Goal: Task Accomplishment & Management: Complete application form

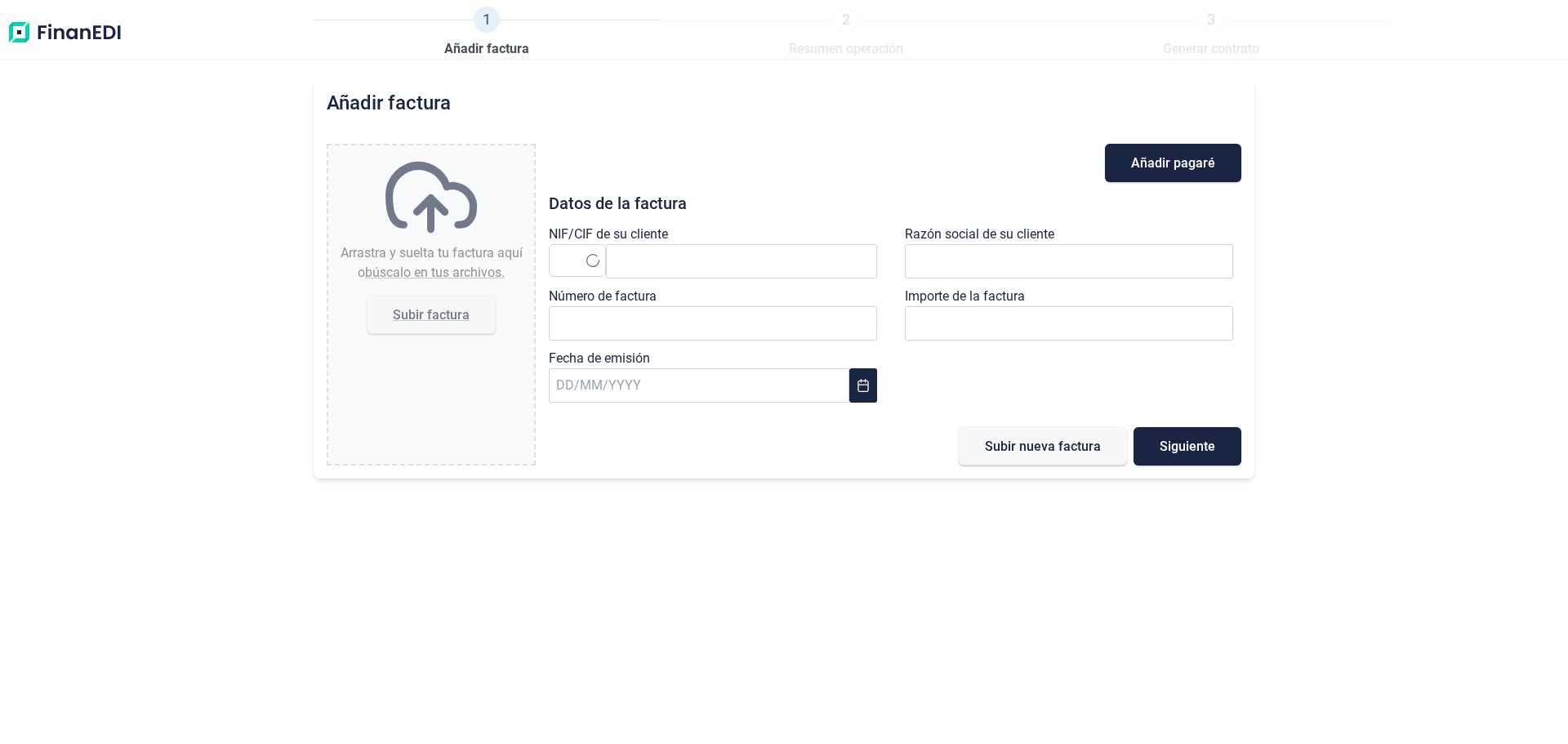
type input "0,00 €"
drag, startPoint x: 35, startPoint y: 26, endPoint x: 793, endPoint y: 99, distance: 761.5
click at [754, 77] on div "1 Añadir factura 2 Resumen operación 3 Generar contrato Añadir factura Arrastra…" at bounding box center [784, 372] width 1568 height 744
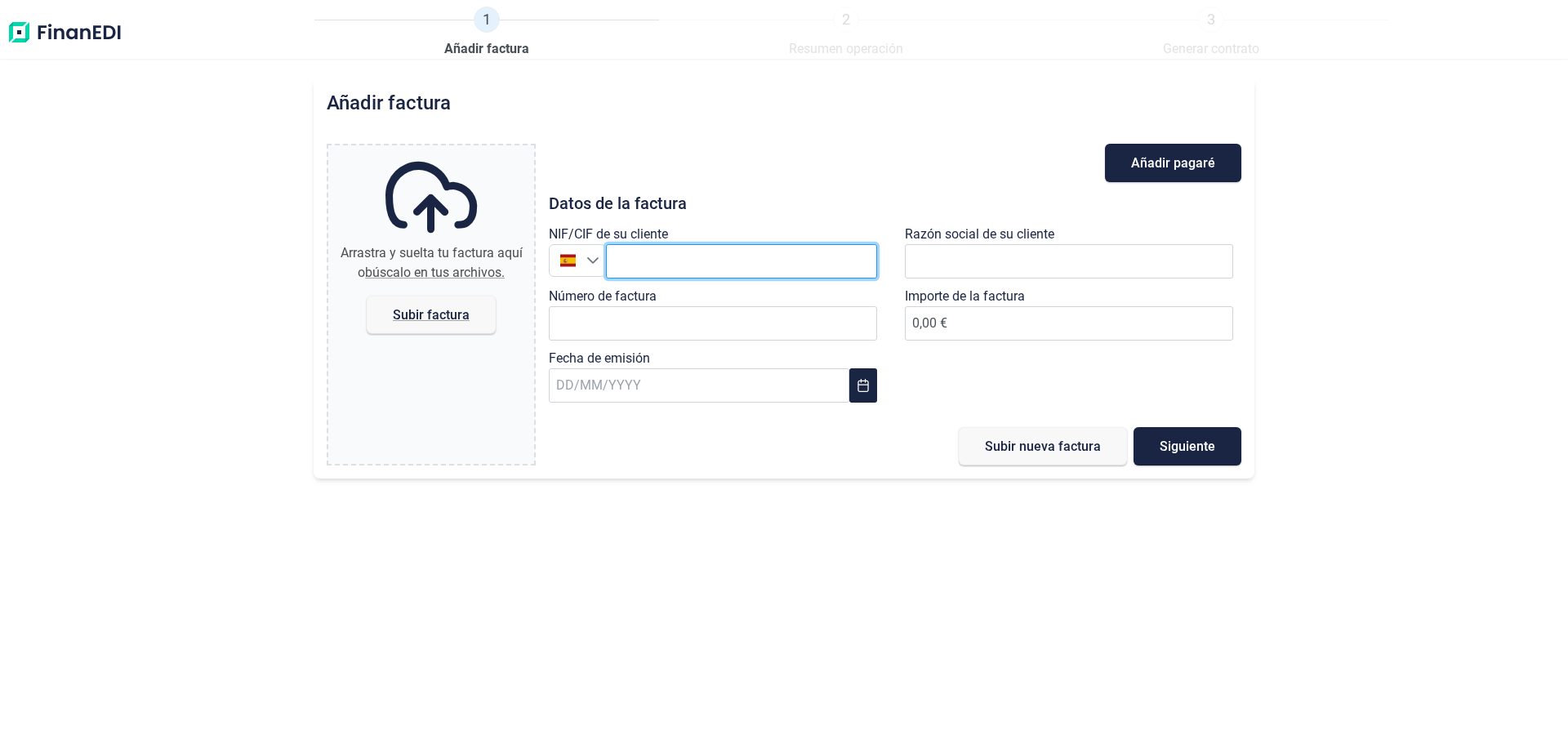
click at [664, 265] on input "text" at bounding box center [741, 261] width 271 height 34
paste input "Q4500146H"
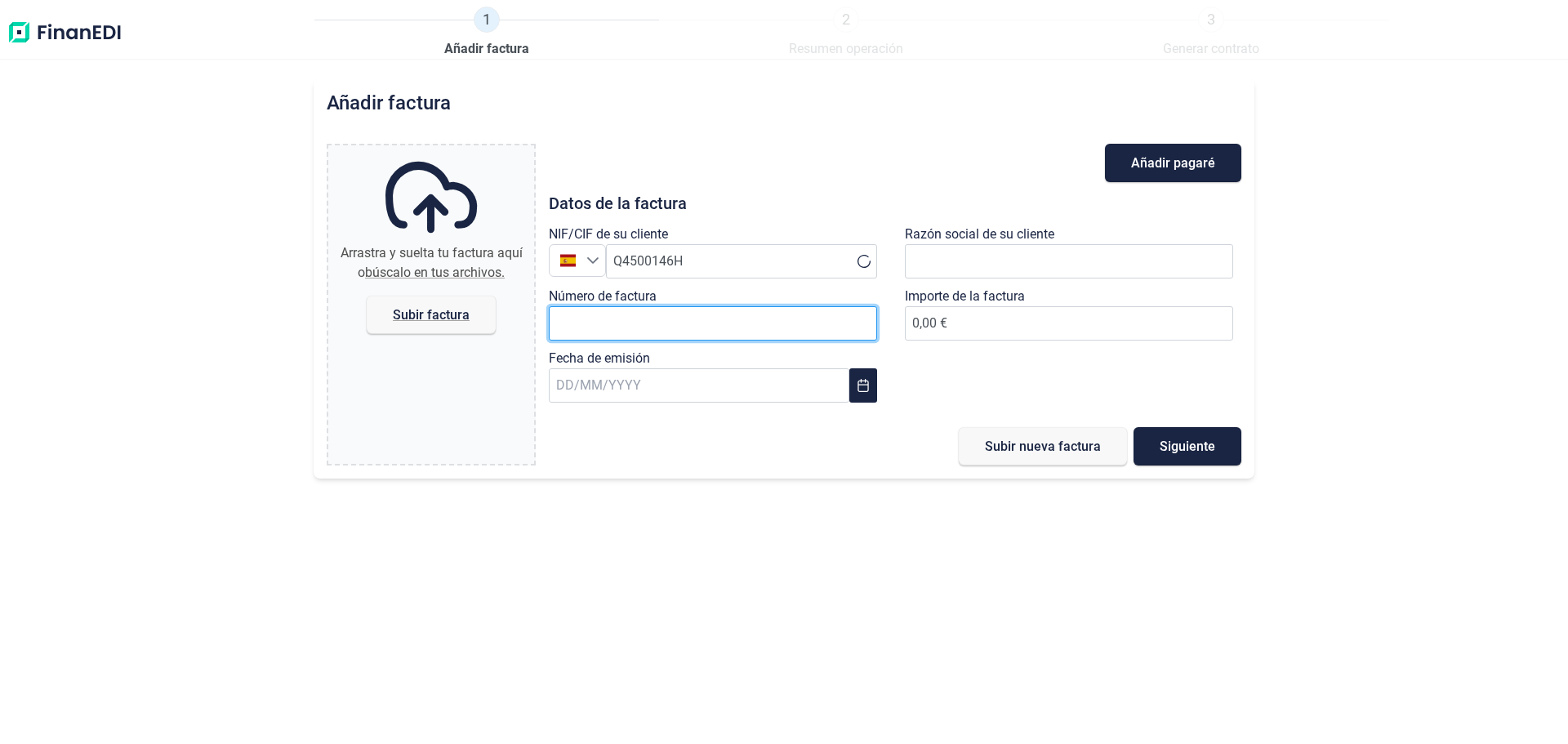
click at [671, 324] on input "Número de factura" at bounding box center [713, 323] width 329 height 34
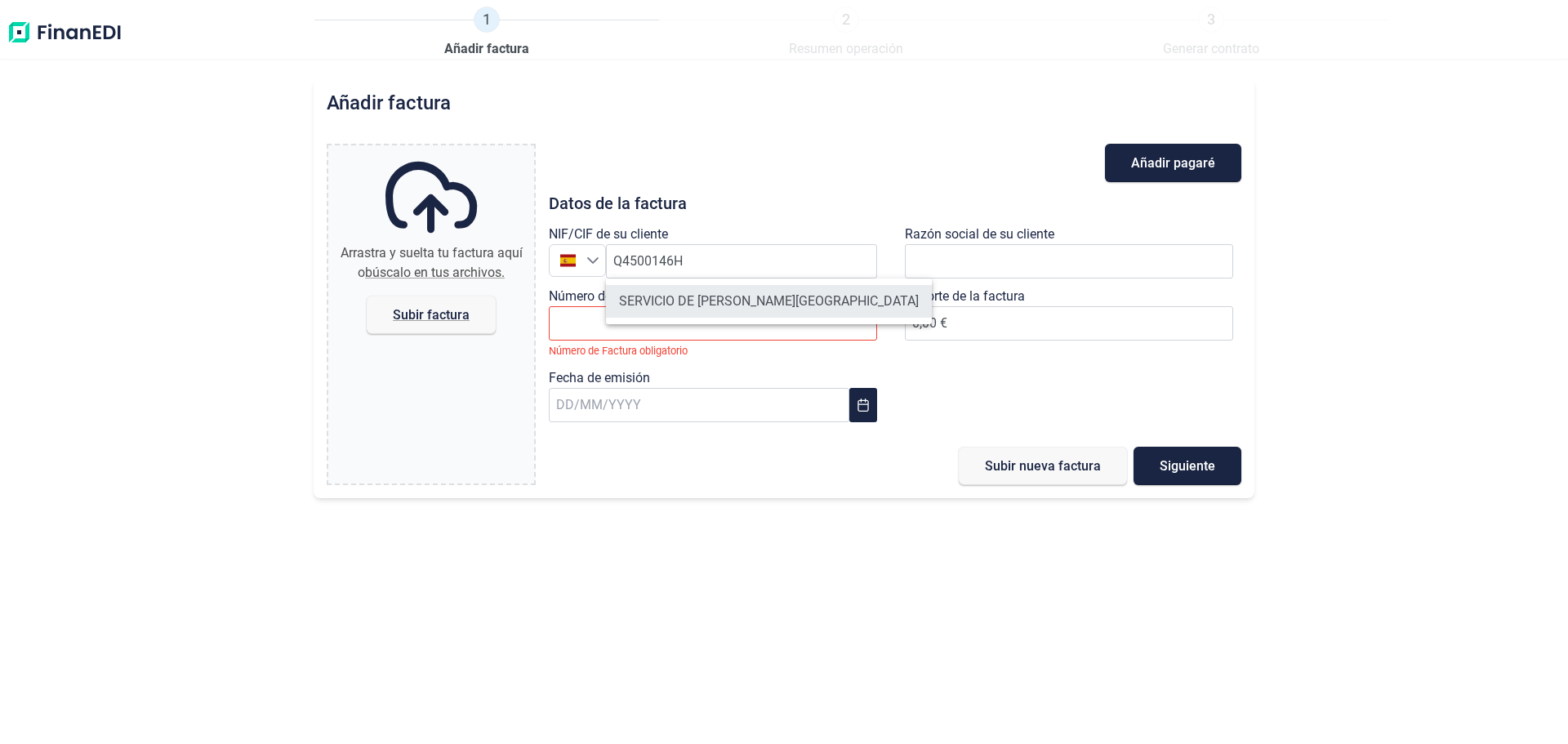
click at [683, 299] on li "SERVICIO DE [PERSON_NAME][GEOGRAPHIC_DATA]" at bounding box center [769, 301] width 326 height 32
type input "Q4500146H"
type input "SERVICIO DE [PERSON_NAME][GEOGRAPHIC_DATA]"
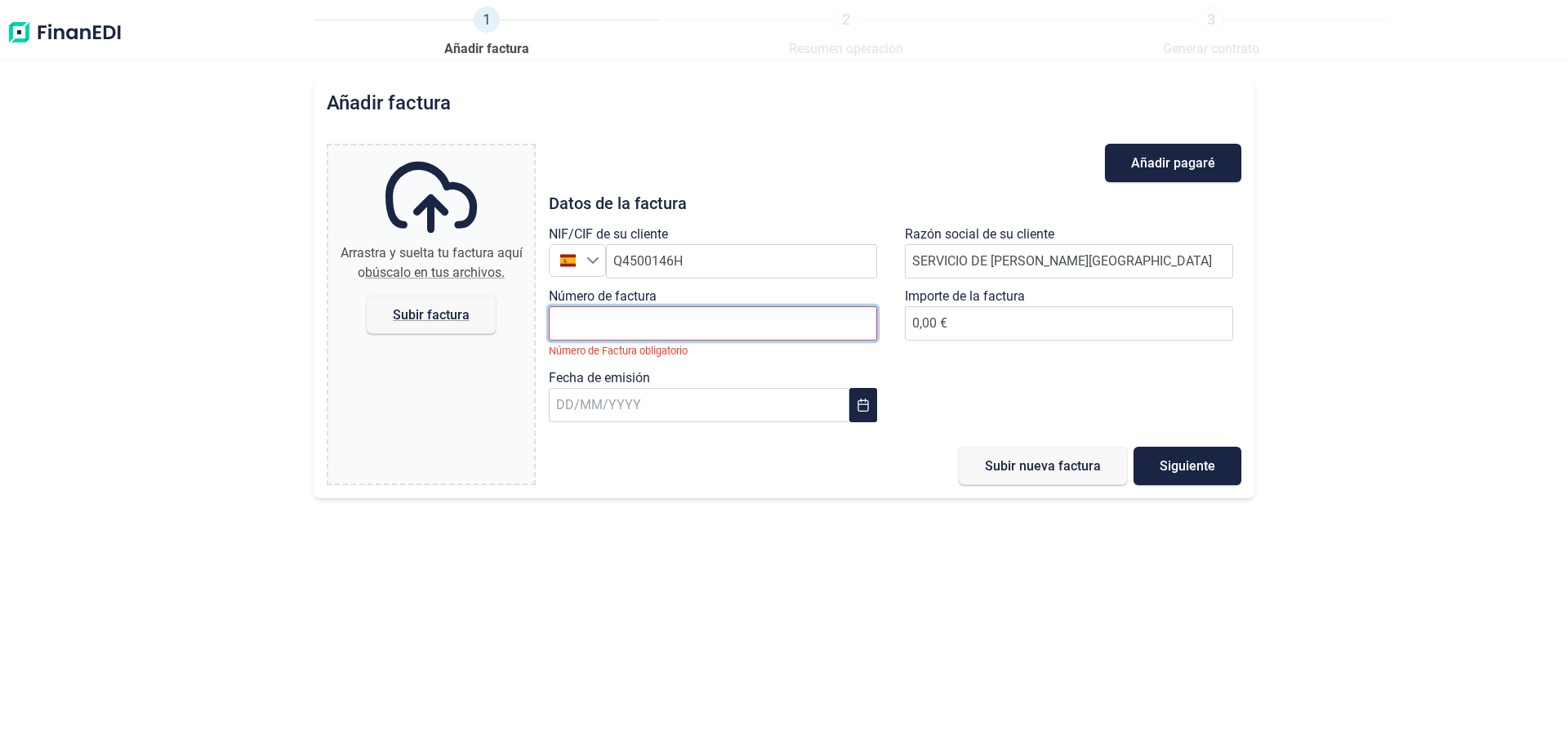
click at [690, 325] on input "Número de factura" at bounding box center [713, 323] width 329 height 34
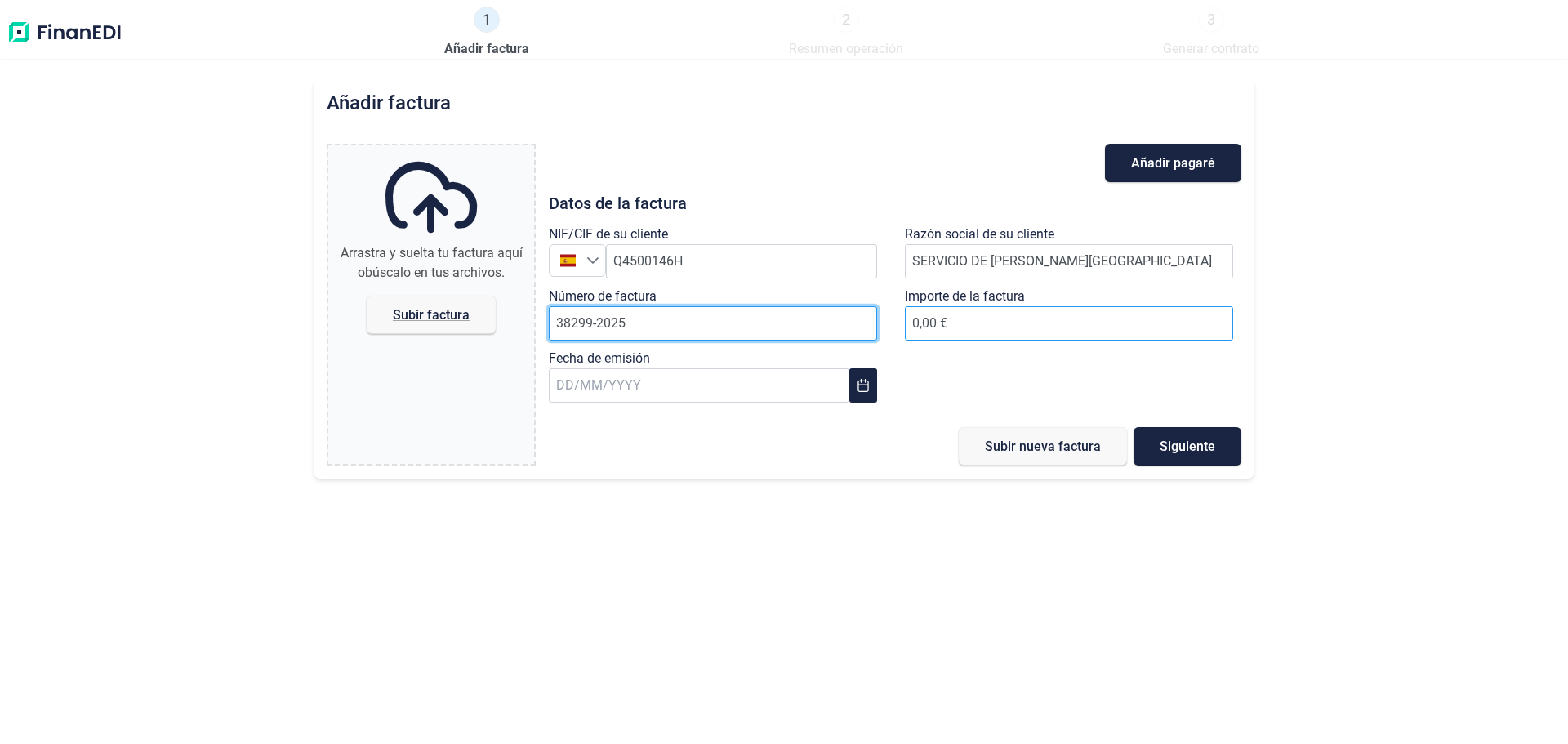
type input "38299-2025"
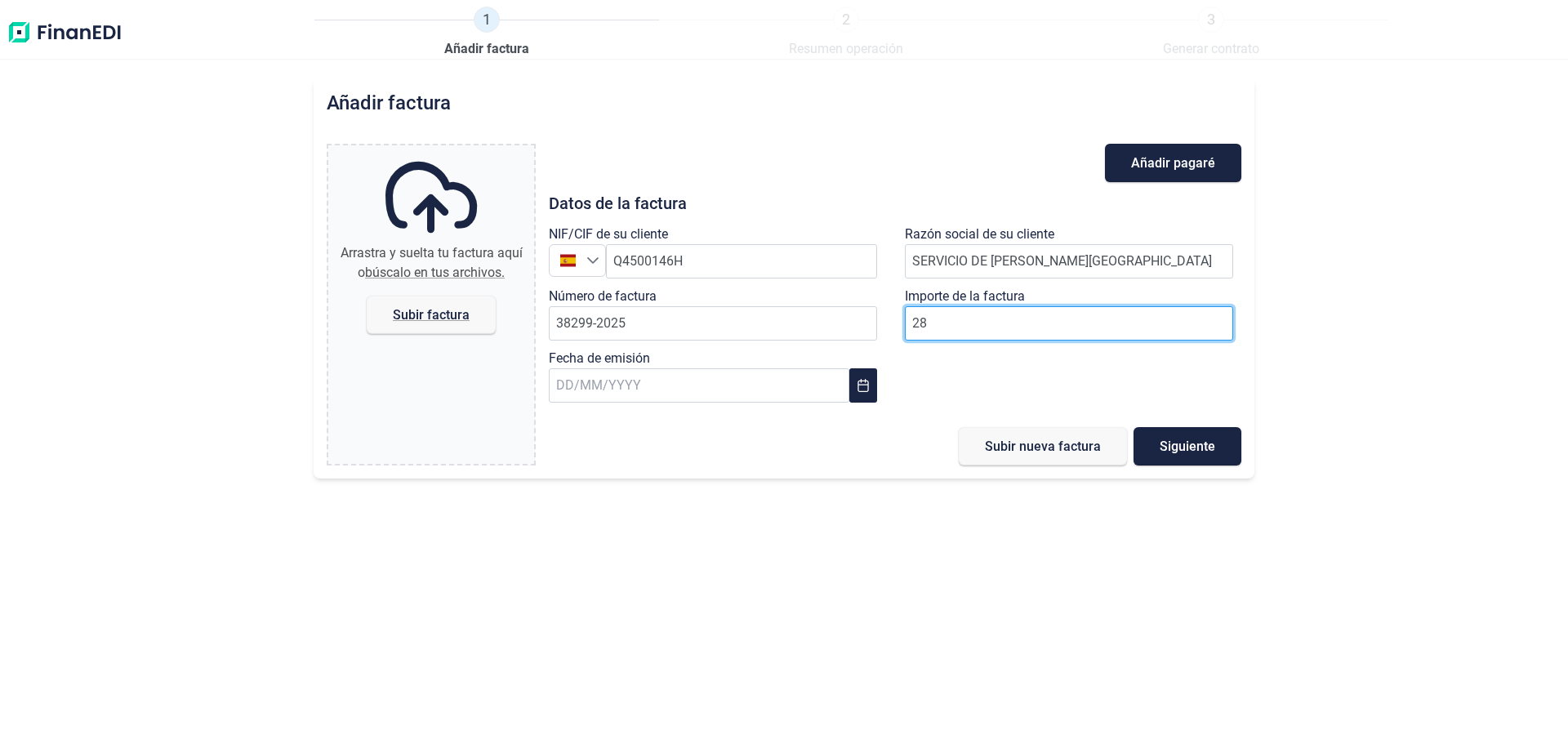
type input "2"
type input "18.085,53 €"
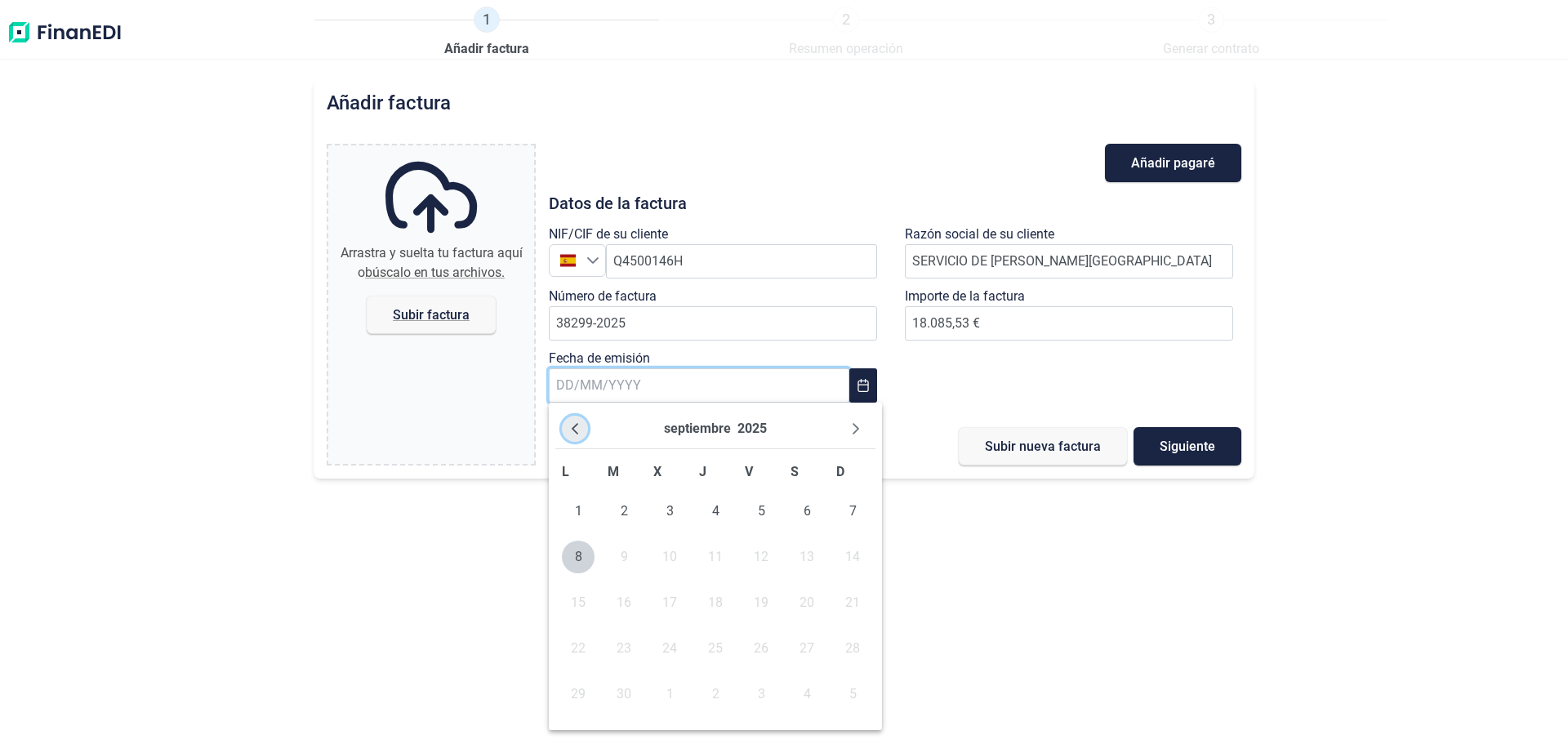
click at [578, 431] on icon "Previous Month" at bounding box center [575, 429] width 13 height 13
click at [621, 555] on span "5" at bounding box center [624, 557] width 32 height 32
type input "[DATE]"
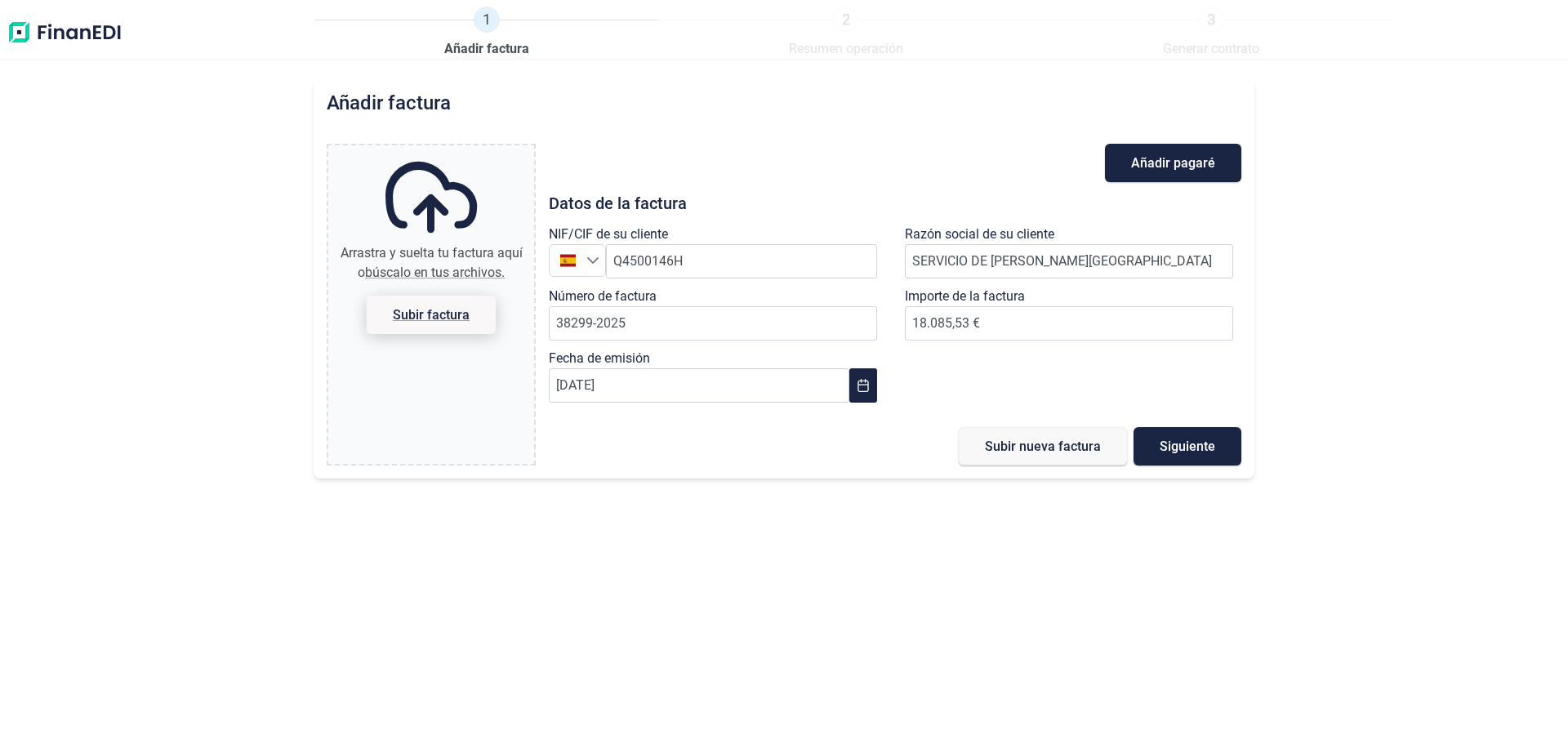
click at [434, 318] on span "Subir factura" at bounding box center [431, 314] width 77 height 12
click at [434, 151] on input "Arrastra y suelta tu factura aquí o búscalo en tus archivos. Subir factura" at bounding box center [432, 148] width 206 height 5
type input "C:\fakepath\factura__38299-2025.pdf"
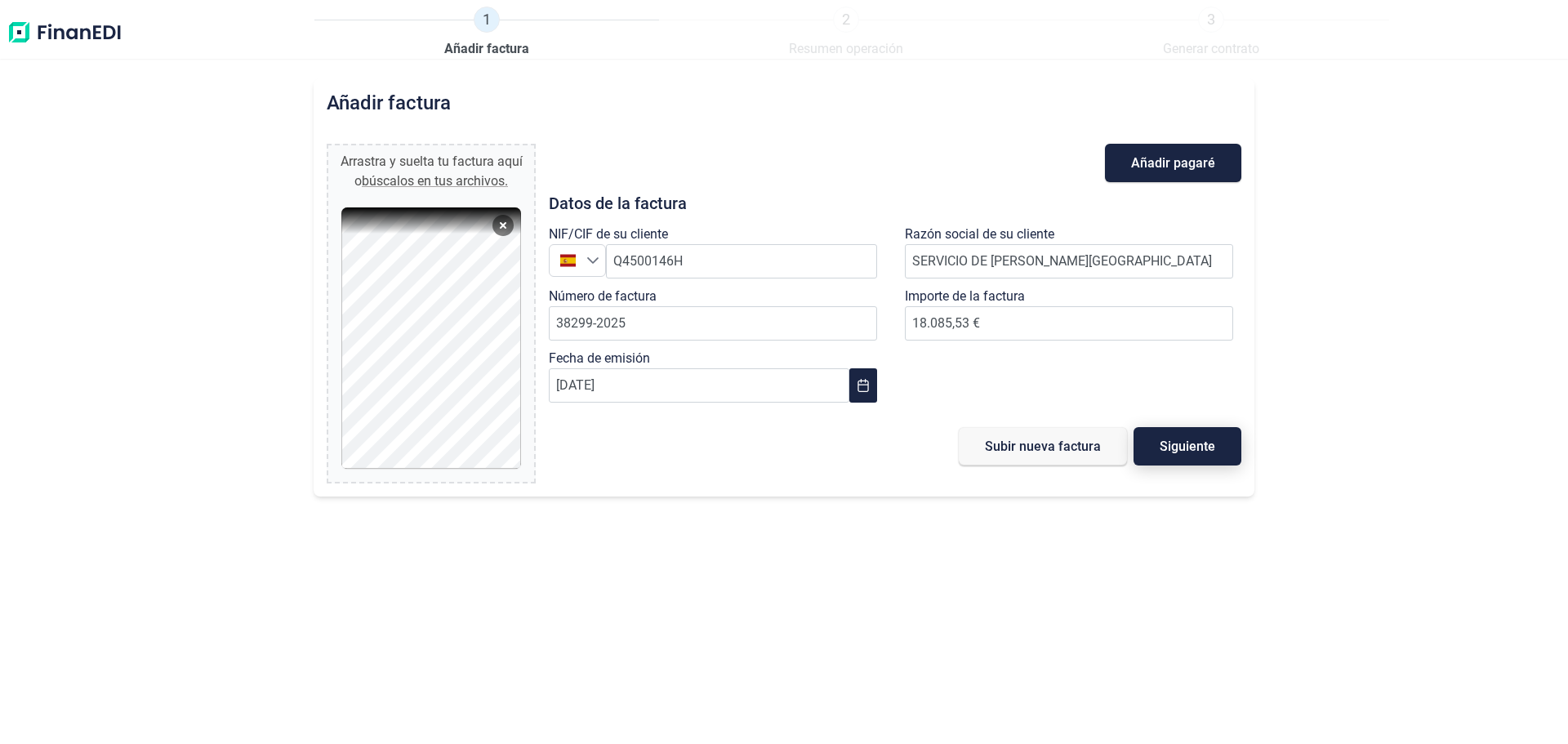
click at [1177, 446] on span "Siguiente" at bounding box center [1187, 446] width 55 height 12
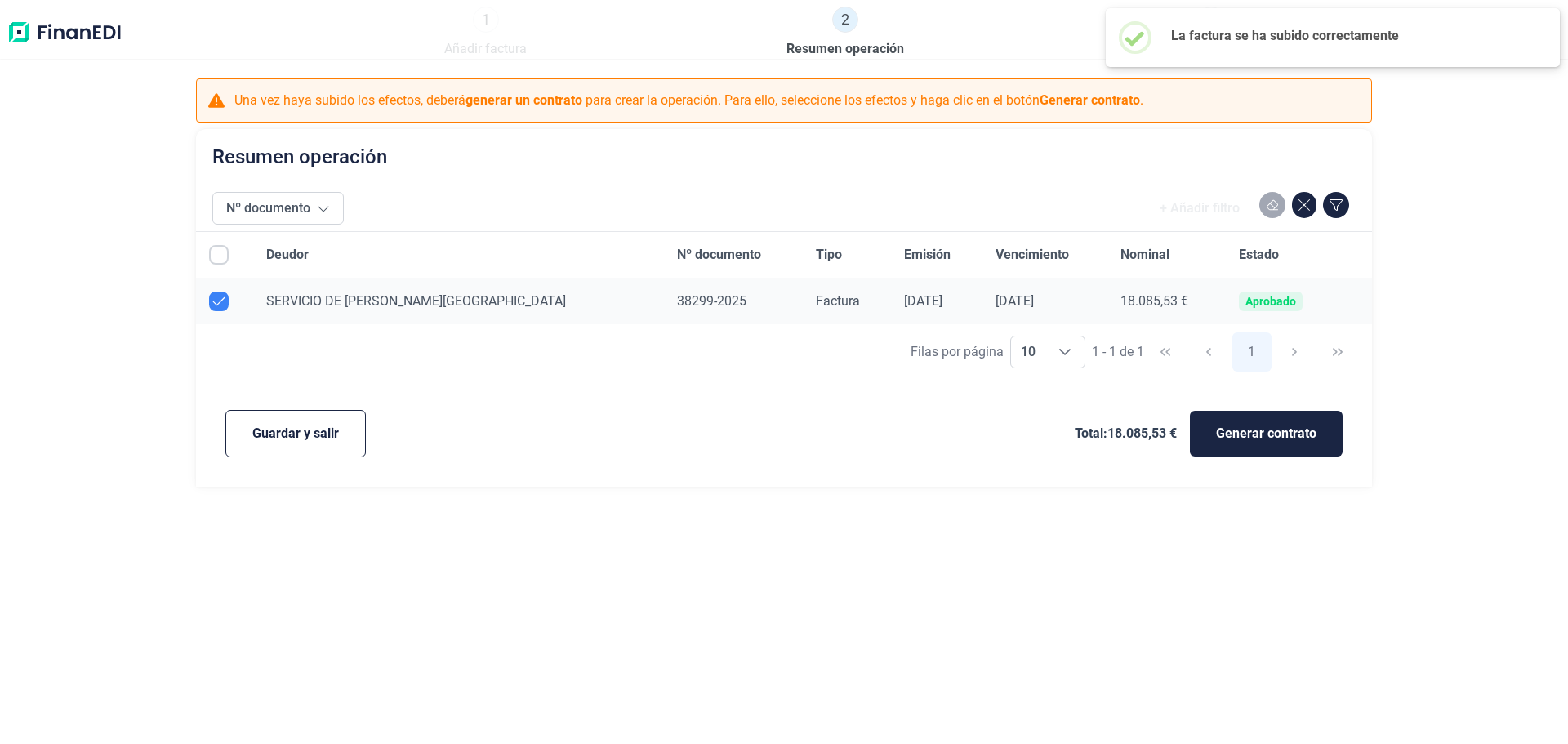
checkbox input "true"
click at [1023, 304] on div "[DATE]" at bounding box center [1045, 301] width 100 height 16
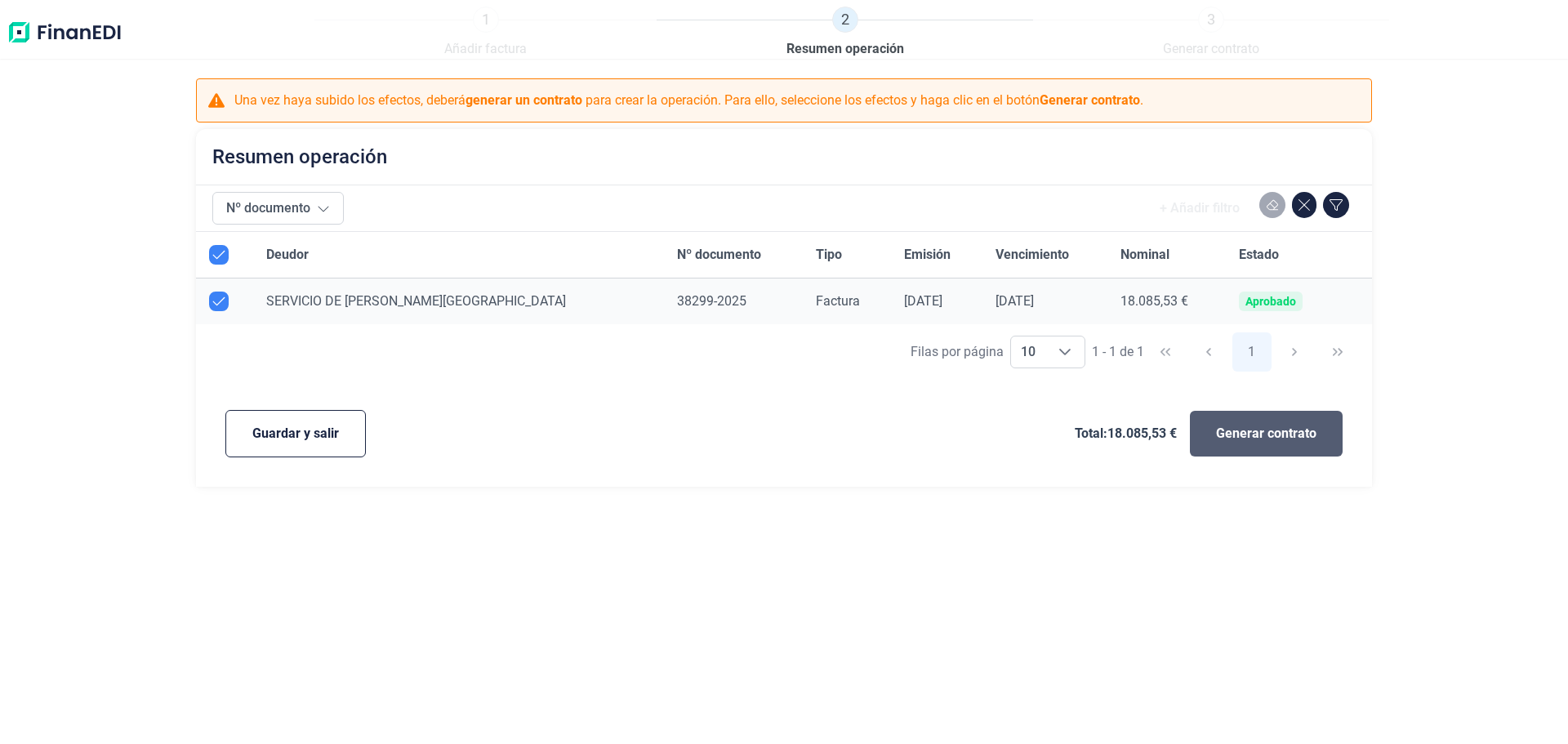
click at [1278, 438] on span "Generar contrato" at bounding box center [1265, 433] width 100 height 20
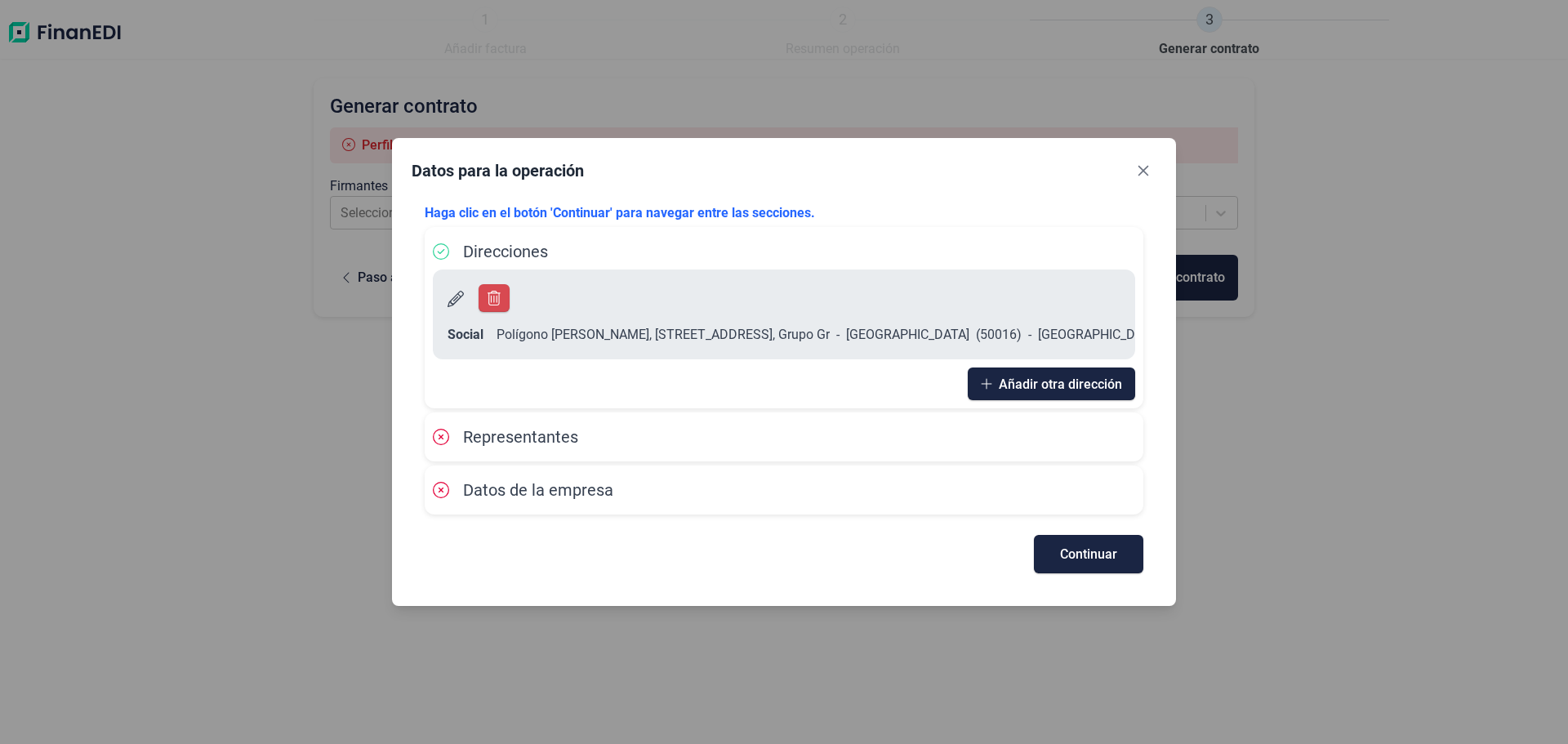
click at [533, 427] on span "Representantes" at bounding box center [520, 436] width 115 height 20
click at [1063, 551] on button "Continuar" at bounding box center [1088, 554] width 110 height 38
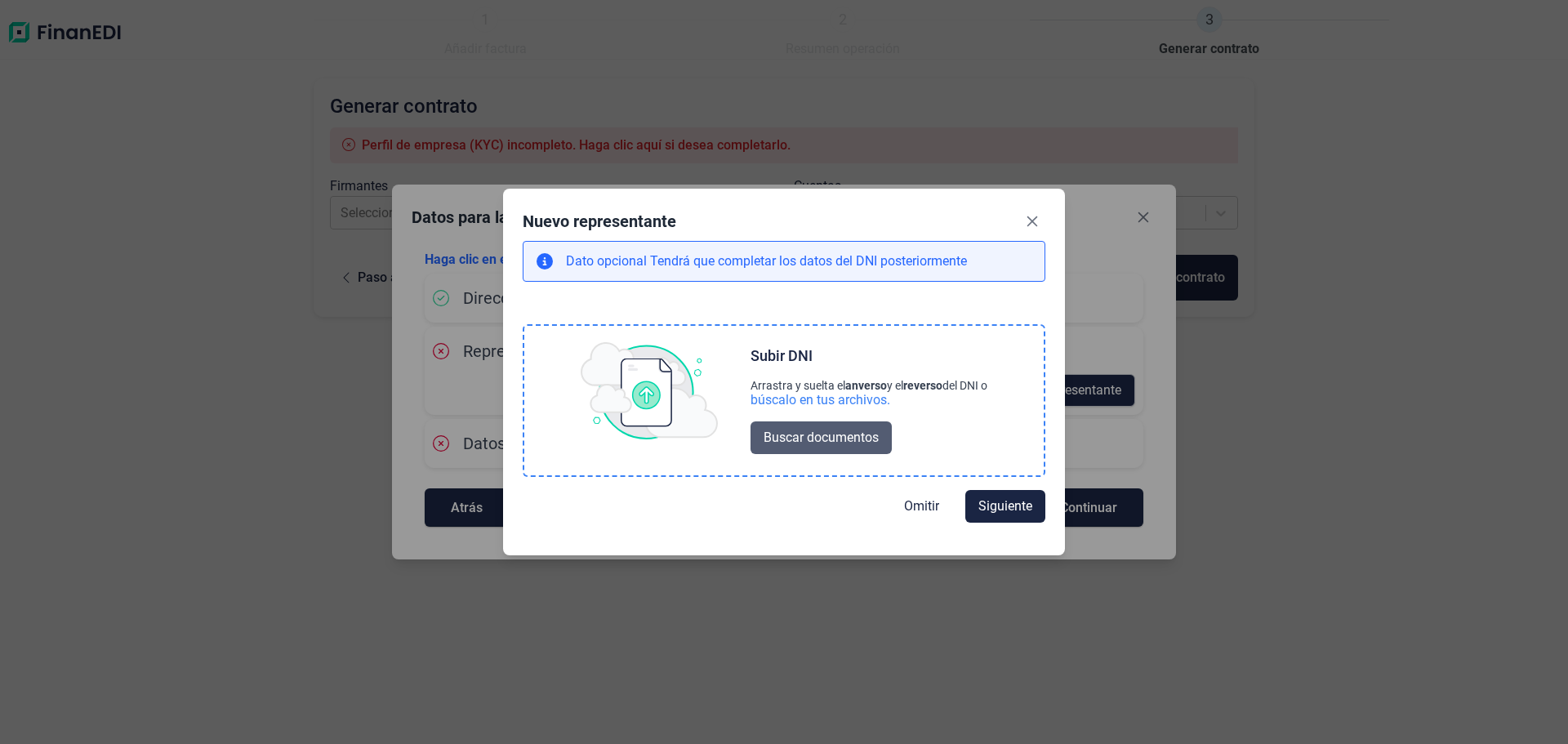
click at [838, 434] on span "Buscar documentos" at bounding box center [821, 437] width 115 height 20
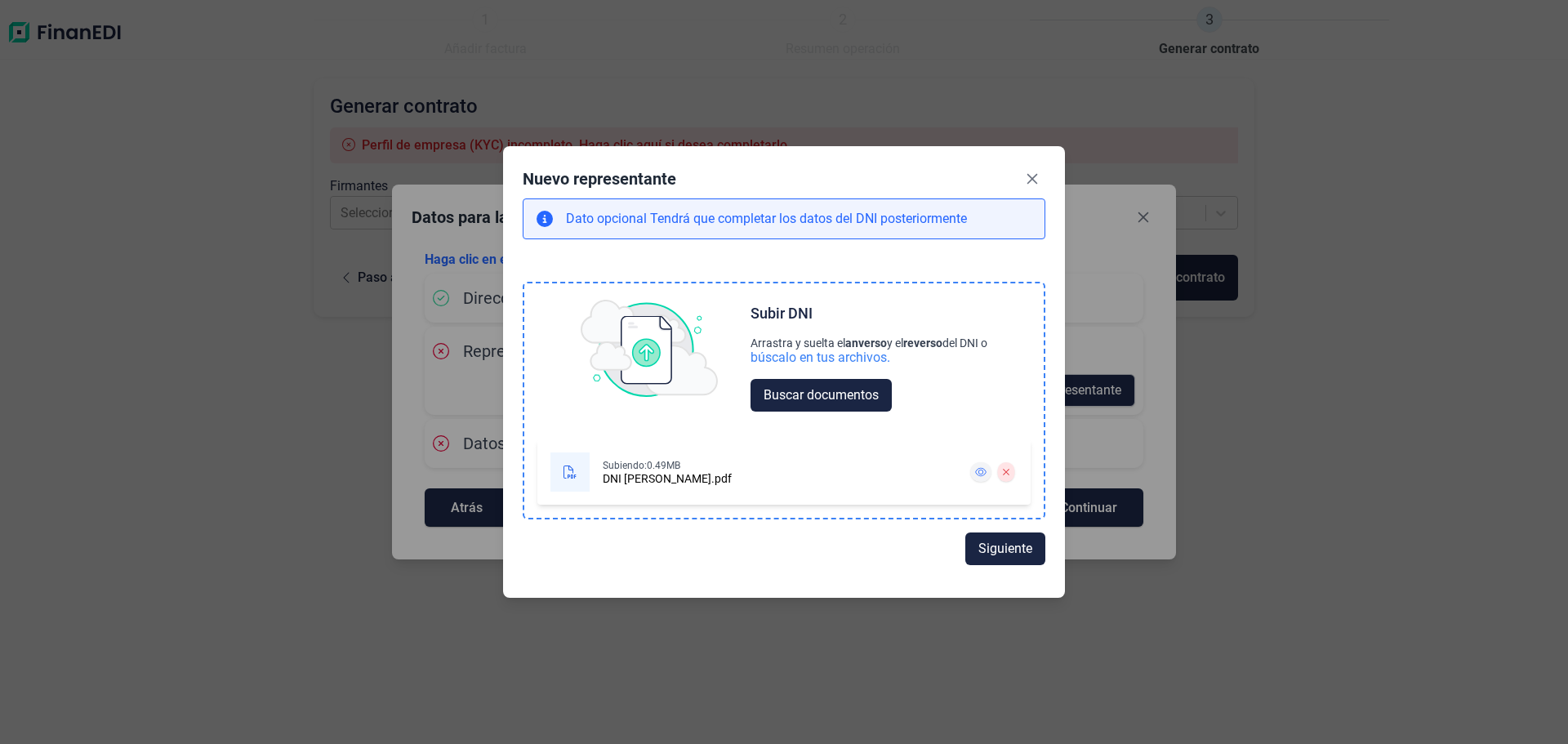
click at [976, 475] on icon at bounding box center [981, 472] width 11 height 10
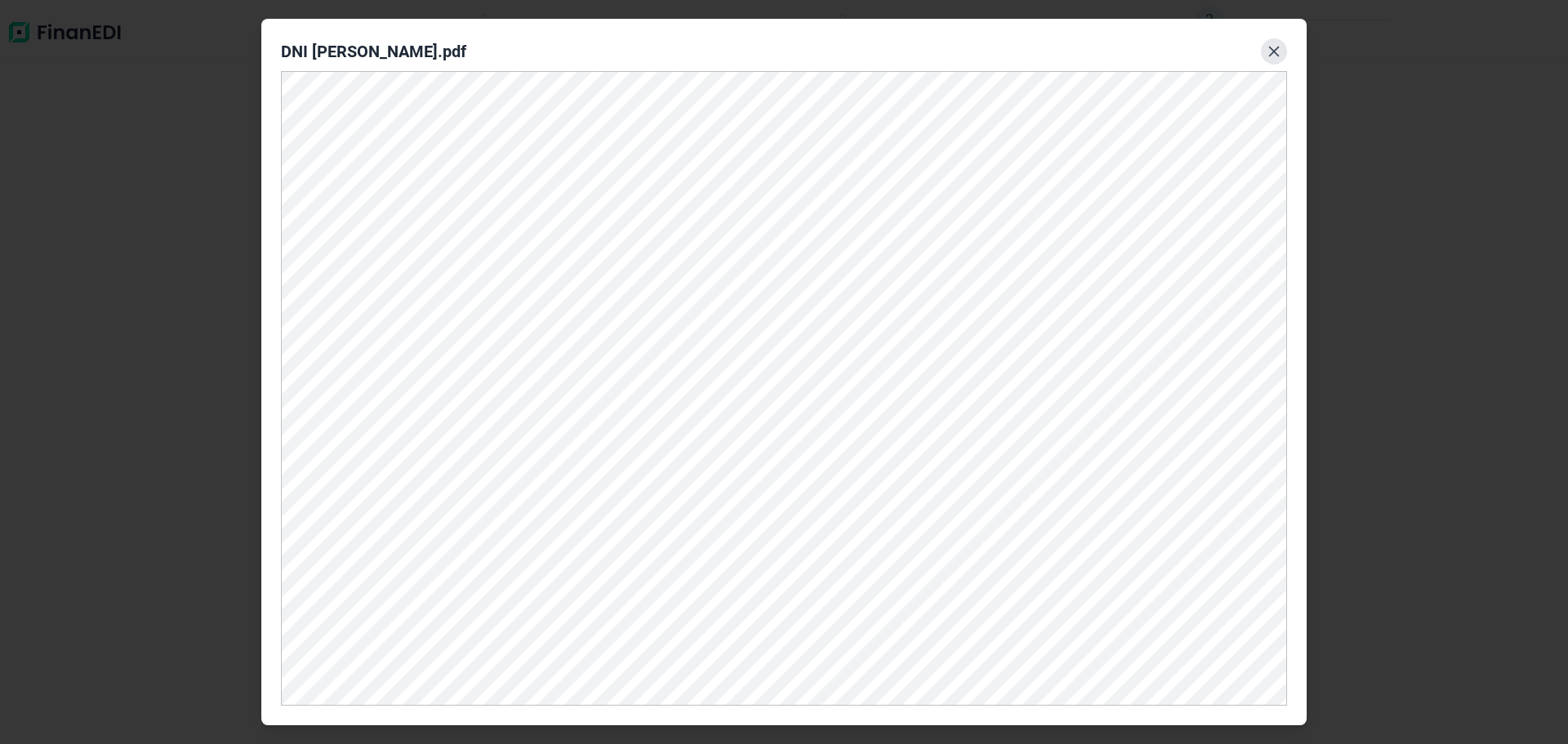
click at [1276, 51] on icon "Close" at bounding box center [1274, 51] width 13 height 13
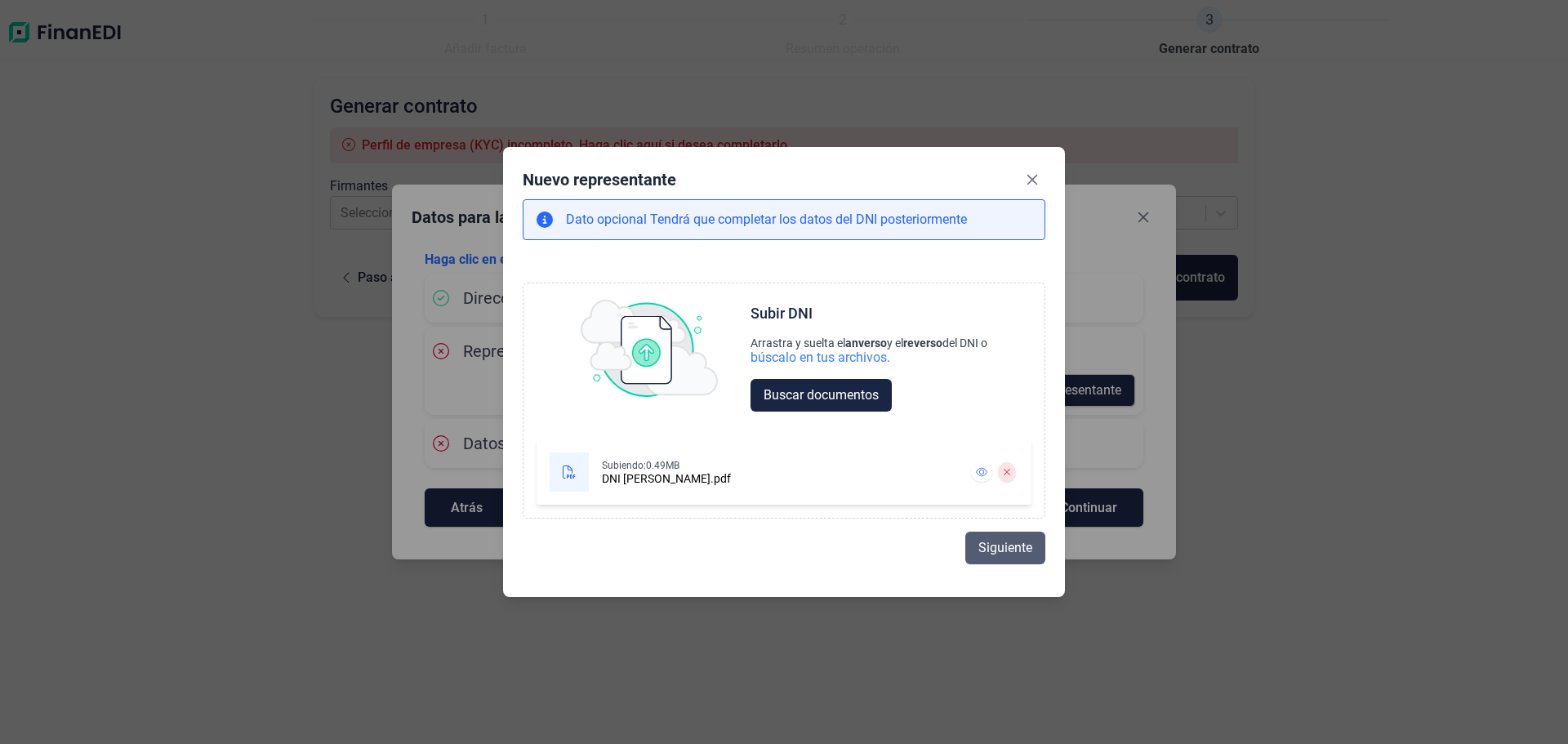
click at [1000, 545] on span "Siguiente" at bounding box center [1005, 548] width 54 height 20
select select "ES"
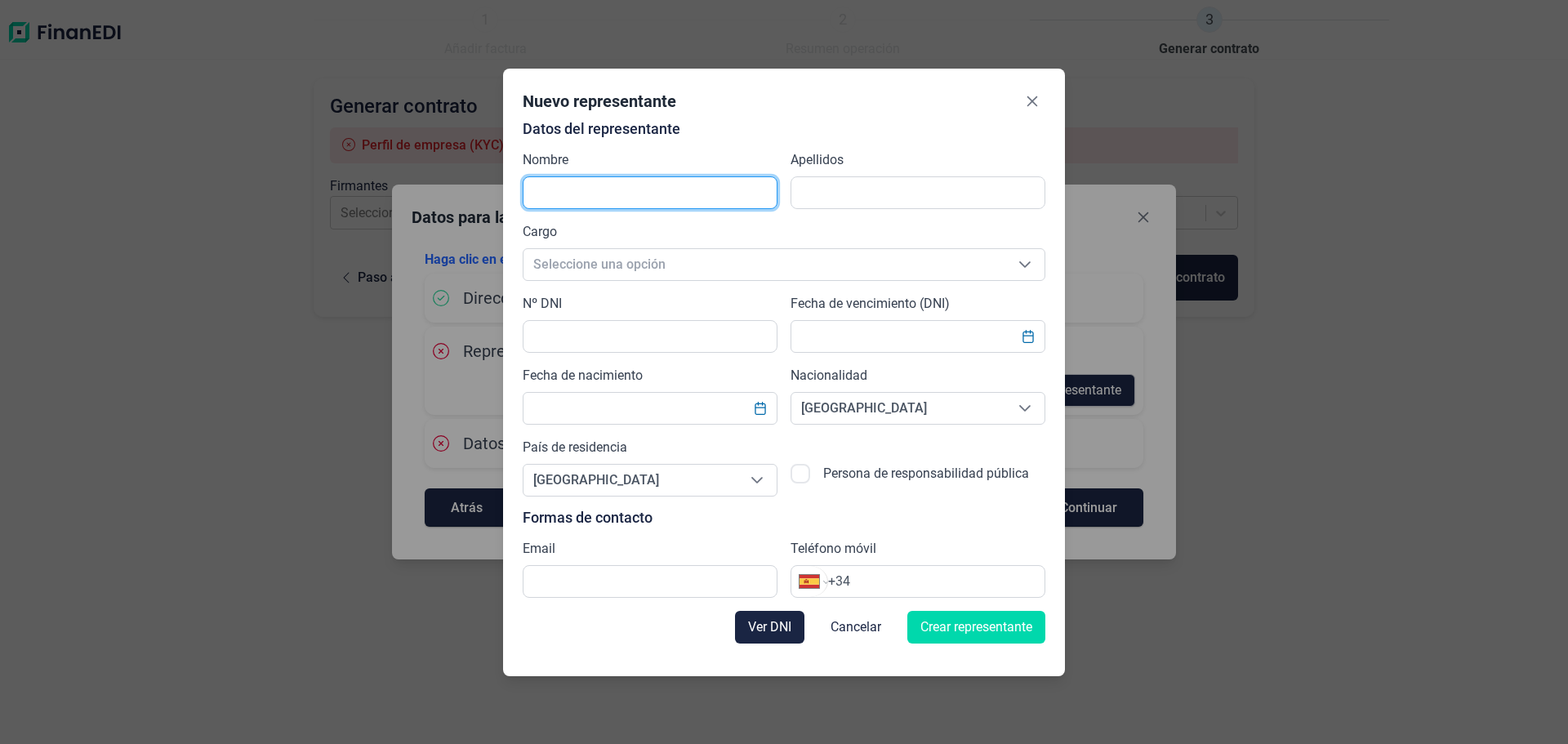
click at [609, 186] on input "text" at bounding box center [650, 192] width 254 height 32
type input "[PERSON_NAME]"
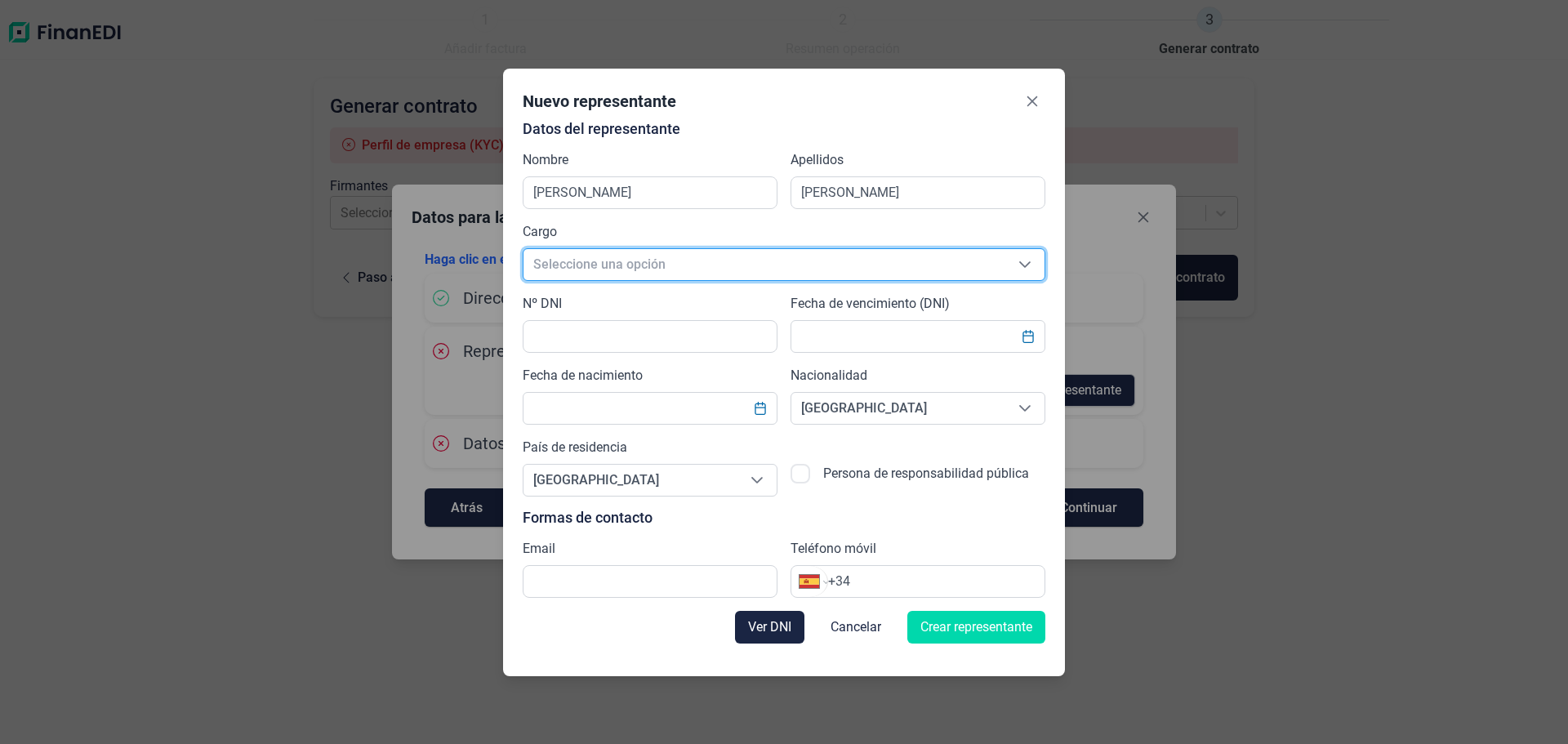
click at [653, 260] on span "Seleccione una opción" at bounding box center [764, 264] width 482 height 31
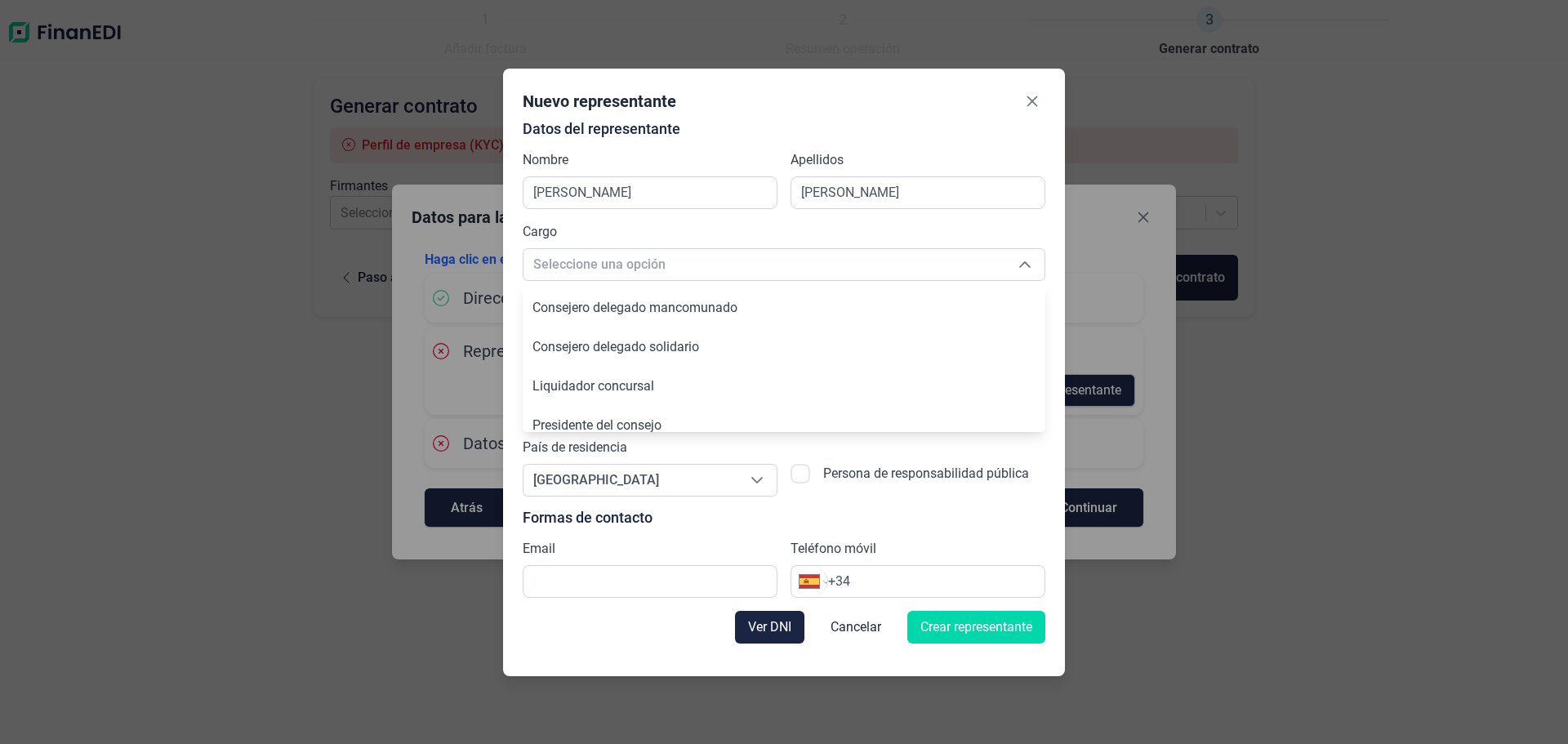
scroll to position [241, 0]
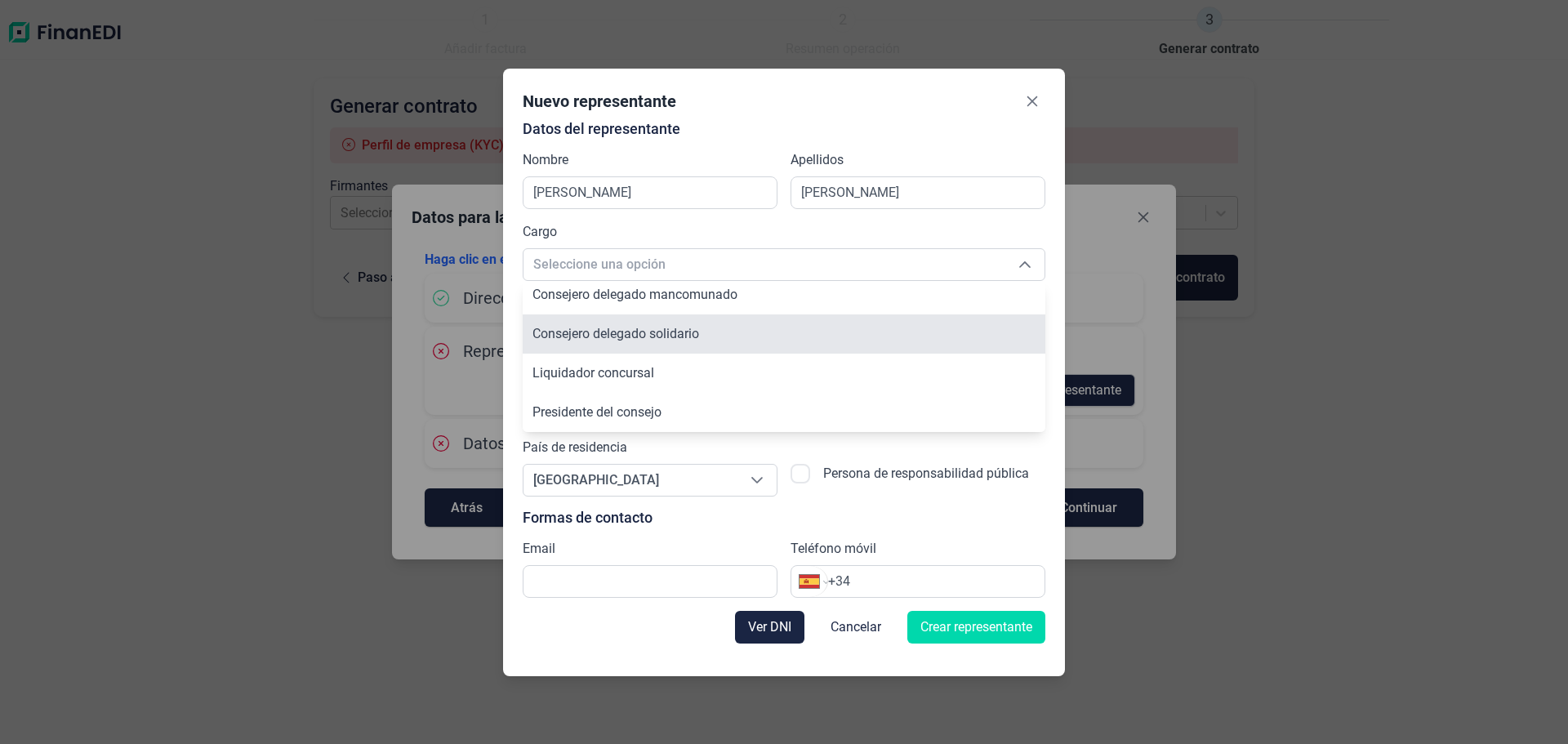
click at [678, 338] on span "Consejero delegado solidario" at bounding box center [615, 333] width 167 height 15
type input "Consejero delegado solidario"
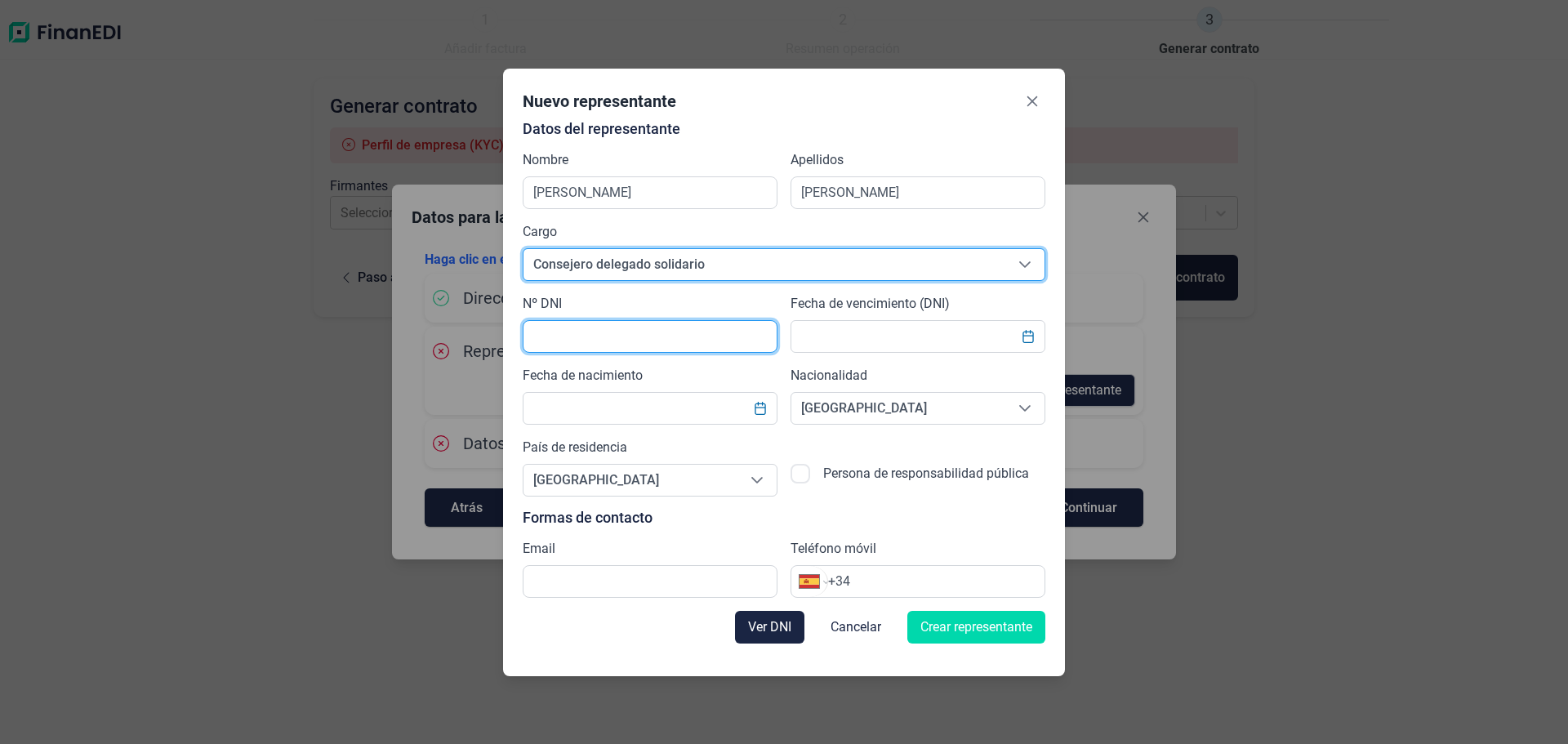
click at [601, 344] on input "text" at bounding box center [650, 336] width 254 height 32
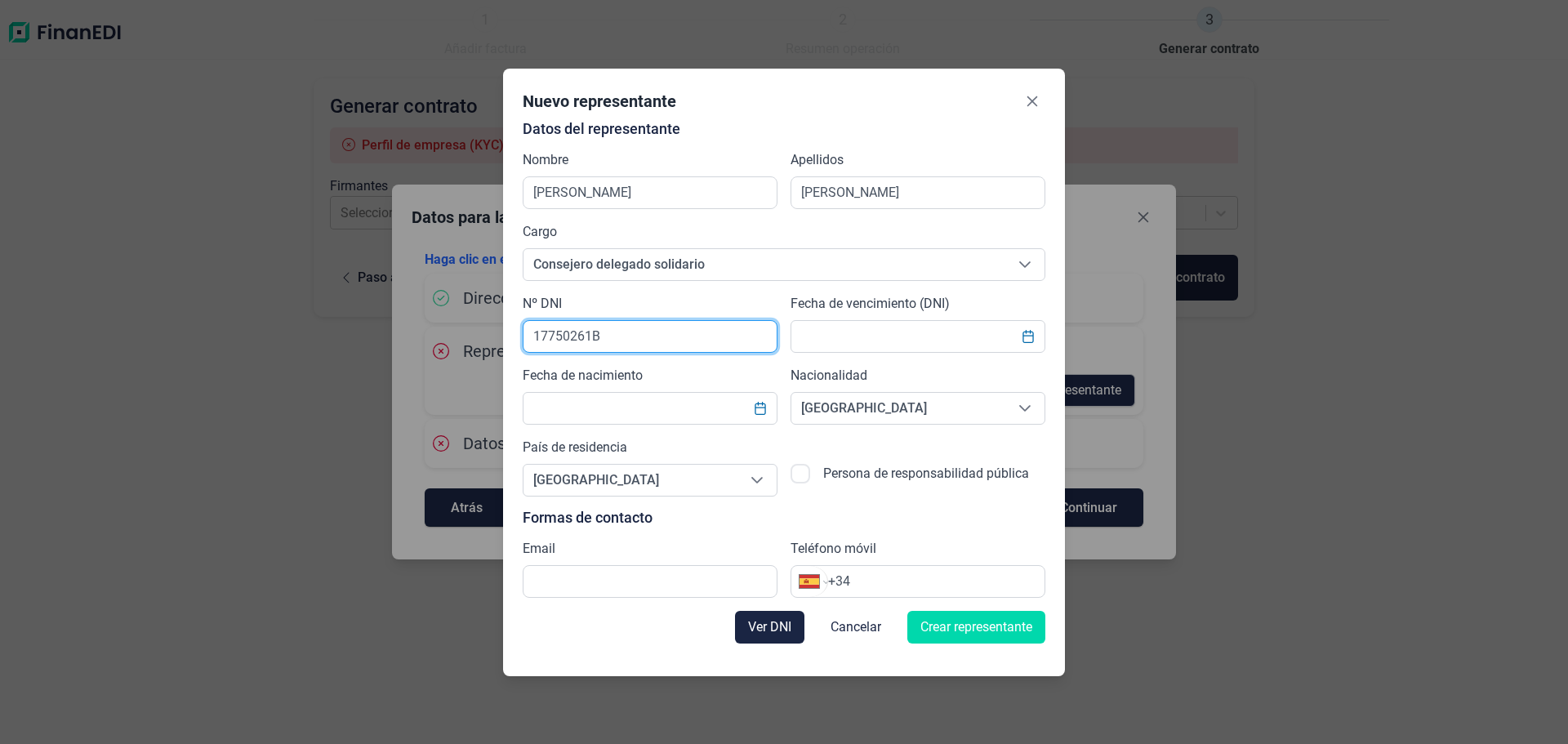
type input "17750261B"
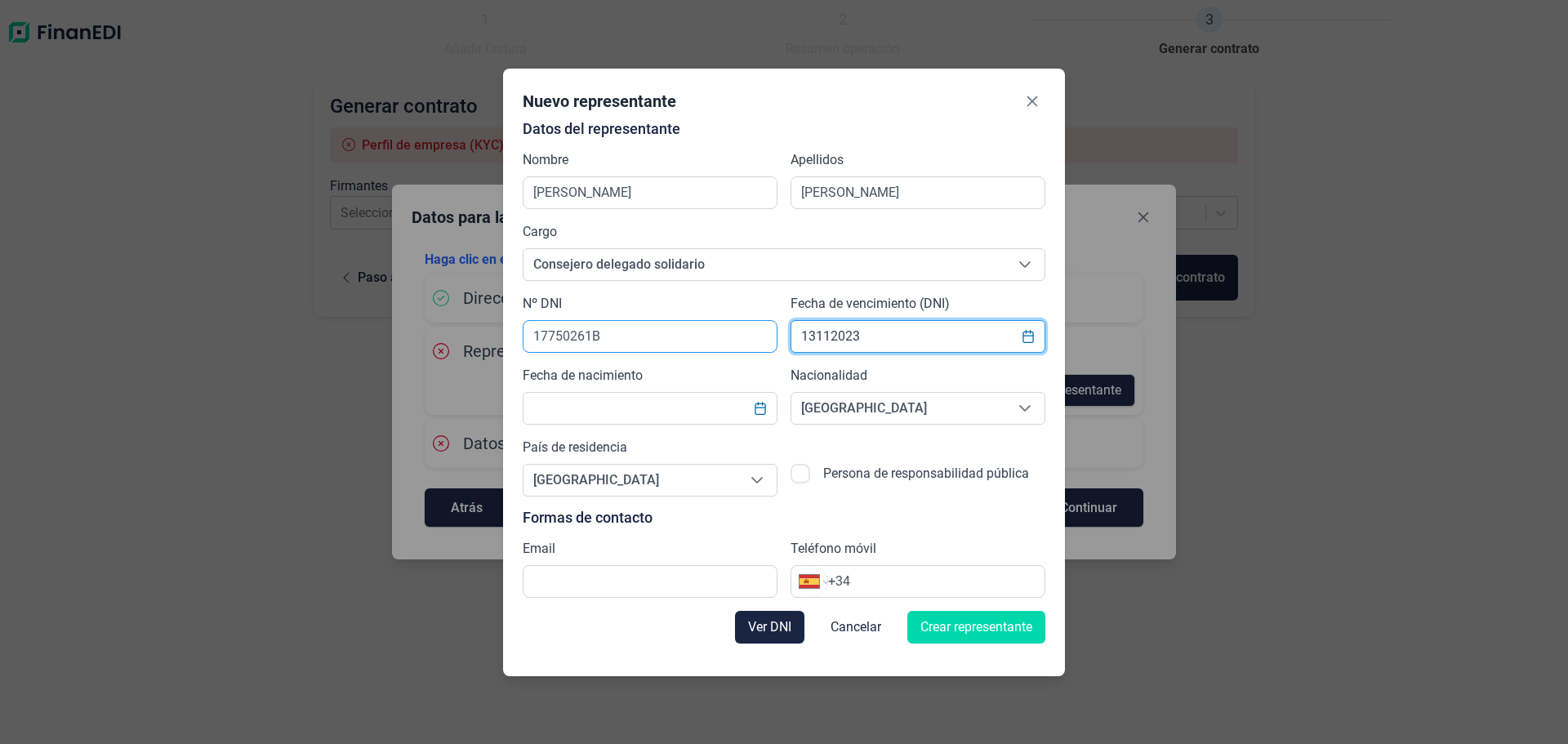
type input "13112023"
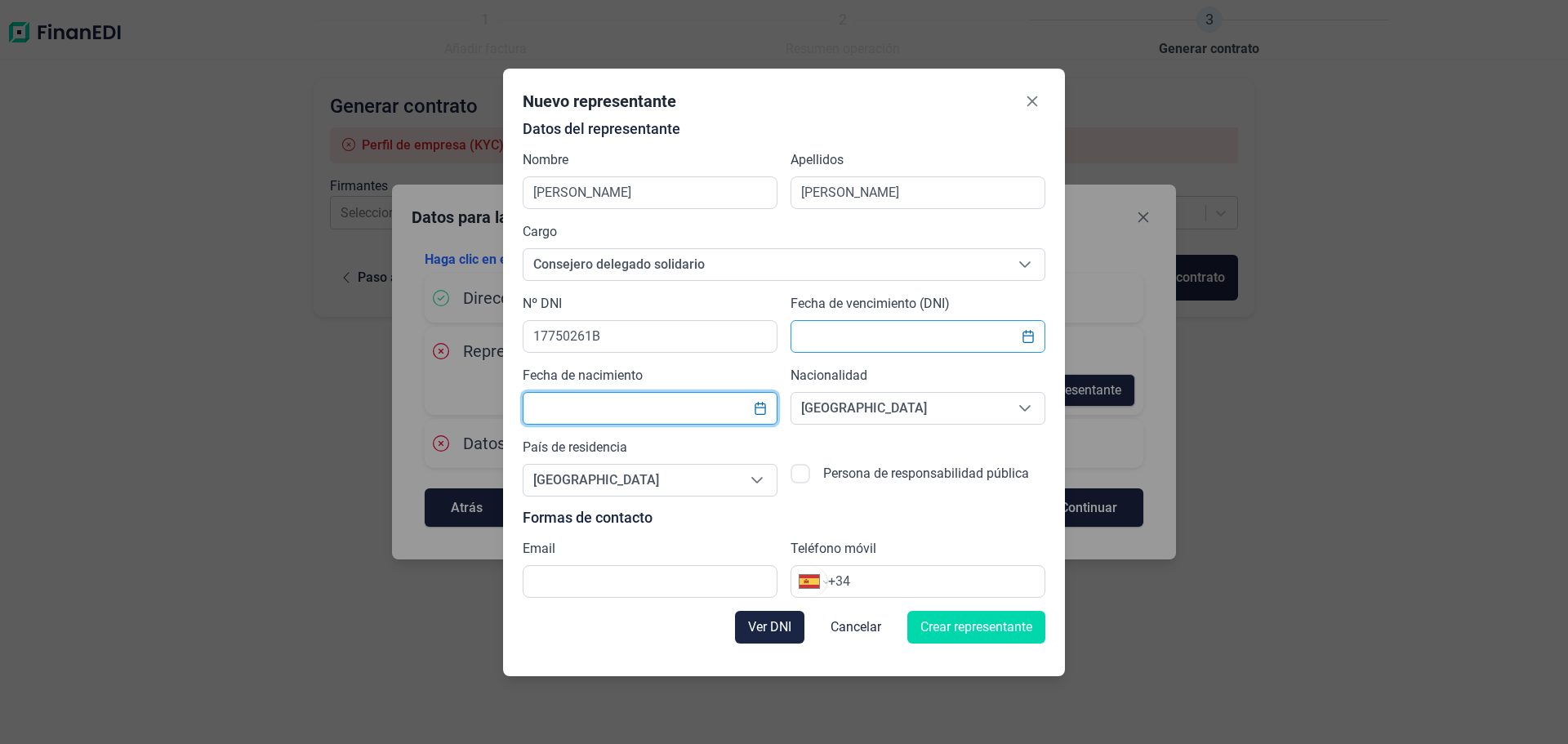
click at [846, 333] on input "text" at bounding box center [917, 336] width 254 height 32
type input "13112023"
click at [1029, 335] on icon "Choose Date" at bounding box center [1027, 336] width 10 height 13
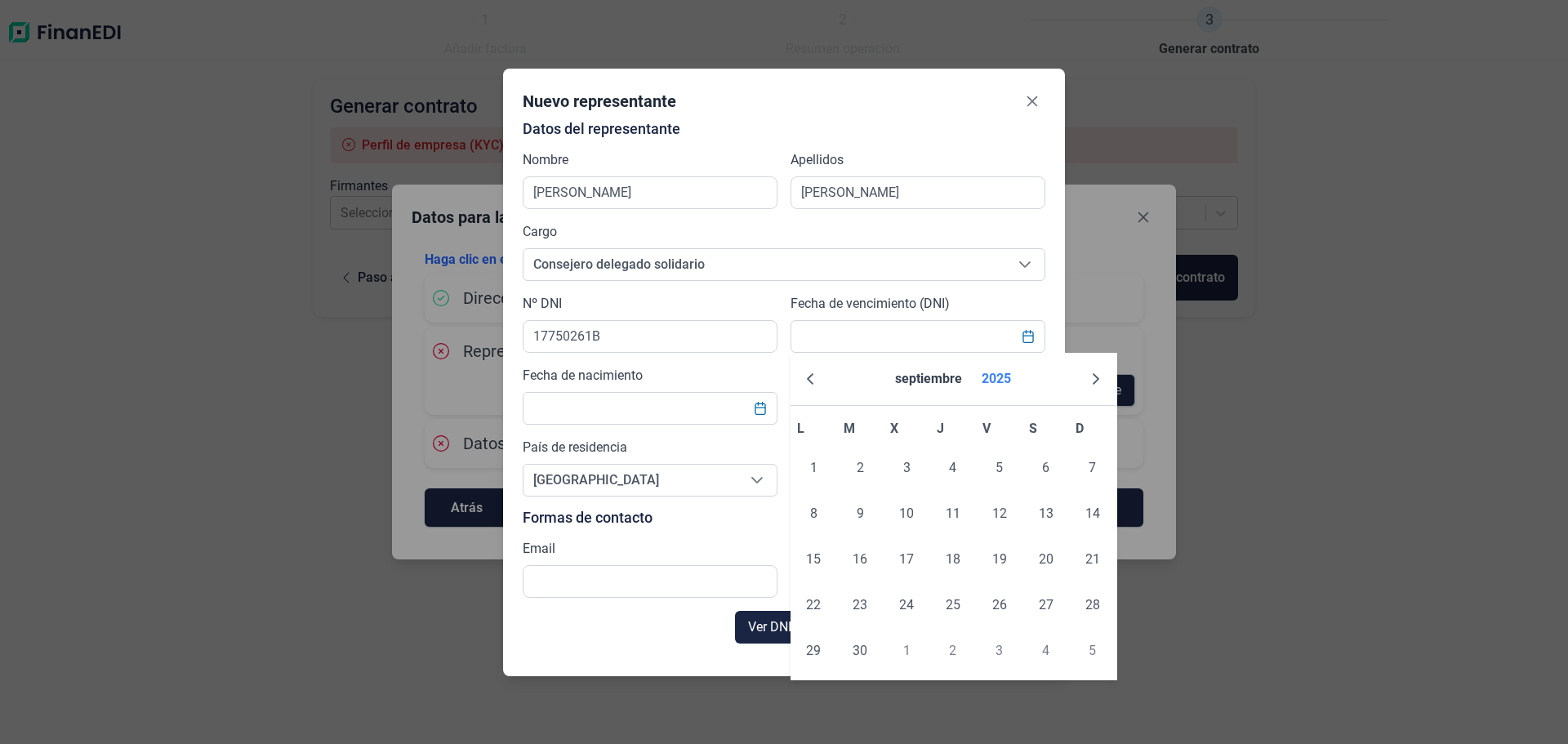
click at [1001, 380] on button "2025" at bounding box center [996, 378] width 43 height 39
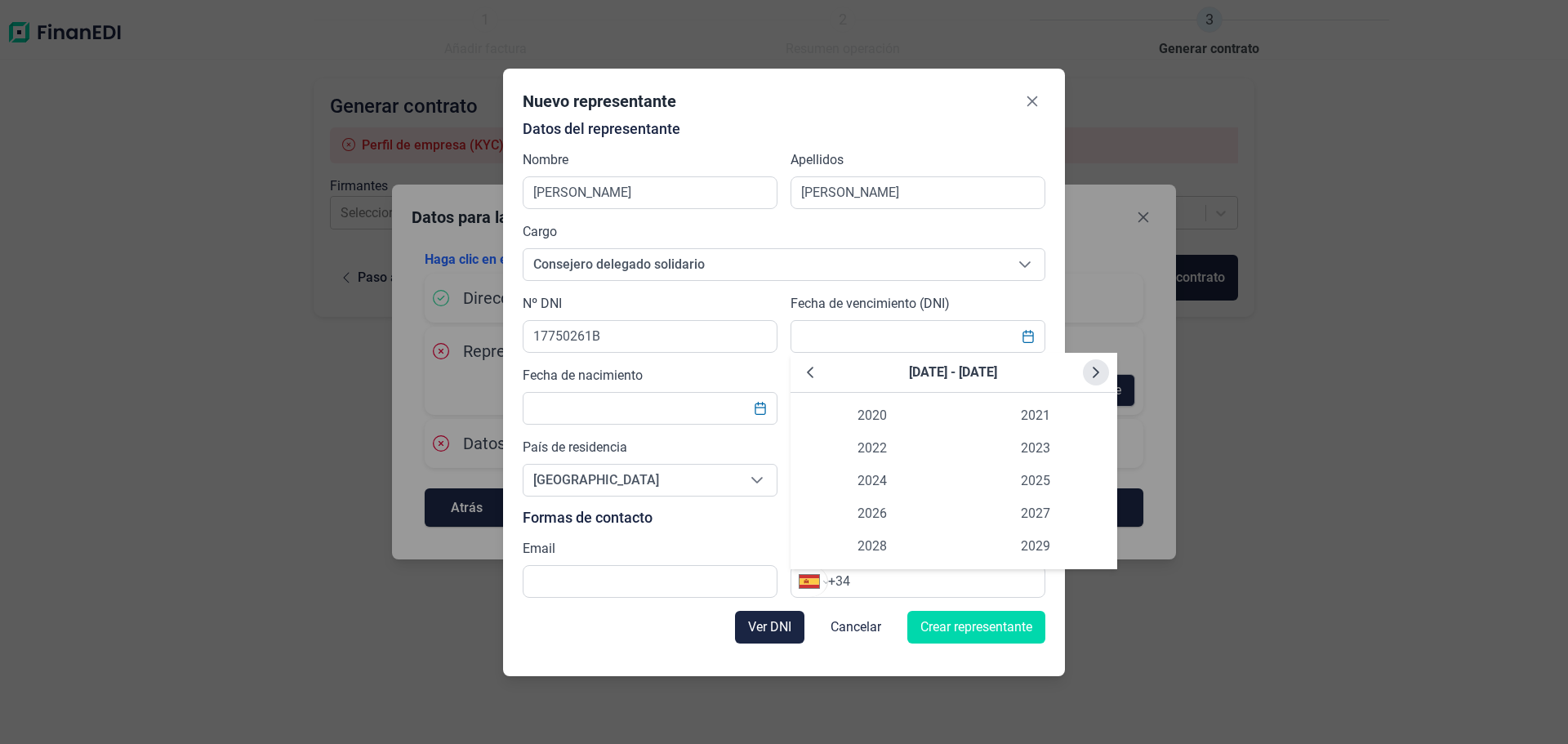
click at [1098, 379] on button "Next Decade" at bounding box center [1096, 372] width 26 height 26
click at [853, 415] on span "2030" at bounding box center [872, 415] width 163 height 32
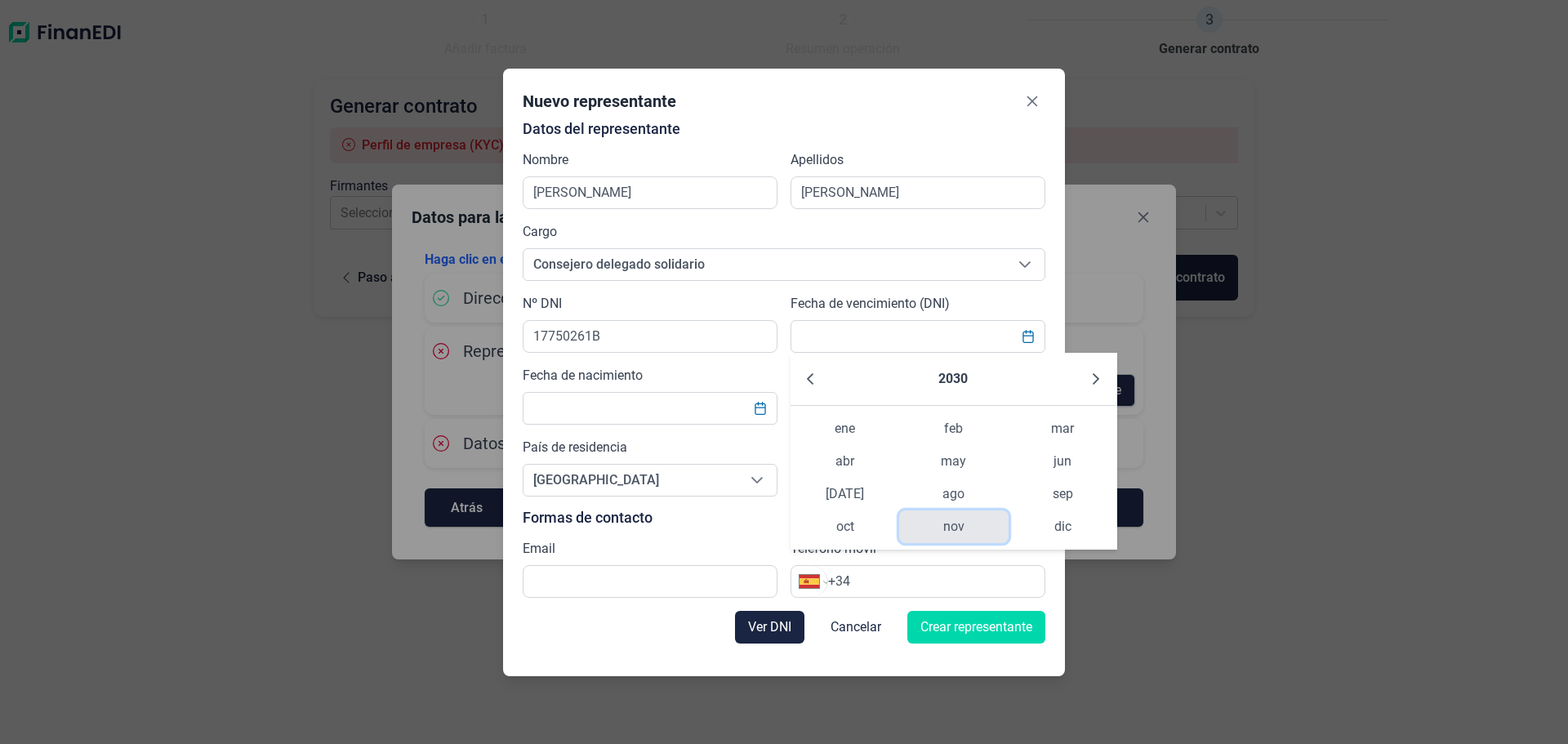
click at [939, 524] on span "nov" at bounding box center [954, 527] width 109 height 32
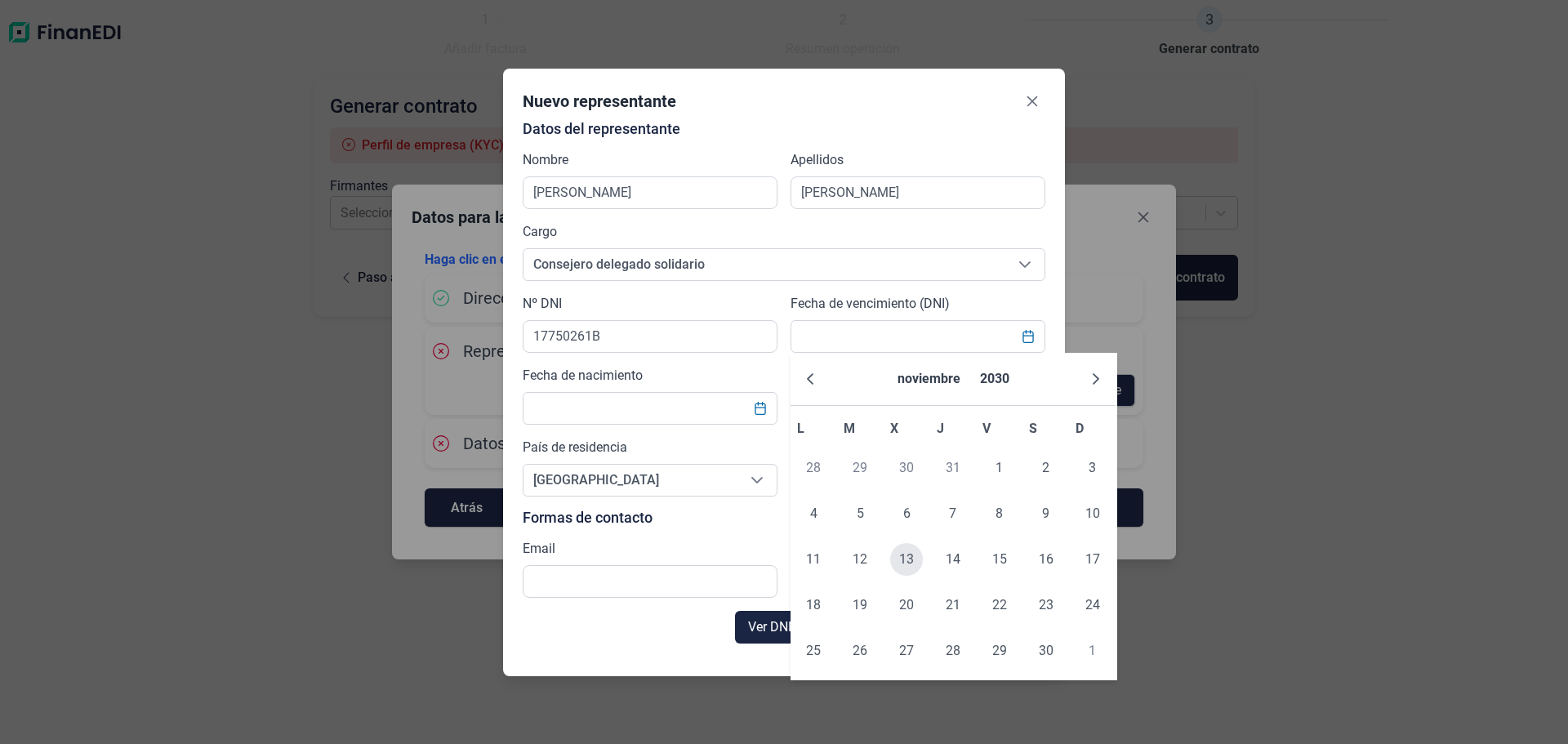
click at [901, 557] on span "13" at bounding box center [906, 559] width 32 height 32
type input "[DATE]"
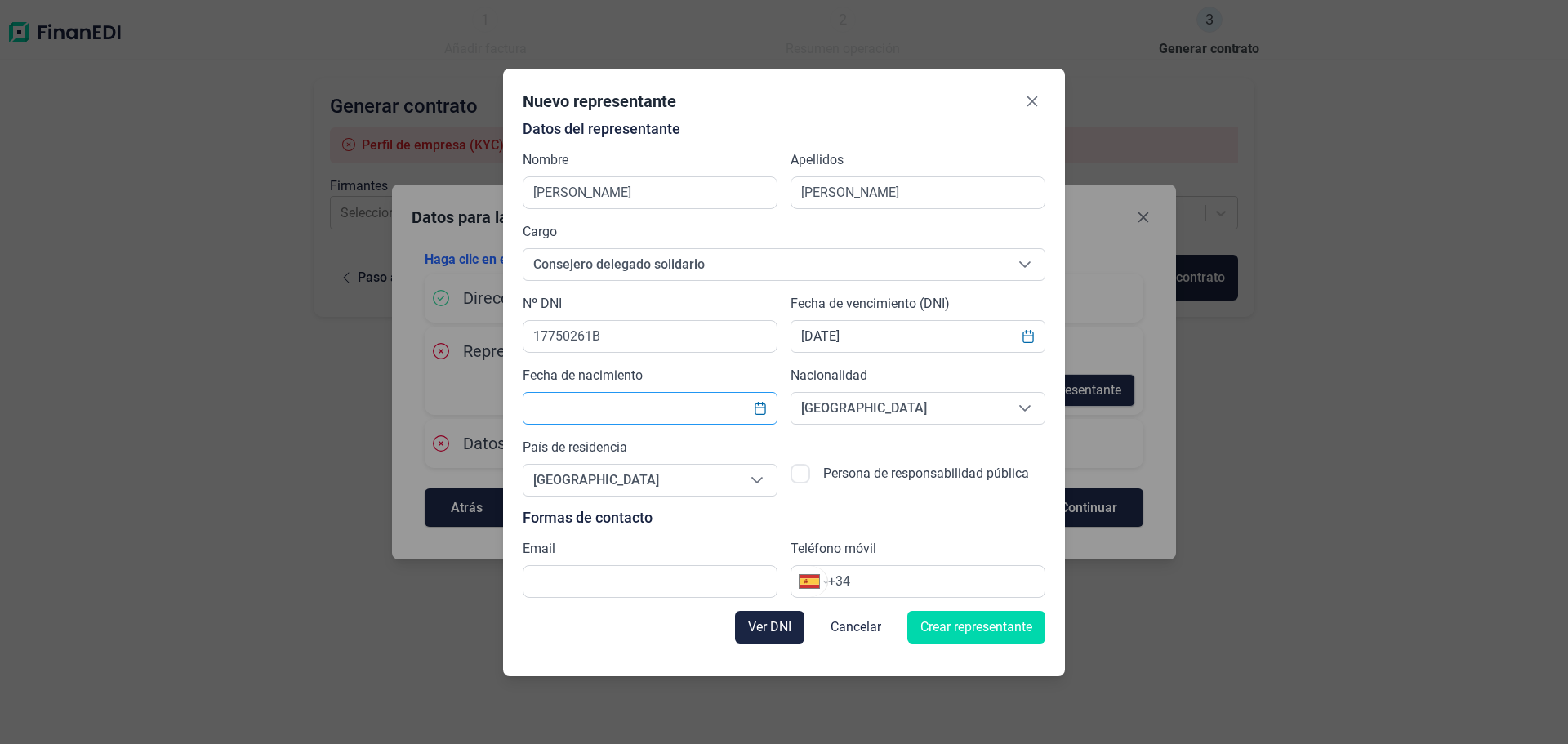
click at [708, 409] on input "text" at bounding box center [650, 408] width 254 height 32
click at [758, 414] on icon "Choose Date" at bounding box center [759, 409] width 10 height 13
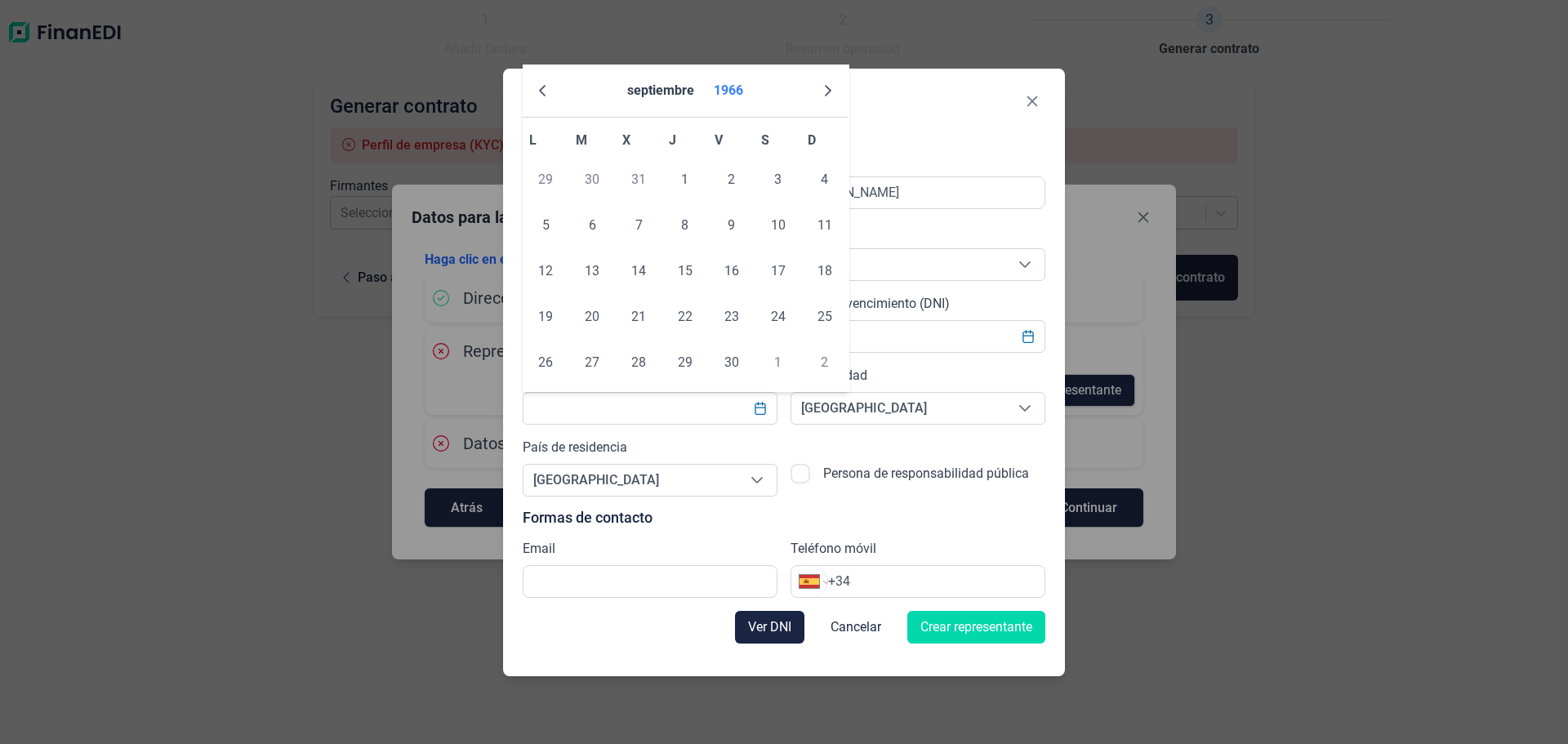
click at [741, 89] on button "1966" at bounding box center [728, 90] width 43 height 39
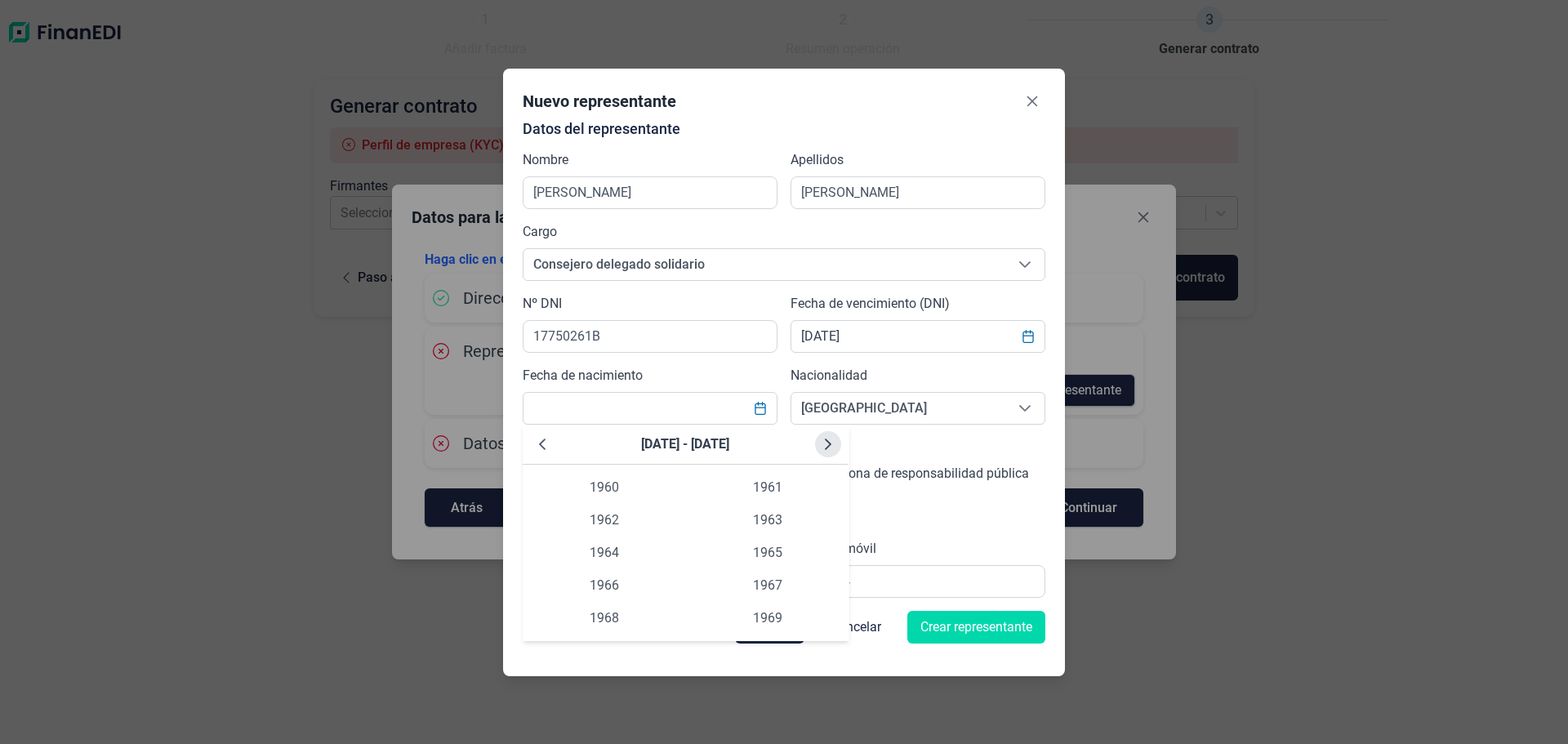
click at [831, 451] on button "Next Decade" at bounding box center [828, 444] width 26 height 26
click at [533, 449] on button "Previous Decade" at bounding box center [541, 444] width 26 height 26
click at [766, 512] on span "1983" at bounding box center [767, 520] width 163 height 32
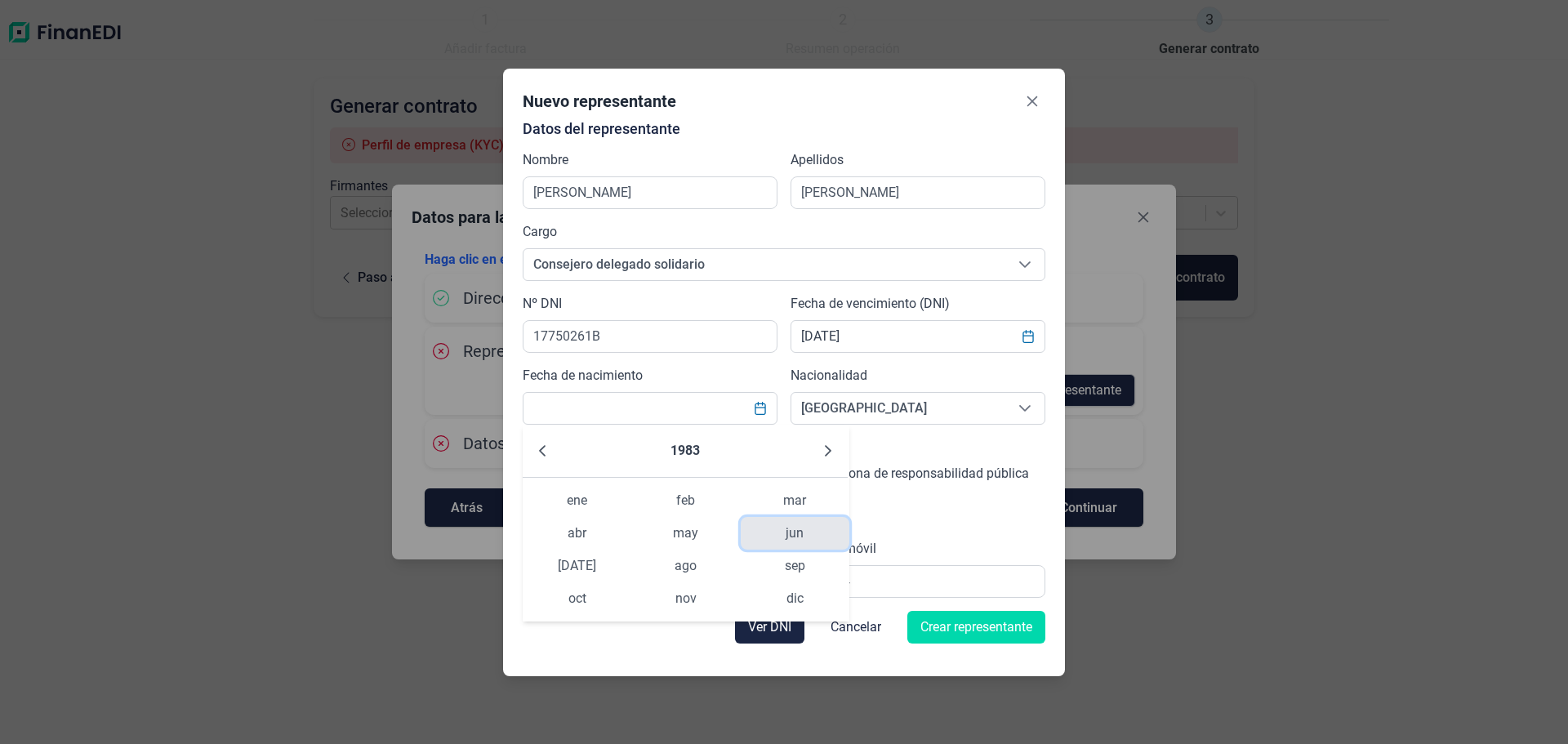
click at [777, 525] on span "jun" at bounding box center [795, 533] width 109 height 32
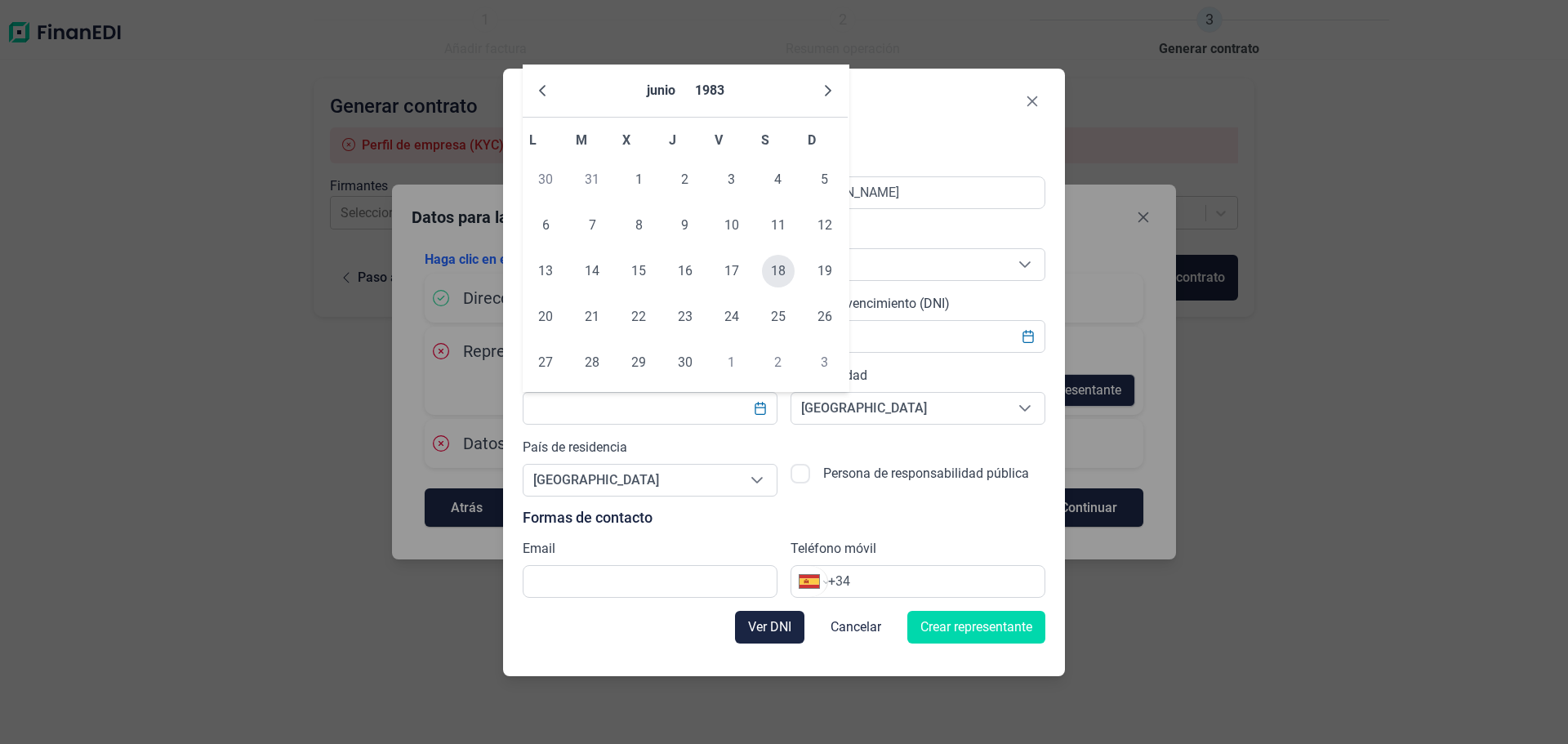
click at [779, 272] on span "18" at bounding box center [778, 271] width 32 height 32
type input "[DATE]"
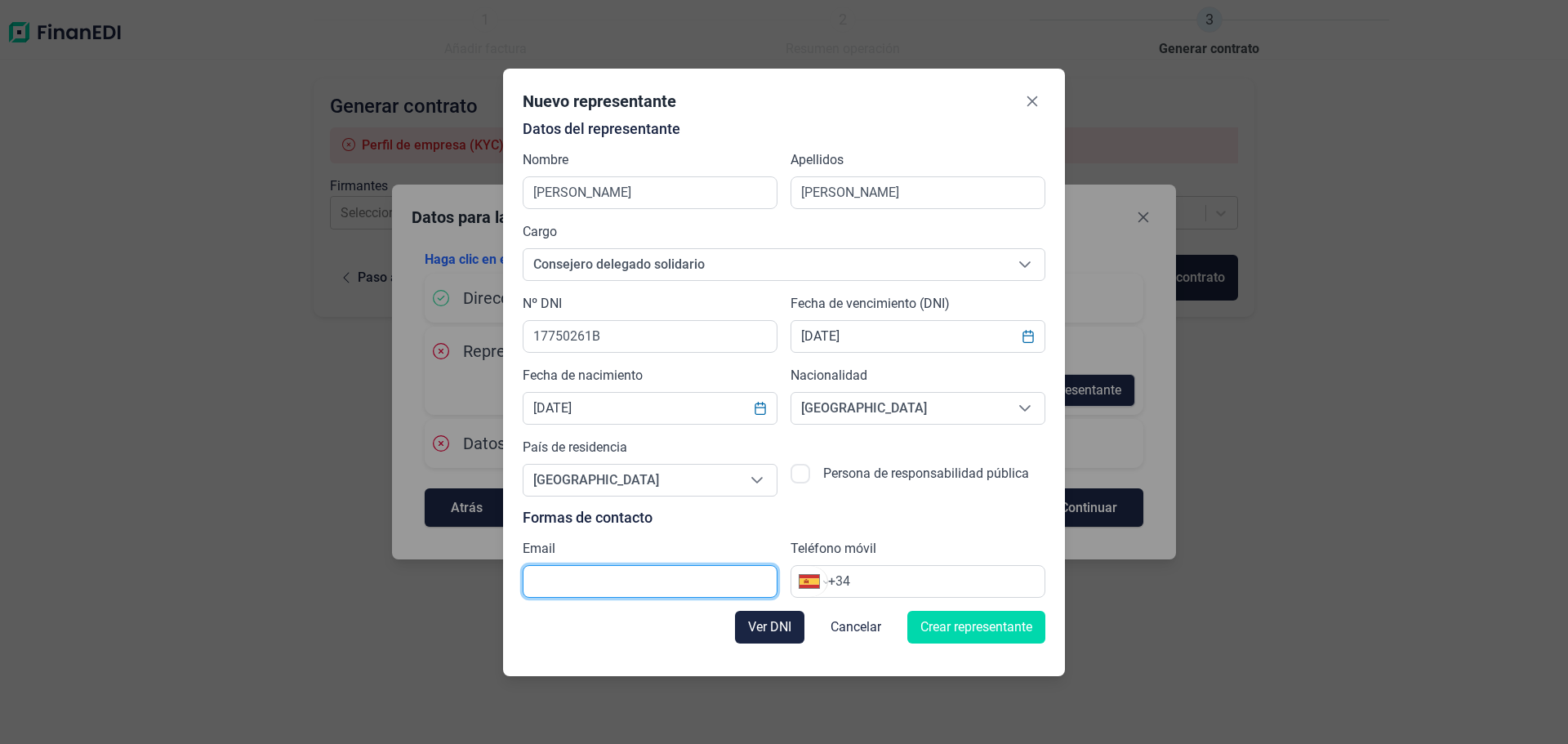
click at [603, 588] on input "text" at bounding box center [650, 581] width 254 height 32
type input "[EMAIL_ADDRESS][DOMAIN_NAME]"
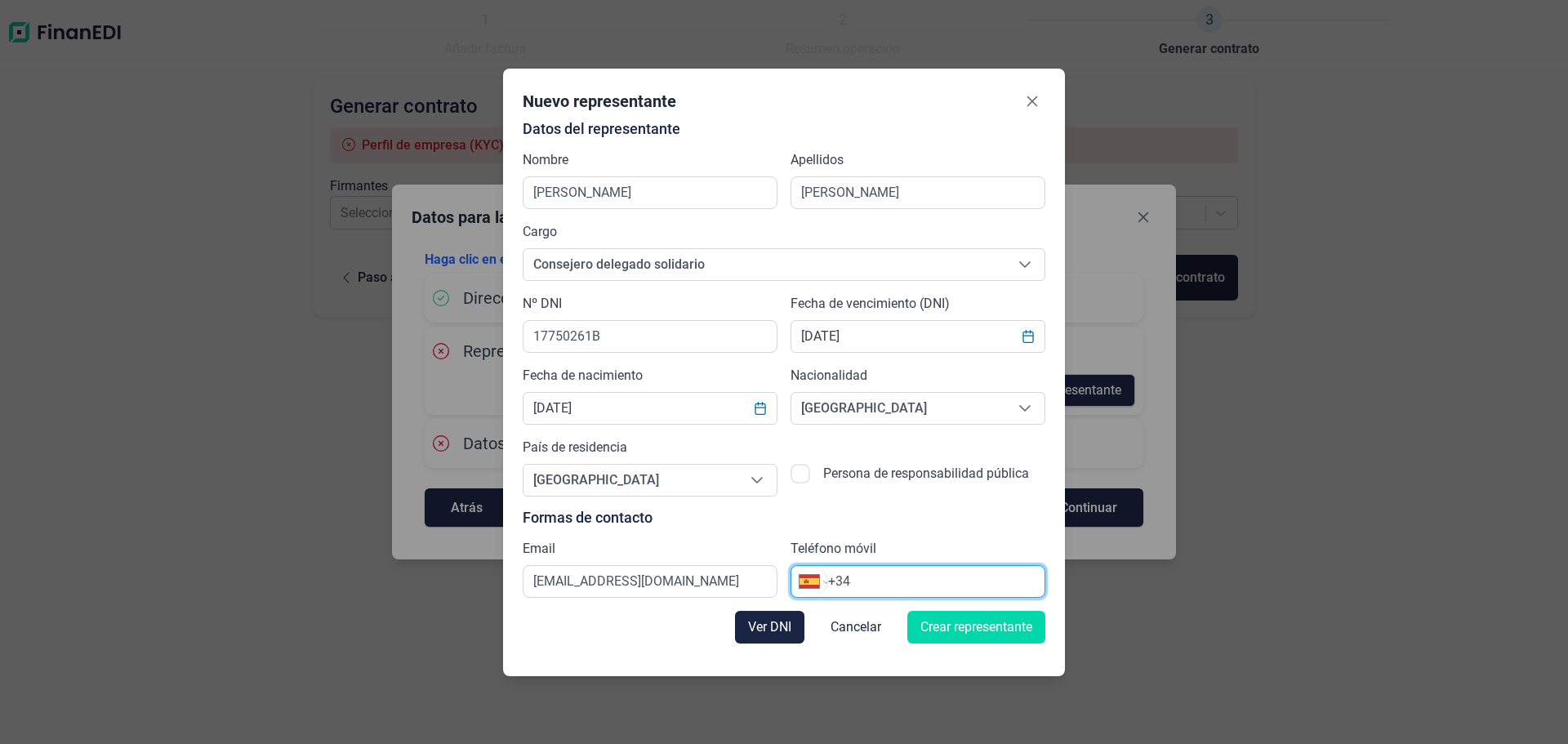
click at [939, 572] on input "+34" at bounding box center [935, 581] width 216 height 20
type input "[PHONE_NUMBER]"
click at [966, 624] on span "Crear representante" at bounding box center [975, 627] width 111 height 20
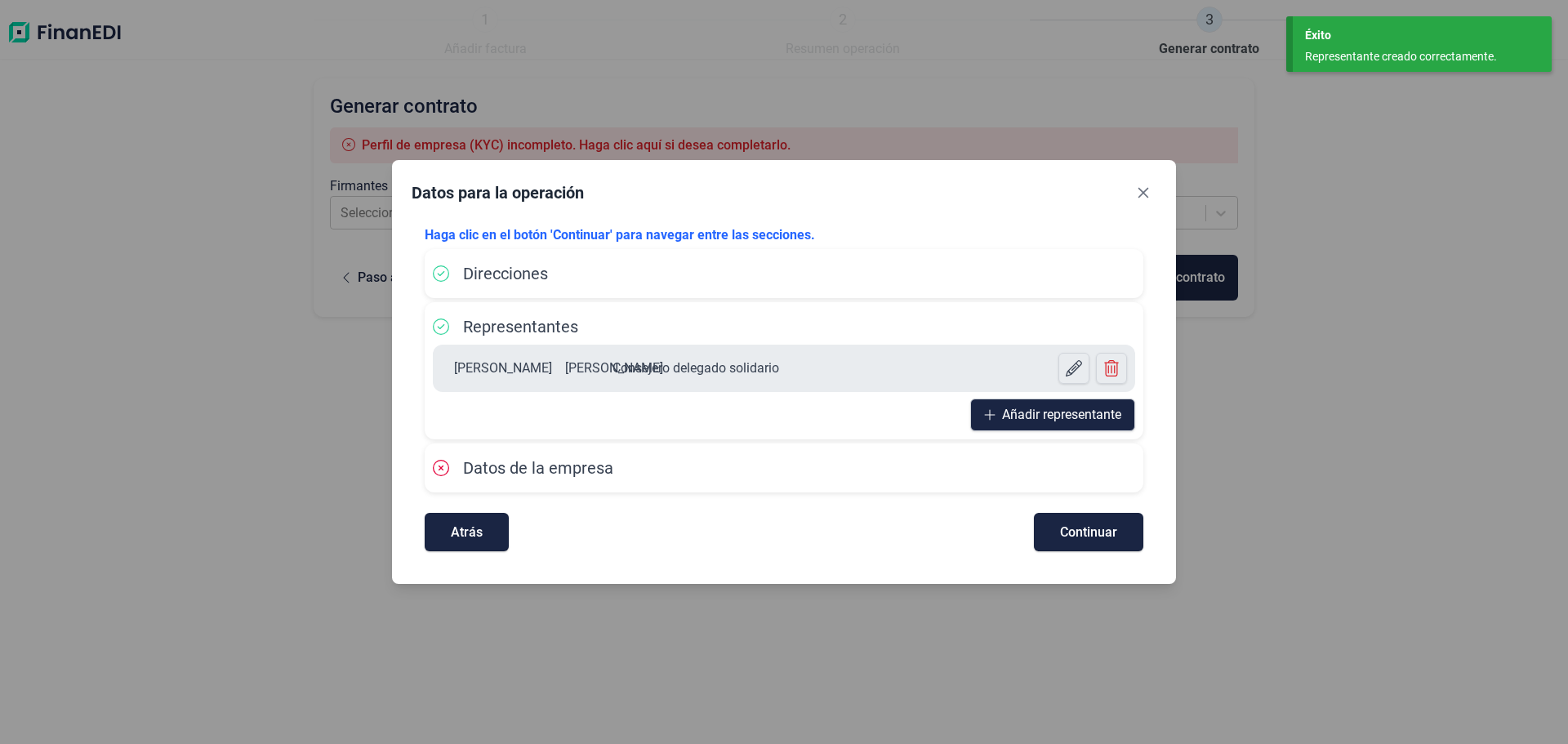
click at [553, 476] on span "Datos de la empresa" at bounding box center [538, 468] width 151 height 20
click at [1076, 563] on div "Haga clic en el botón 'Continuar' para navegar entre las secciones. Direcciones…" at bounding box center [784, 388] width 745 height 352
click at [1084, 538] on span "Continuar" at bounding box center [1089, 532] width 57 height 12
select select "ES"
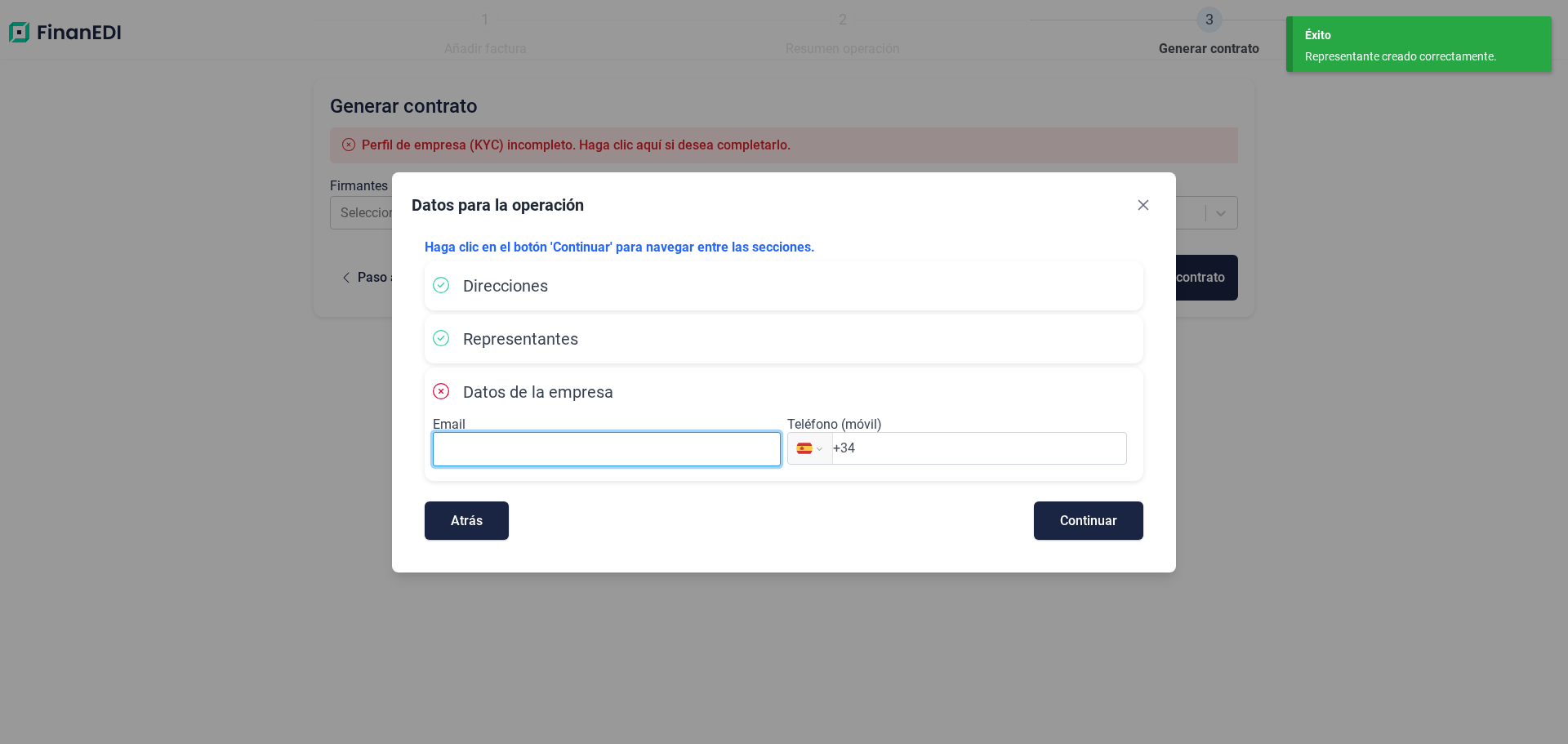
click at [558, 444] on input at bounding box center [606, 449] width 348 height 34
type input "[EMAIL_ADDRESS][DOMAIN_NAME]"
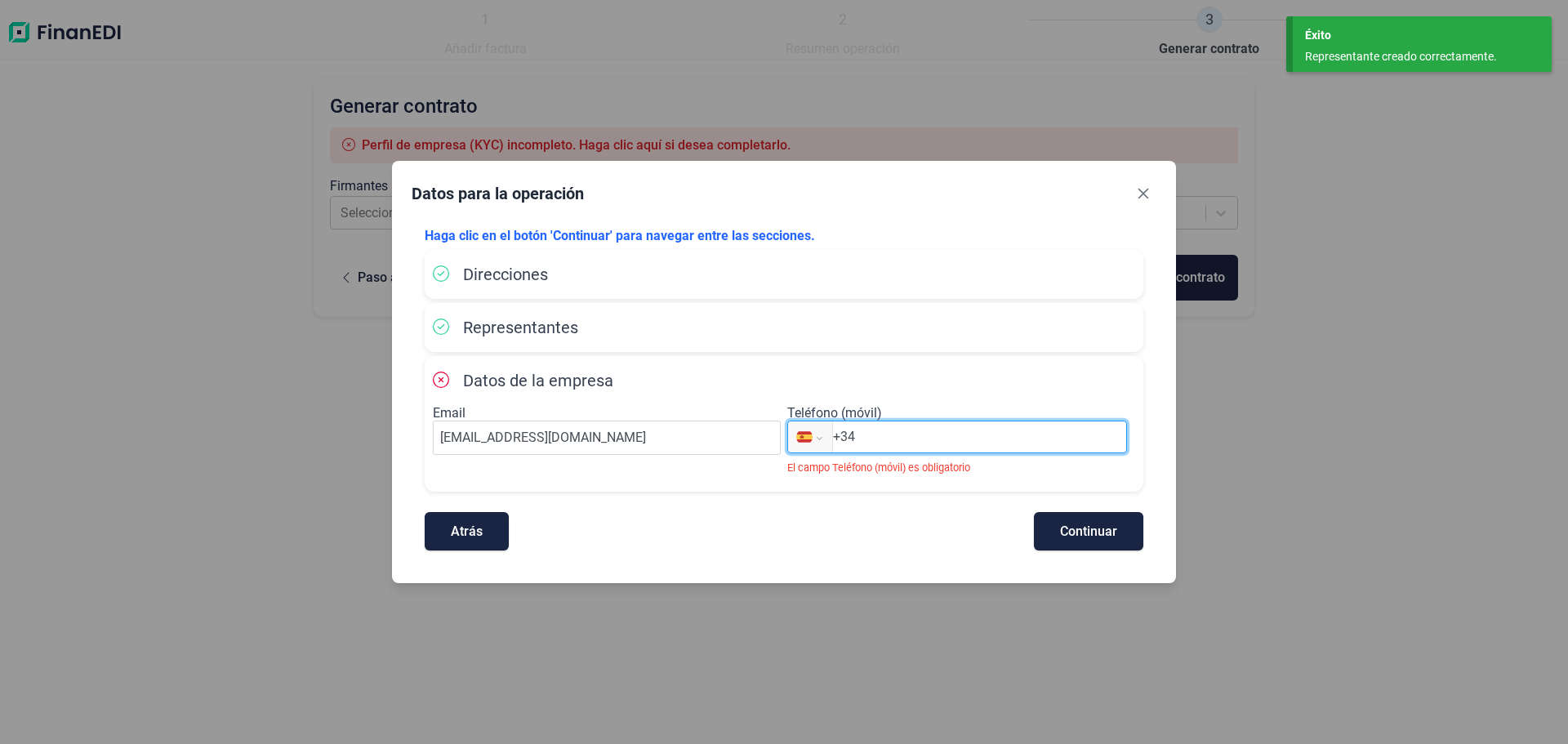
click at [930, 427] on input "+34" at bounding box center [979, 436] width 293 height 20
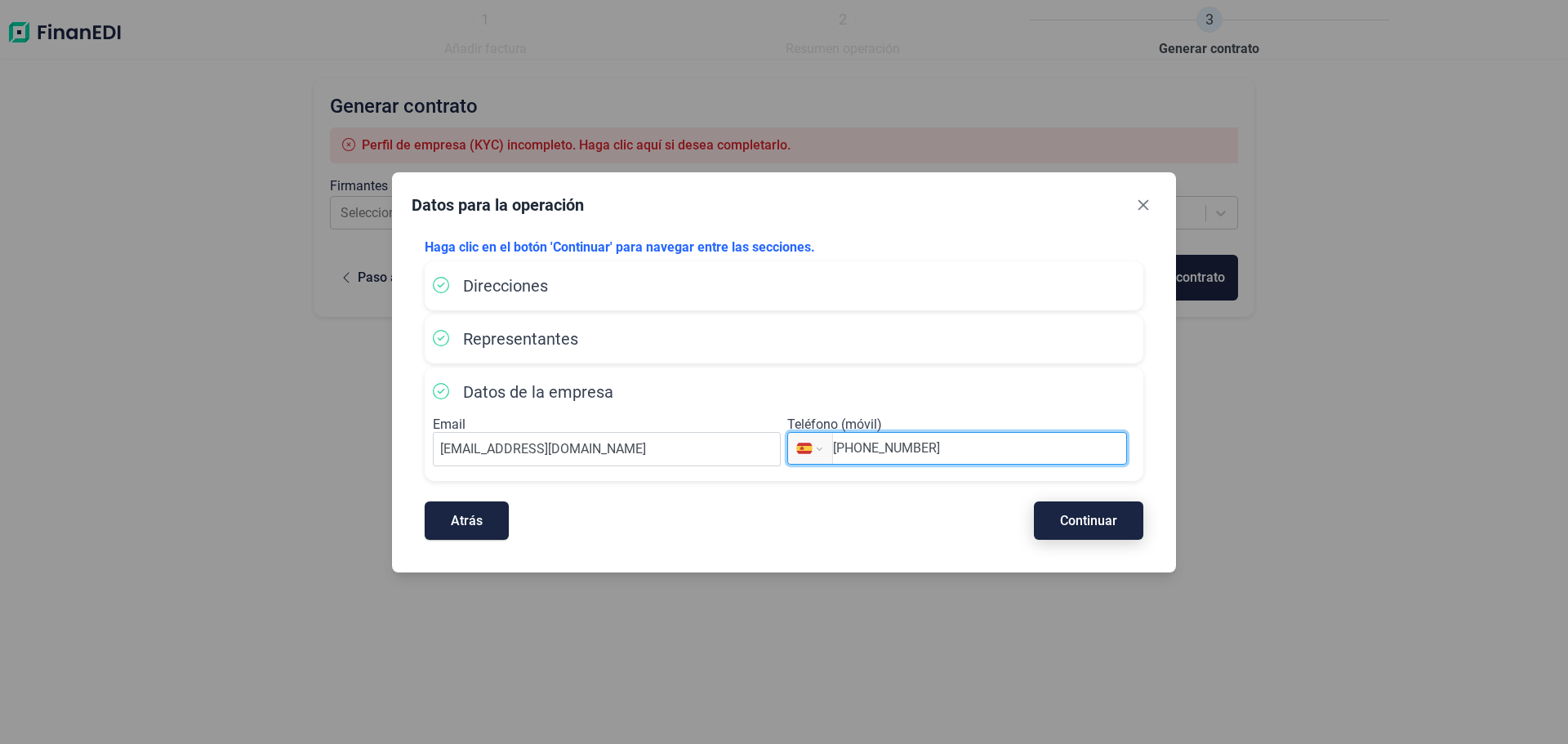
type input "[PHONE_NUMBER]"
click at [1090, 523] on span "Continuar" at bounding box center [1089, 520] width 57 height 12
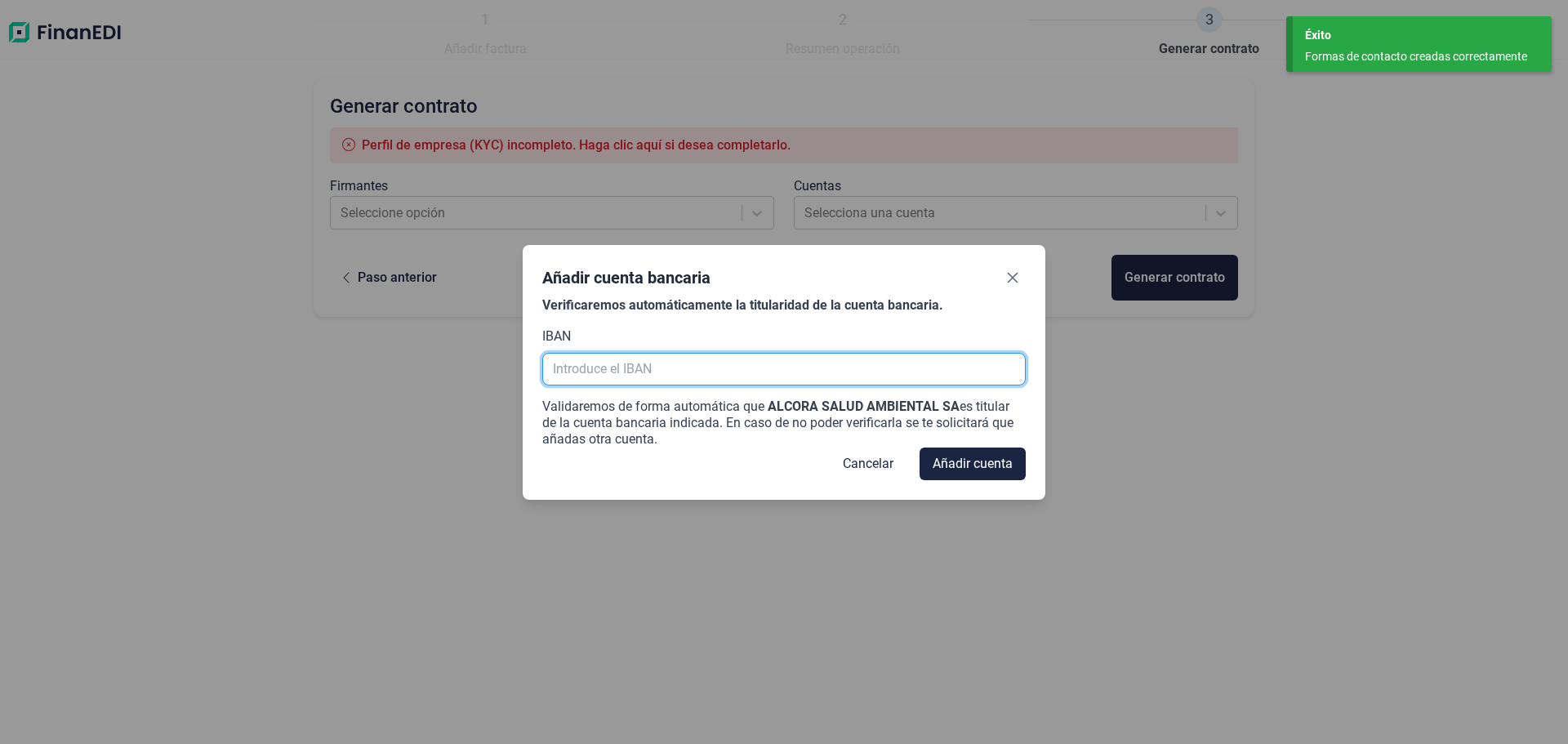
click at [749, 379] on input "text" at bounding box center [783, 369] width 483 height 32
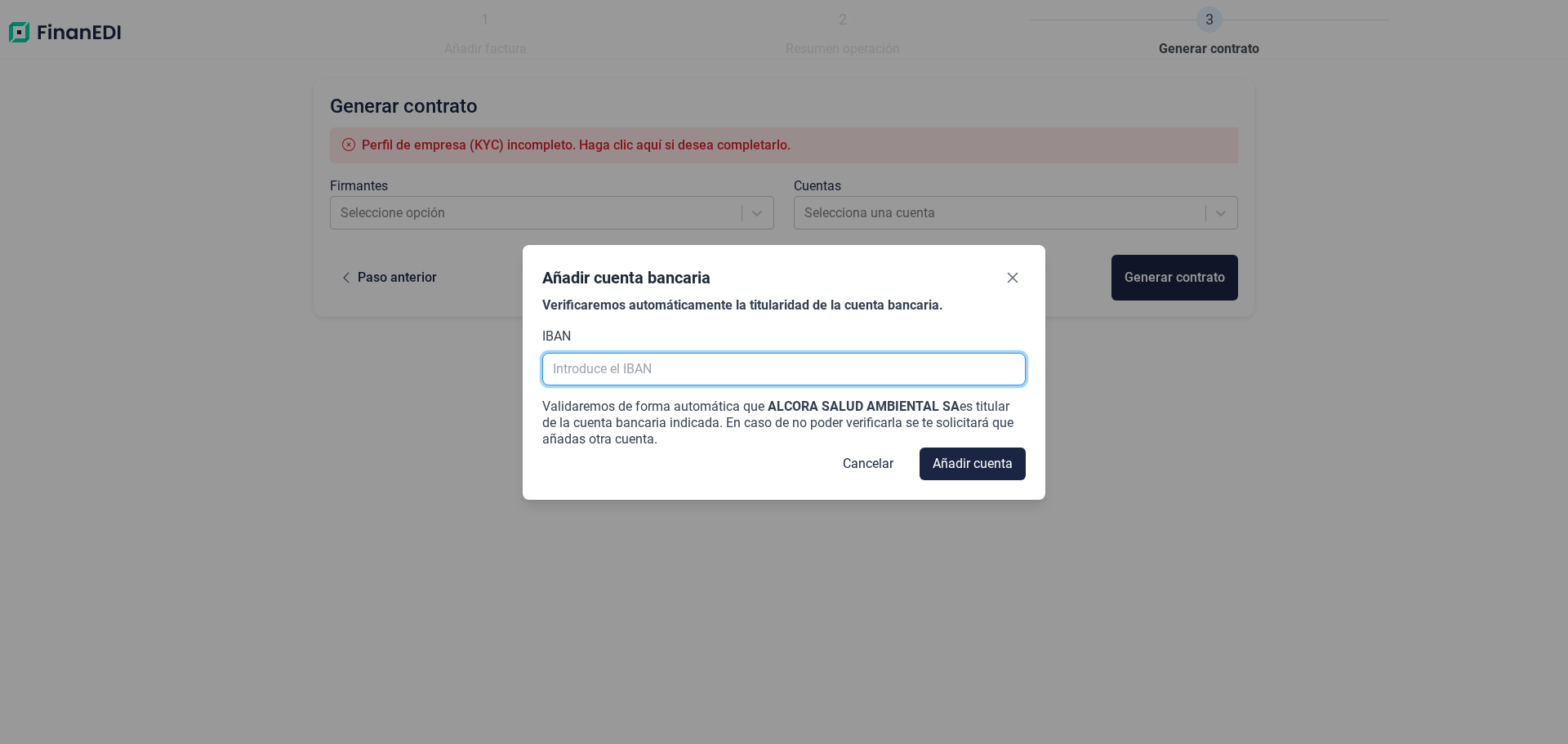
click at [776, 379] on input "text" at bounding box center [783, 369] width 483 height 32
paste input "[FINANCIAL_ID]"
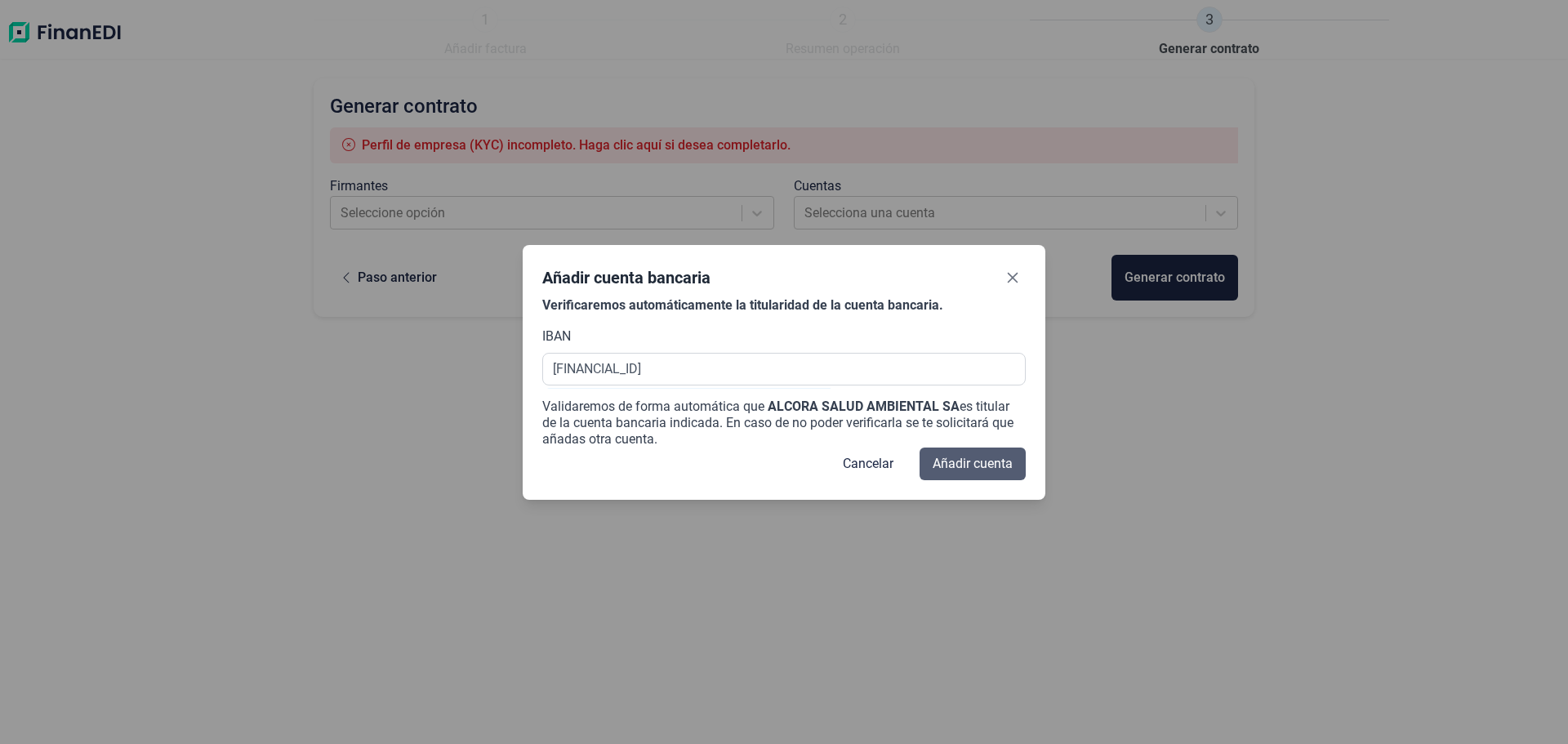
type input "[FINANCIAL_ID]"
click at [976, 472] on span "Añadir cuenta" at bounding box center [973, 464] width 80 height 20
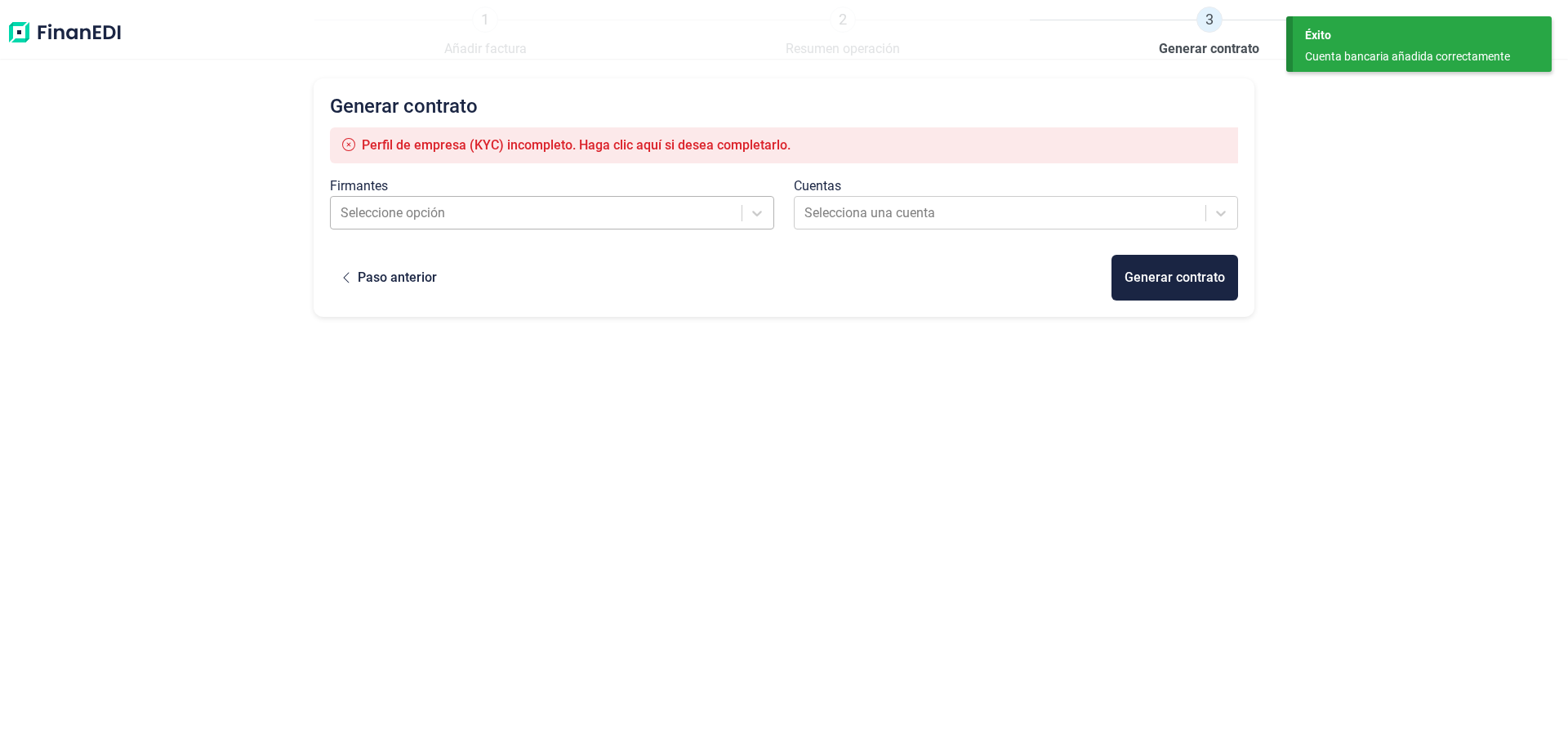
click at [407, 204] on div at bounding box center [536, 213] width 393 height 23
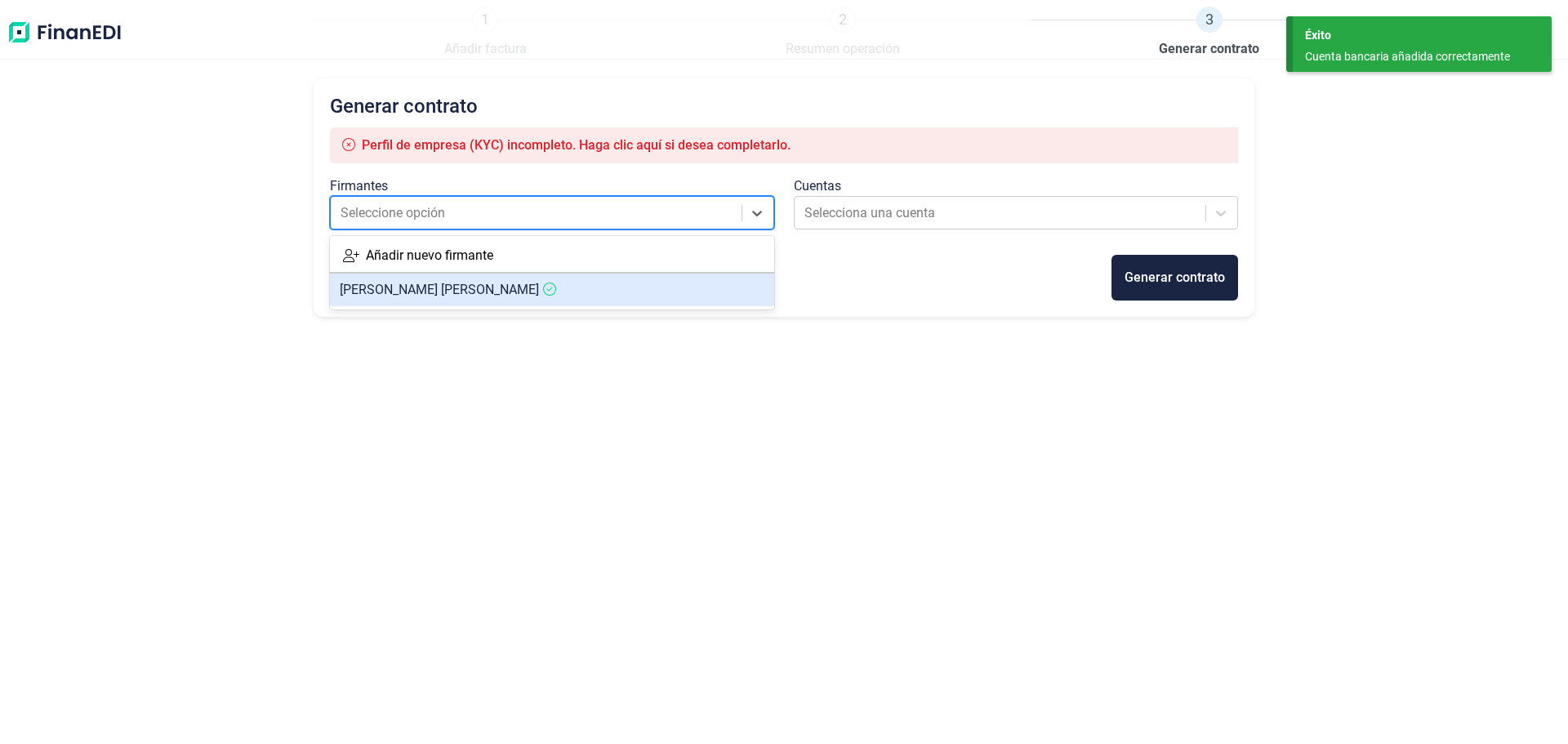
click at [479, 299] on article "[PERSON_NAME] [PERSON_NAME]" at bounding box center [552, 290] width 444 height 32
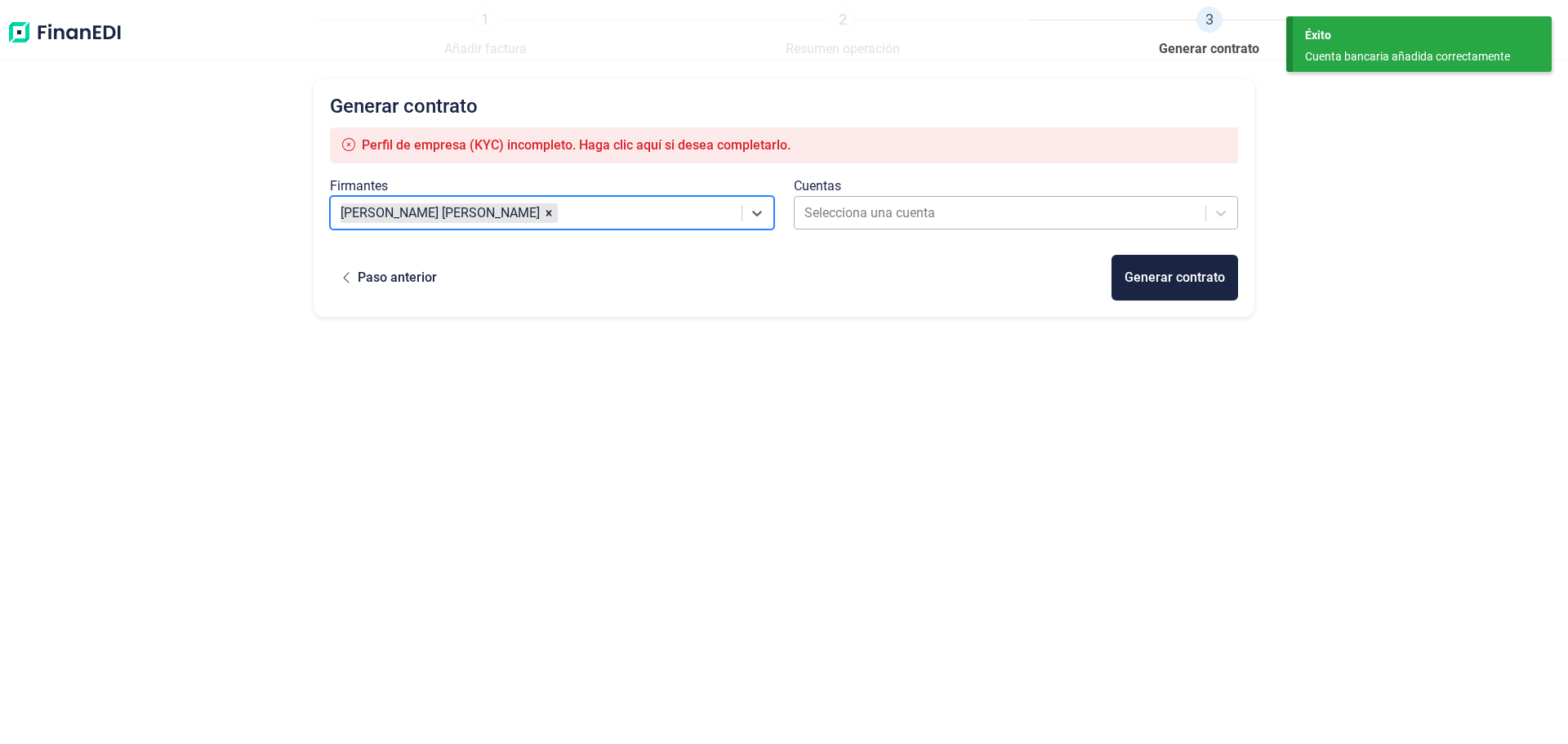
click at [840, 215] on div at bounding box center [1000, 213] width 393 height 23
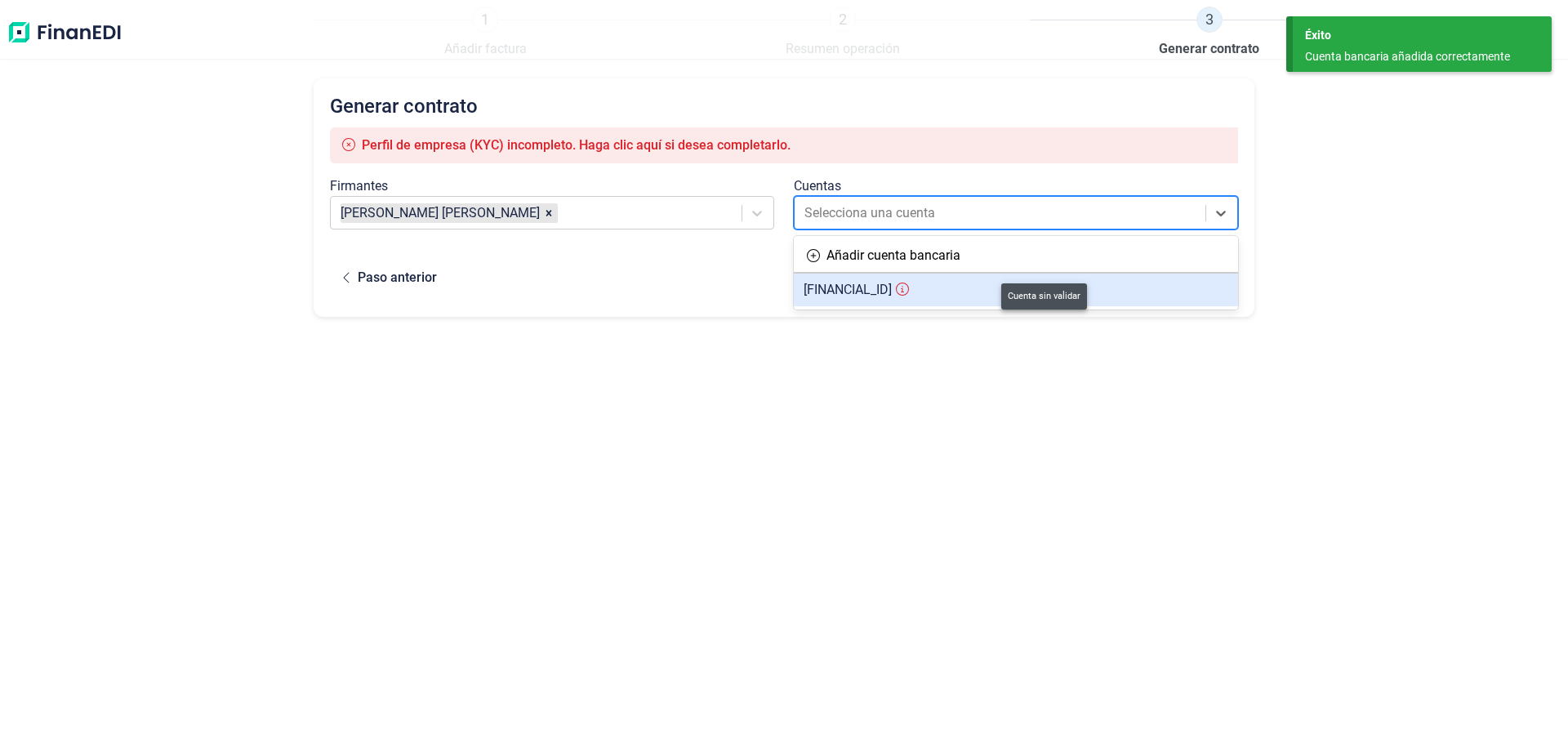
click at [909, 292] on icon at bounding box center [902, 290] width 13 height 13
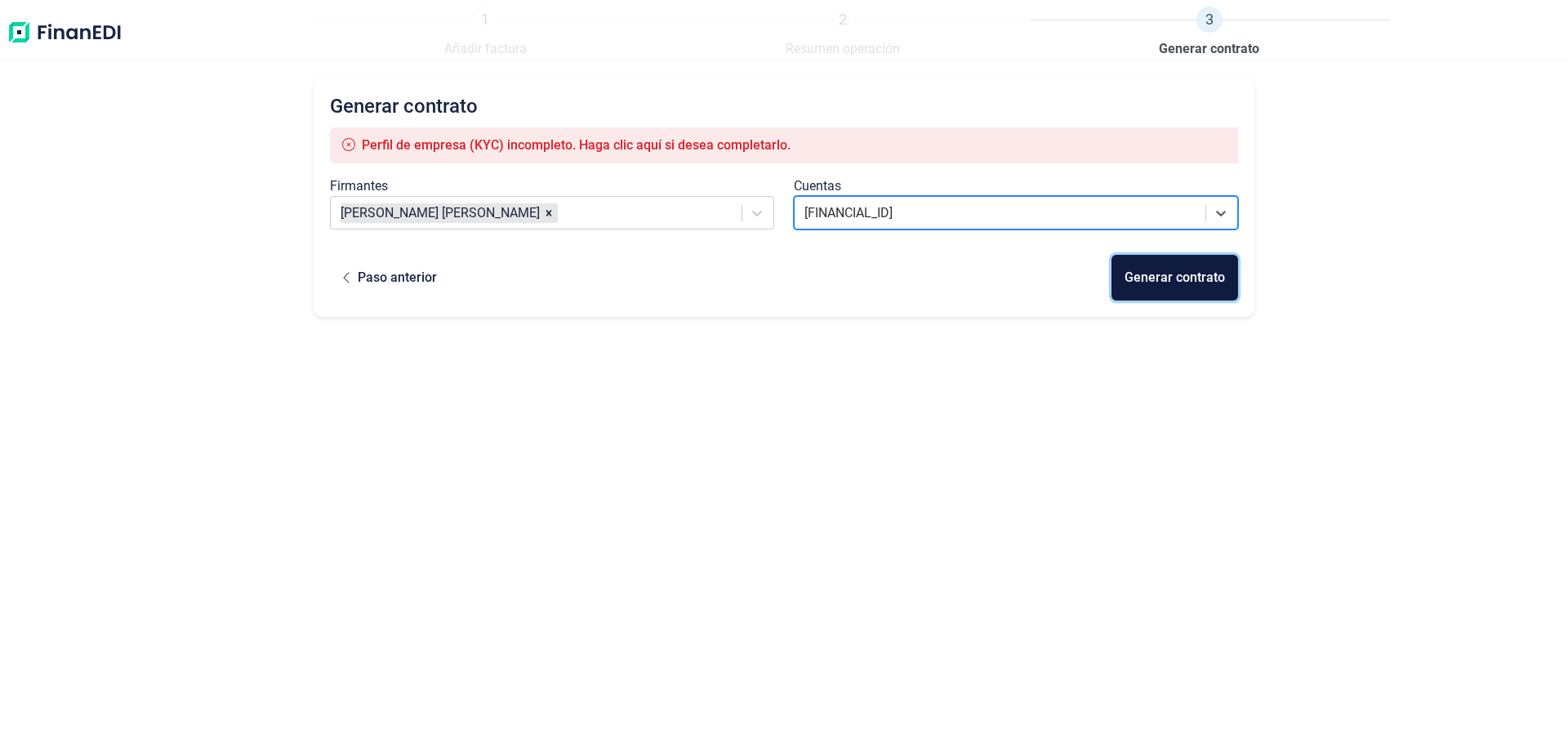
click at [1199, 277] on div "Generar contrato" at bounding box center [1174, 277] width 100 height 20
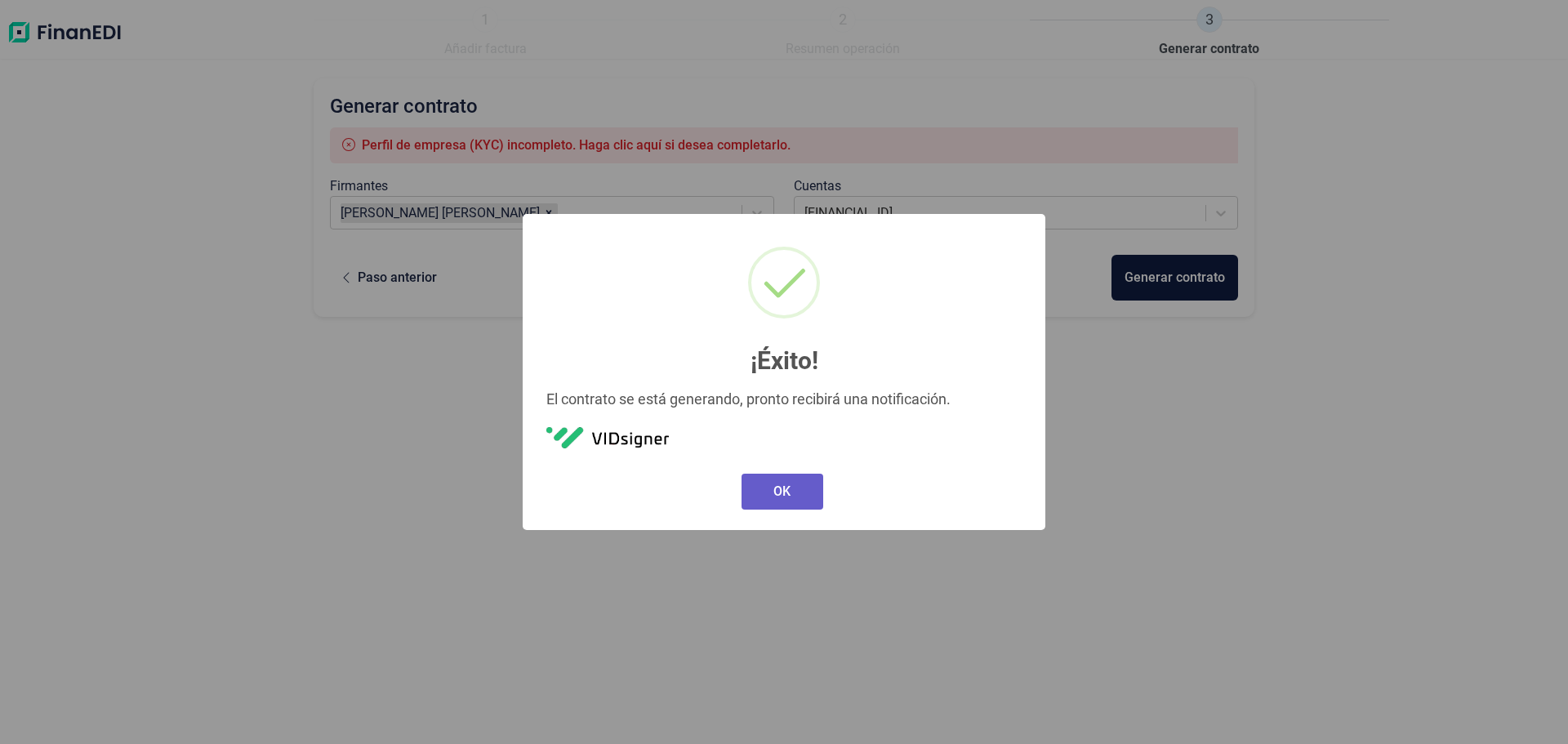
click at [800, 494] on button "OK" at bounding box center [782, 492] width 82 height 36
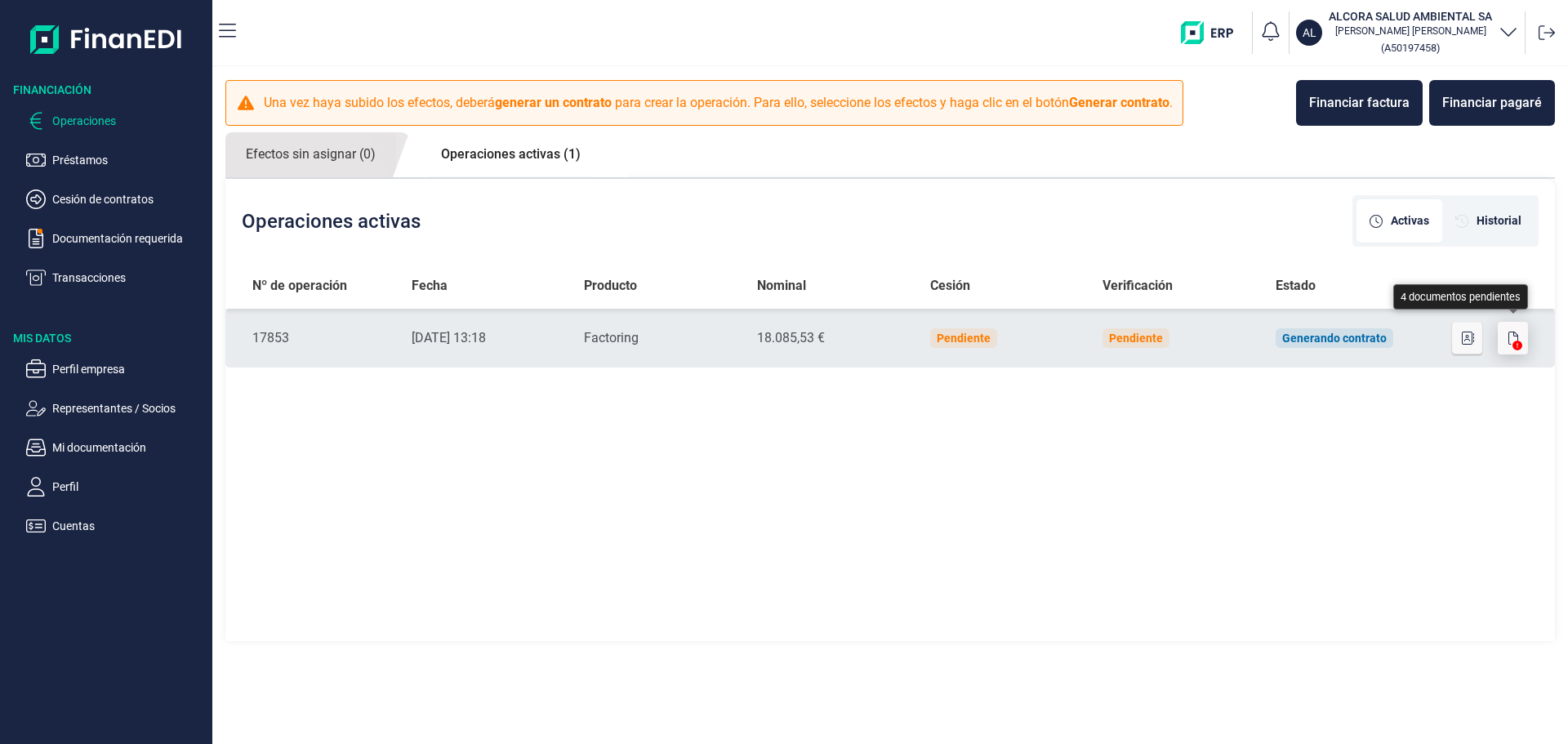
click at [1509, 351] on button "button" at bounding box center [1513, 338] width 31 height 32
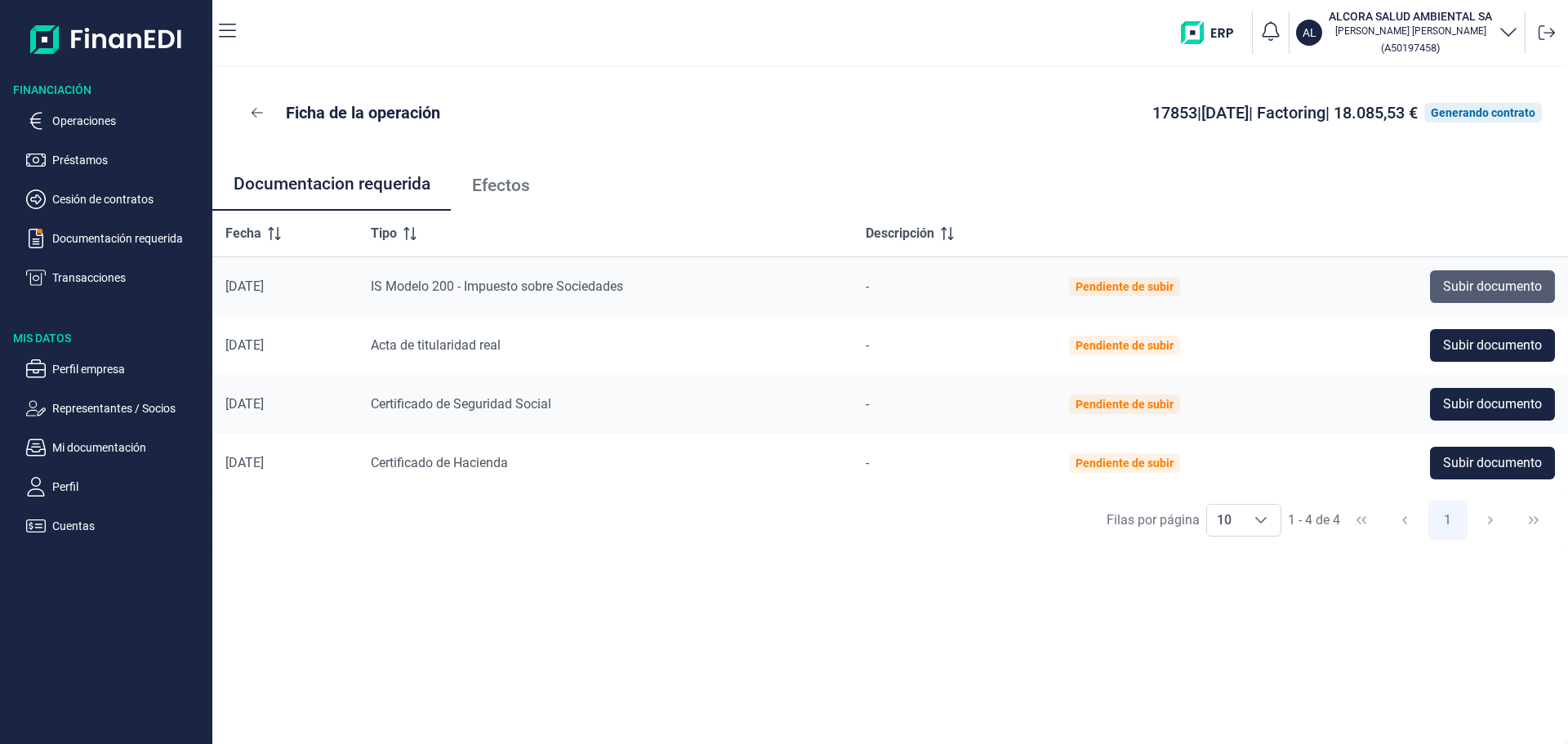
click at [1493, 297] on button "Subir documento" at bounding box center [1492, 287] width 125 height 32
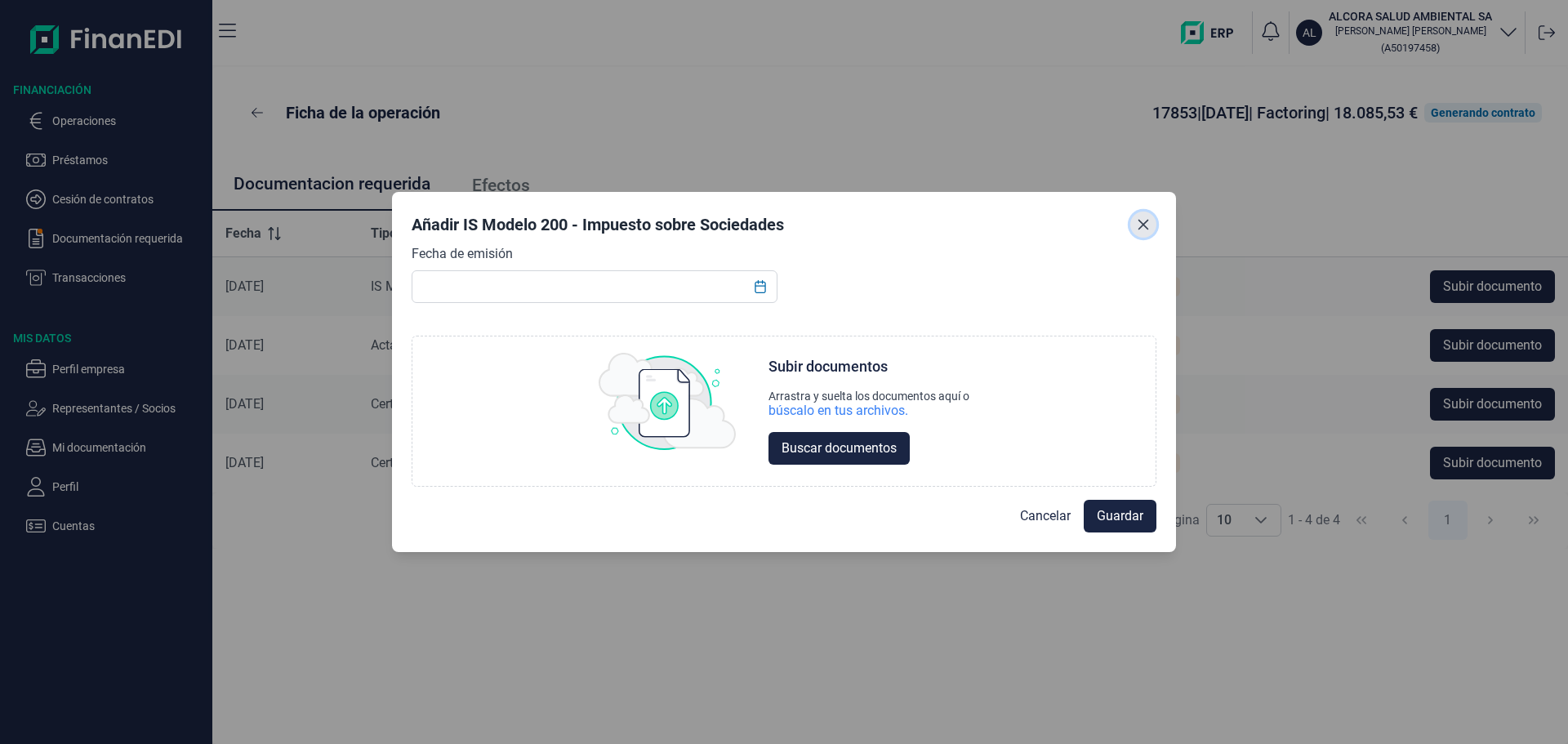
click at [1148, 222] on icon "Close" at bounding box center [1143, 225] width 13 height 13
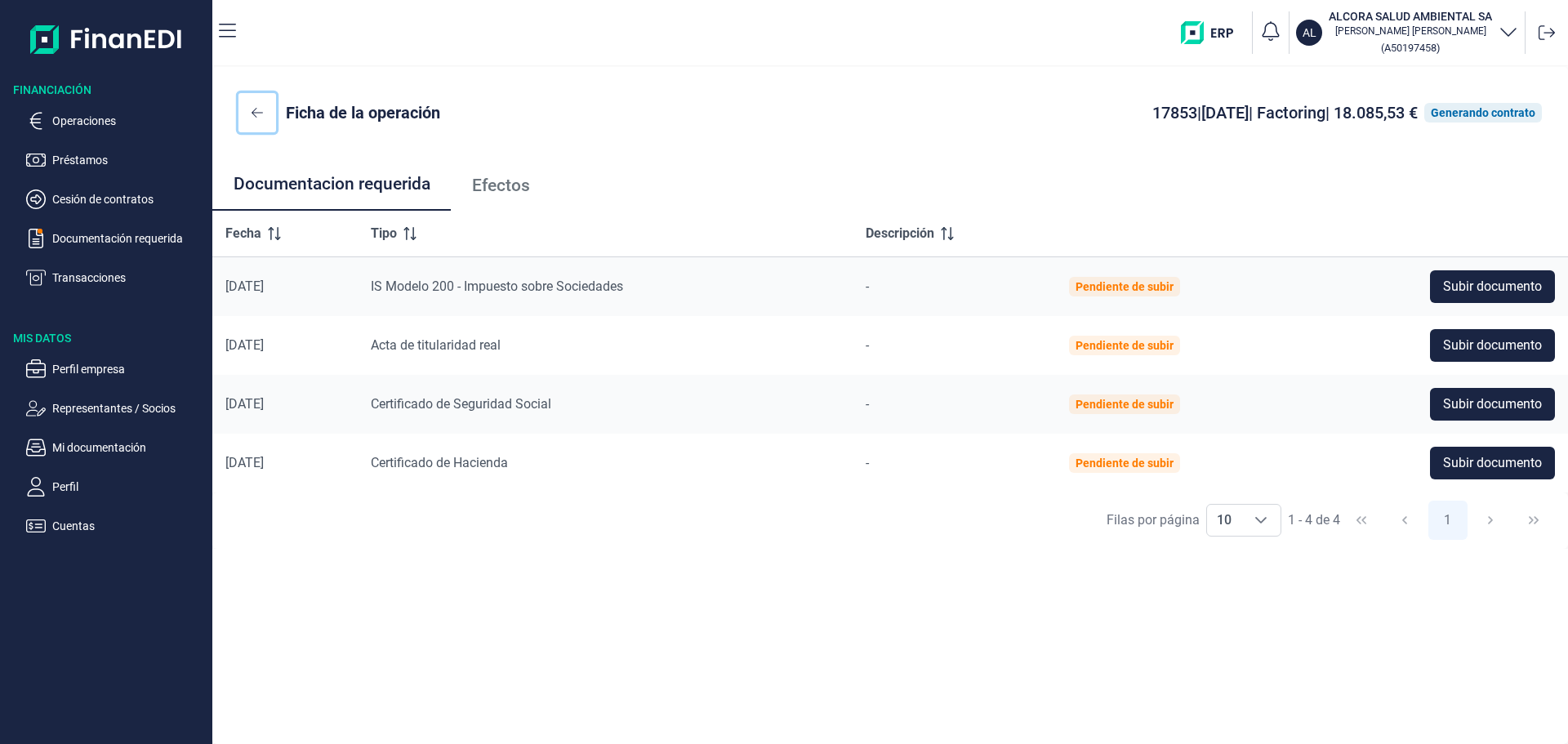
click at [252, 110] on icon at bounding box center [257, 112] width 11 height 13
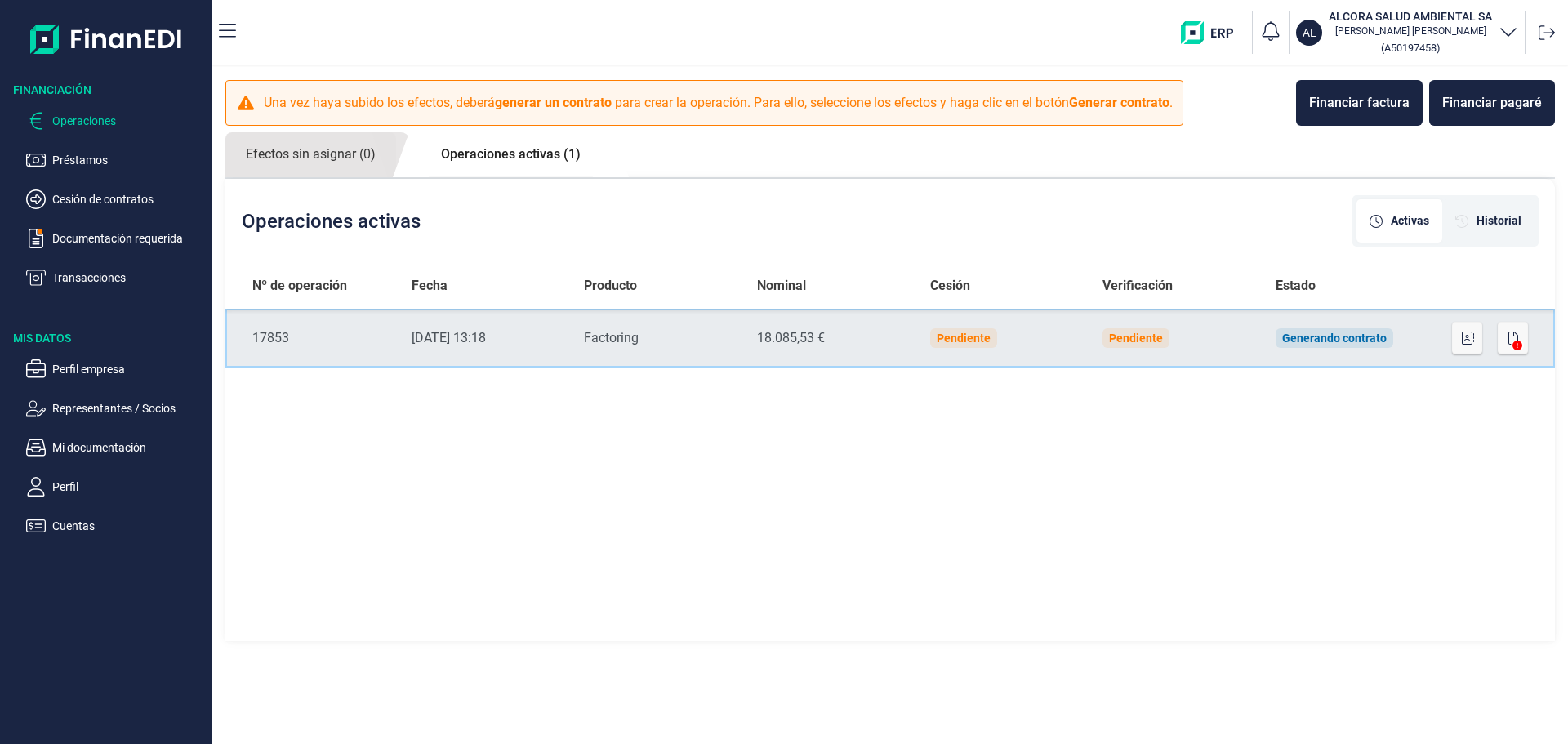
click at [360, 325] on td "Nº de Operación 17853" at bounding box center [312, 338] width 173 height 59
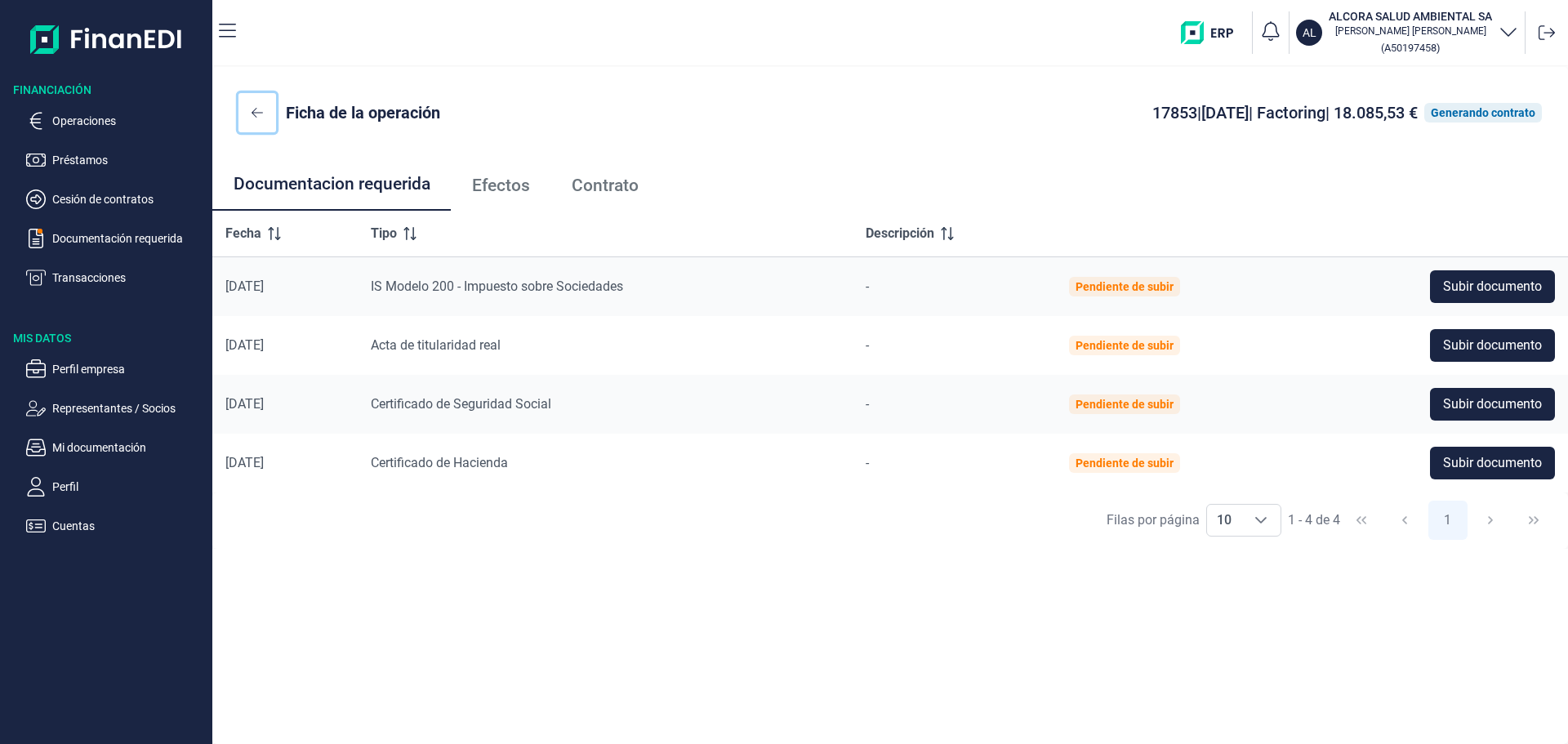
click at [253, 111] on icon at bounding box center [257, 112] width 11 height 10
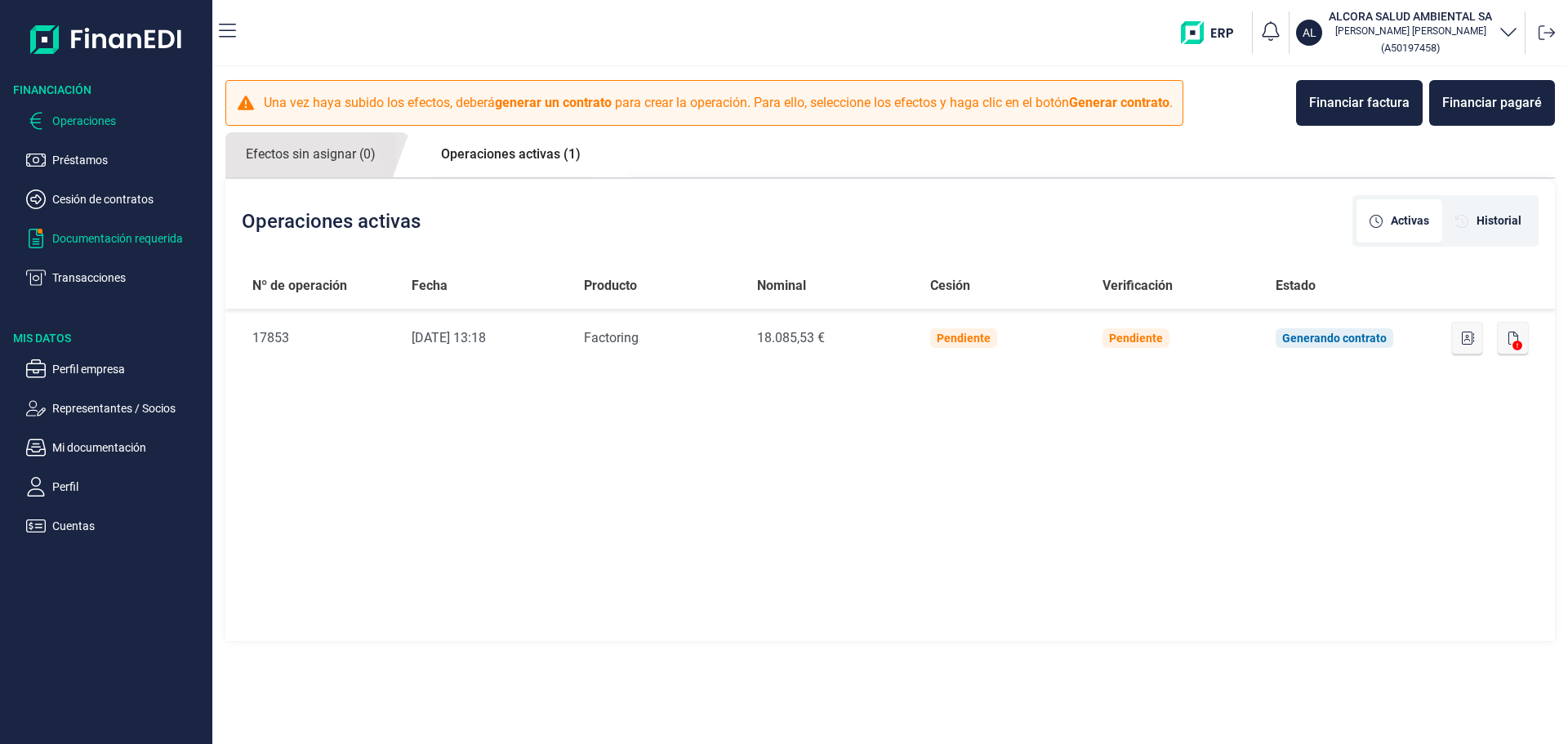
click at [59, 229] on p "Documentación requerida" at bounding box center [129, 238] width 153 height 20
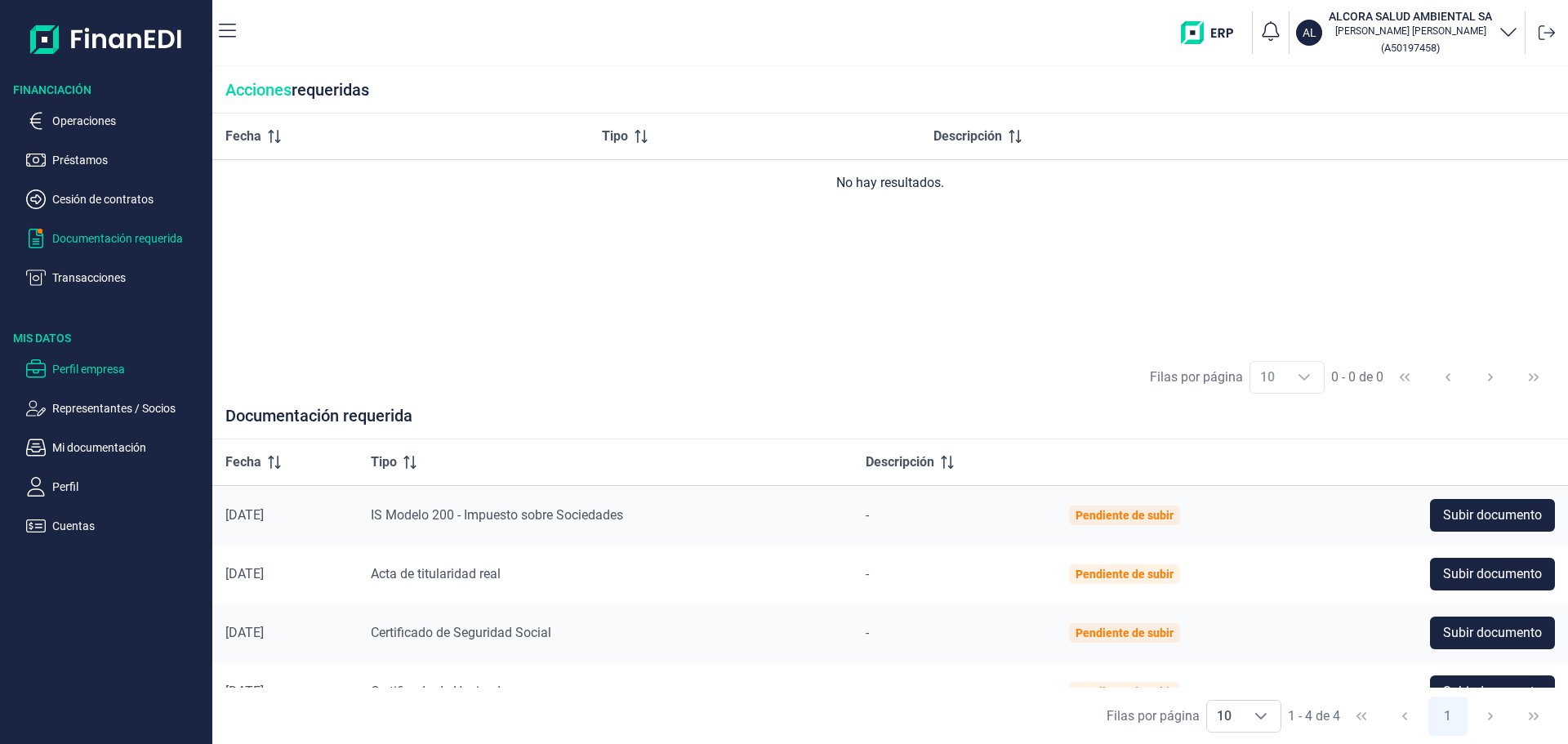
click at [99, 368] on p "Perfil empresa" at bounding box center [129, 369] width 153 height 20
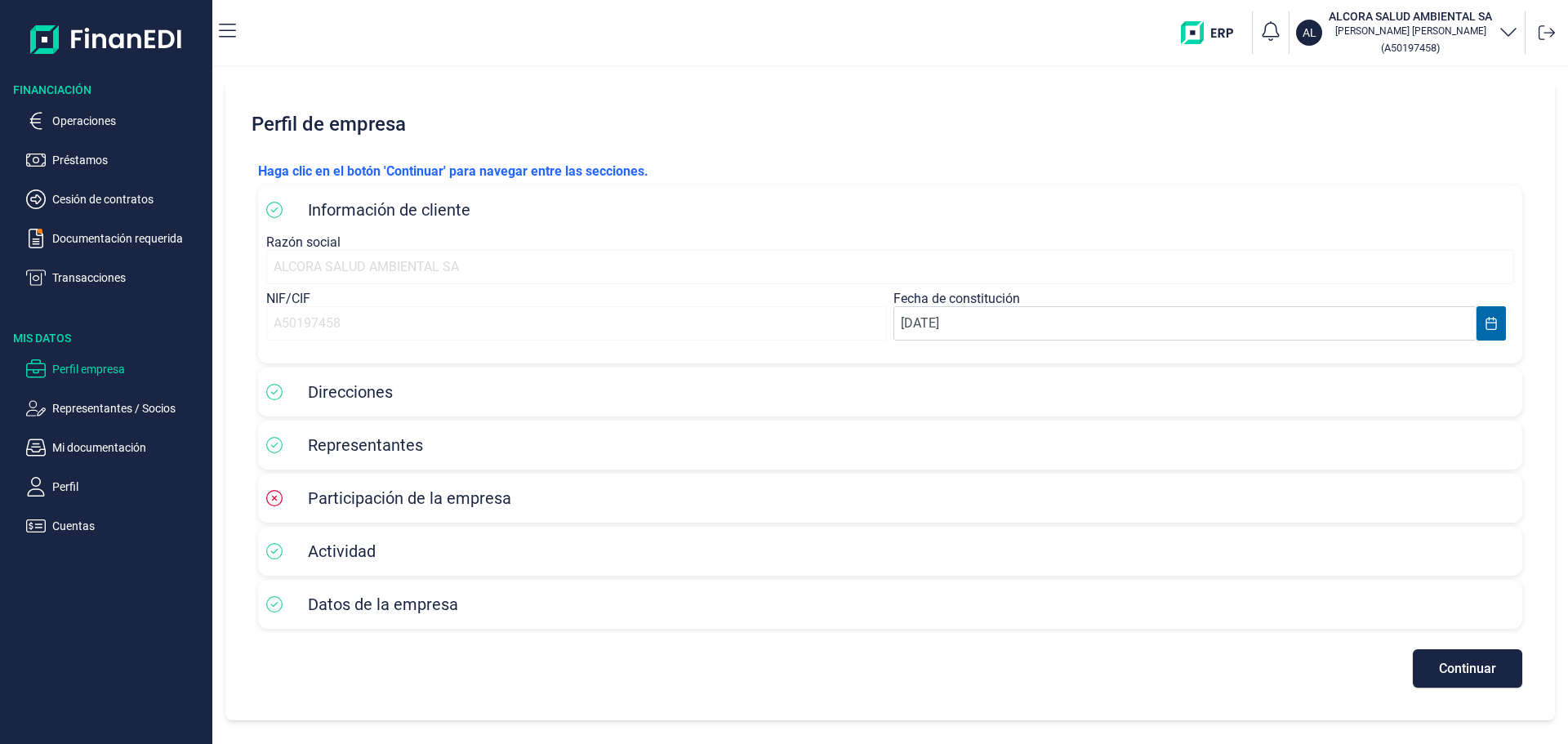
click at [377, 493] on span "Participación de la empresa" at bounding box center [409, 498] width 203 height 20
click at [102, 447] on p "Mi documentación" at bounding box center [129, 447] width 153 height 20
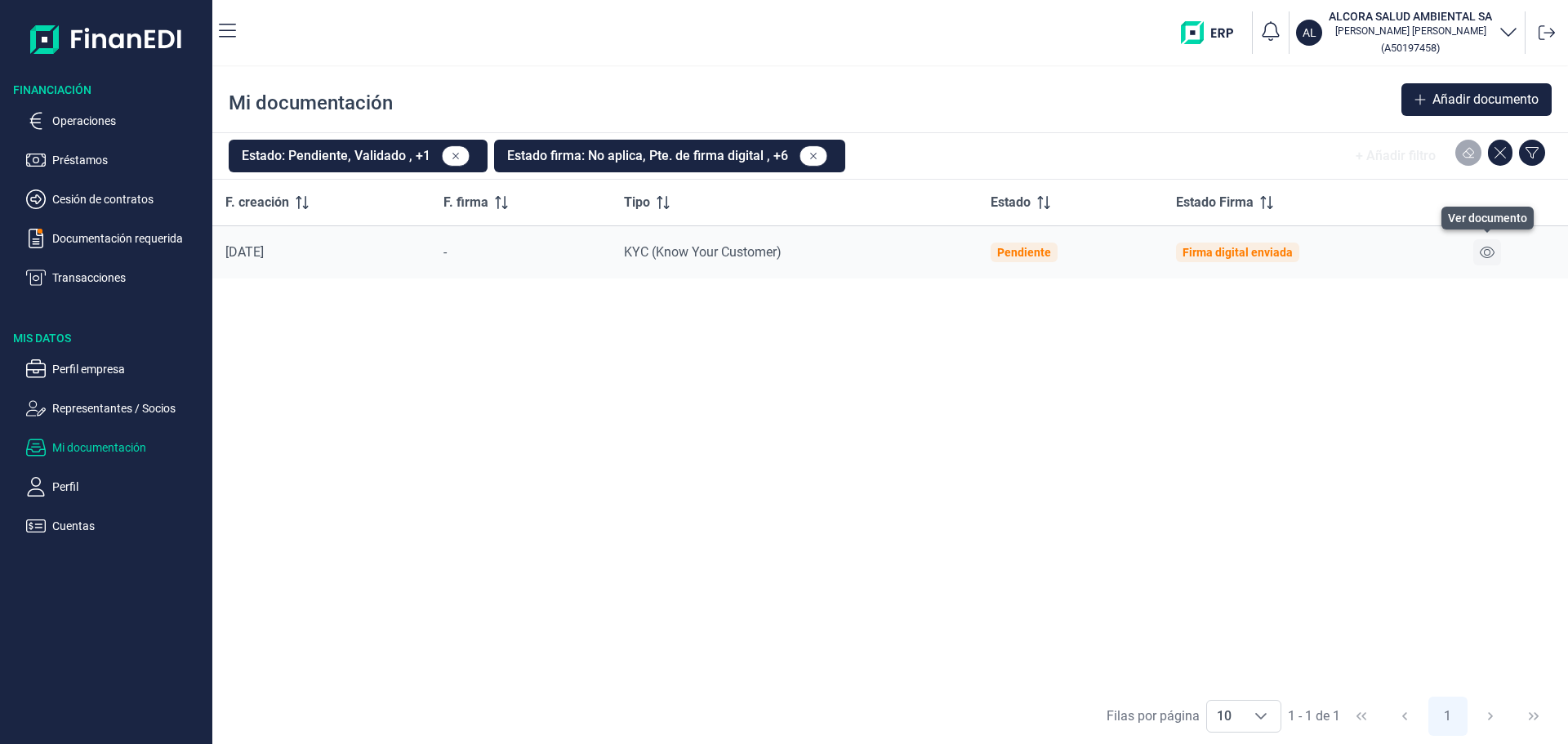
click at [1493, 262] on button at bounding box center [1486, 251] width 28 height 26
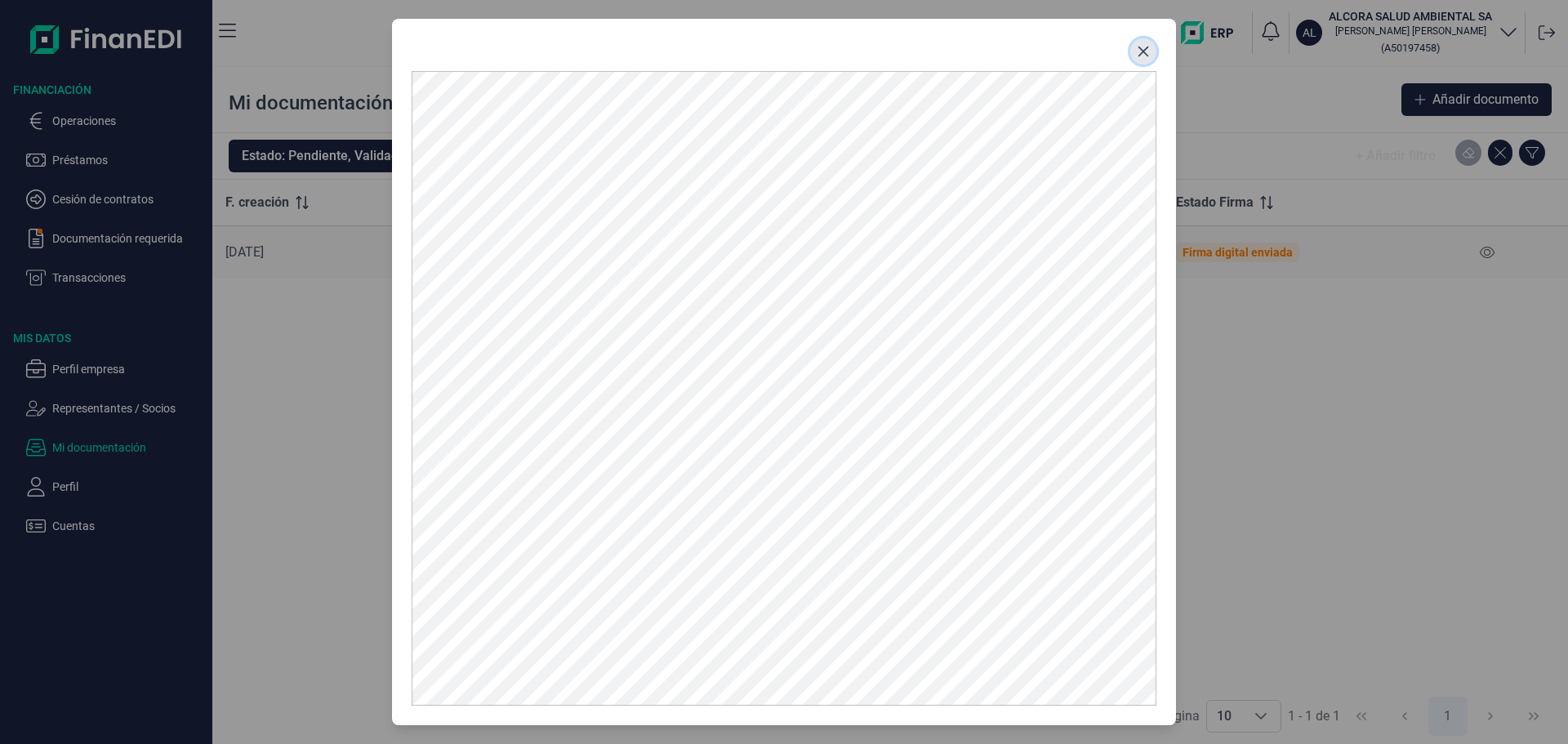
click at [1144, 58] on button "Close" at bounding box center [1142, 50] width 26 height 26
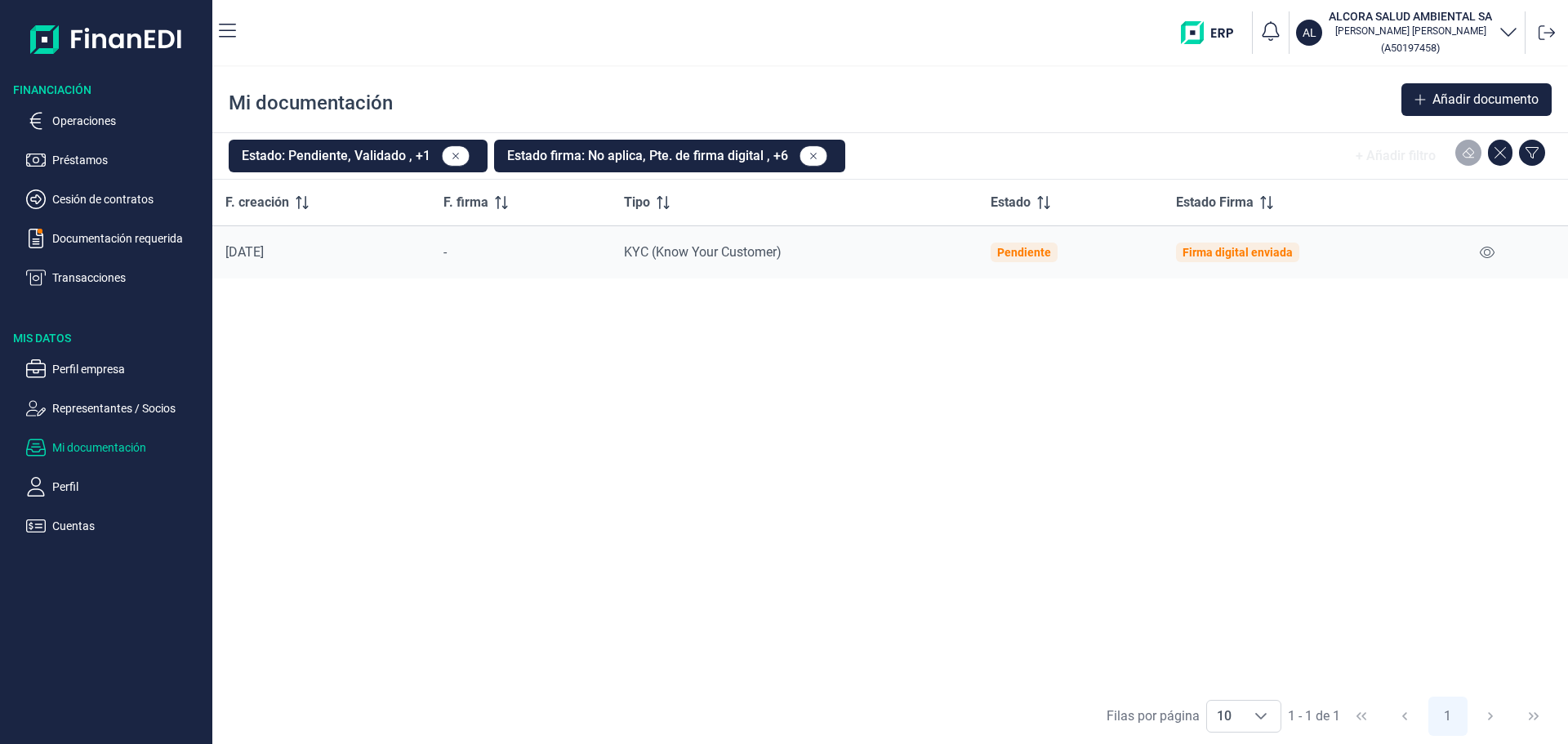
click at [100, 222] on ul "Operaciones Préstamos Cesión de contratos Documentación requerida Transacciones" at bounding box center [106, 192] width 212 height 190
click at [103, 227] on ul "Operaciones Préstamos Cesión de contratos Documentación requerida Transacciones" at bounding box center [106, 192] width 212 height 190
click at [104, 228] on ul "Operaciones Préstamos Cesión de contratos Documentación requerida Transacciones" at bounding box center [106, 192] width 212 height 190
click at [112, 233] on p "Documentación requerida" at bounding box center [129, 238] width 153 height 20
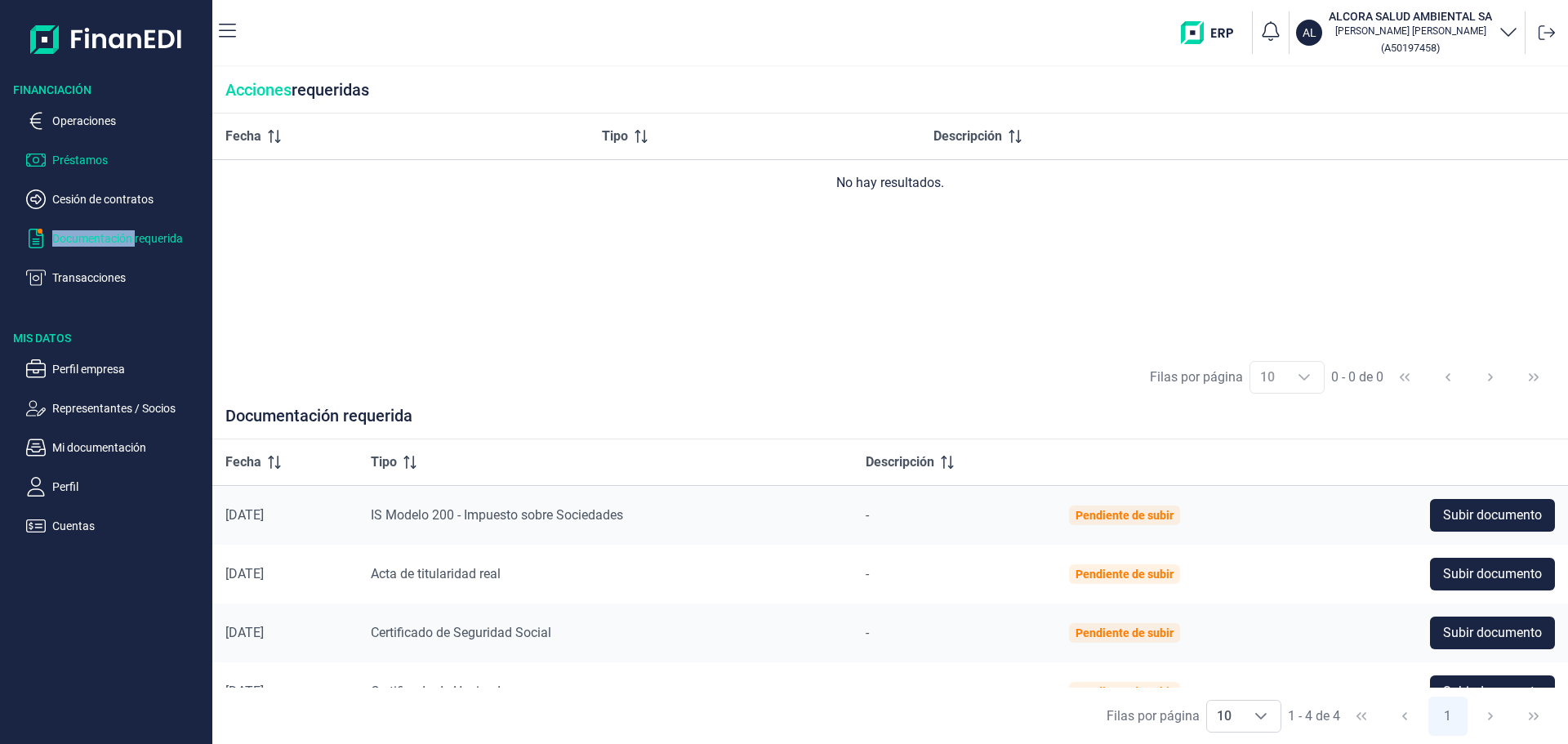
click at [71, 156] on p "Préstamos" at bounding box center [129, 160] width 153 height 20
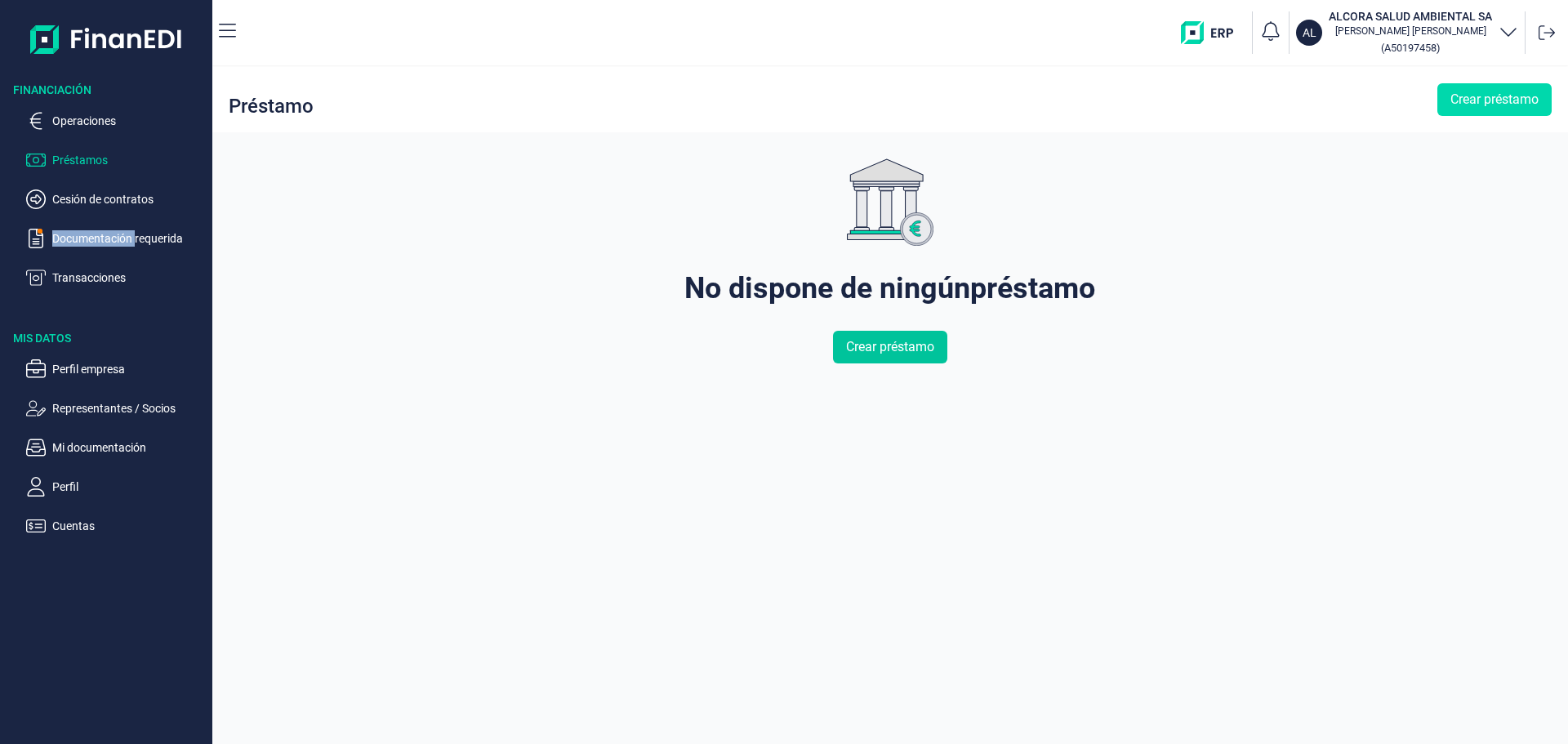
click at [874, 343] on span "Crear préstamo" at bounding box center [890, 347] width 89 height 20
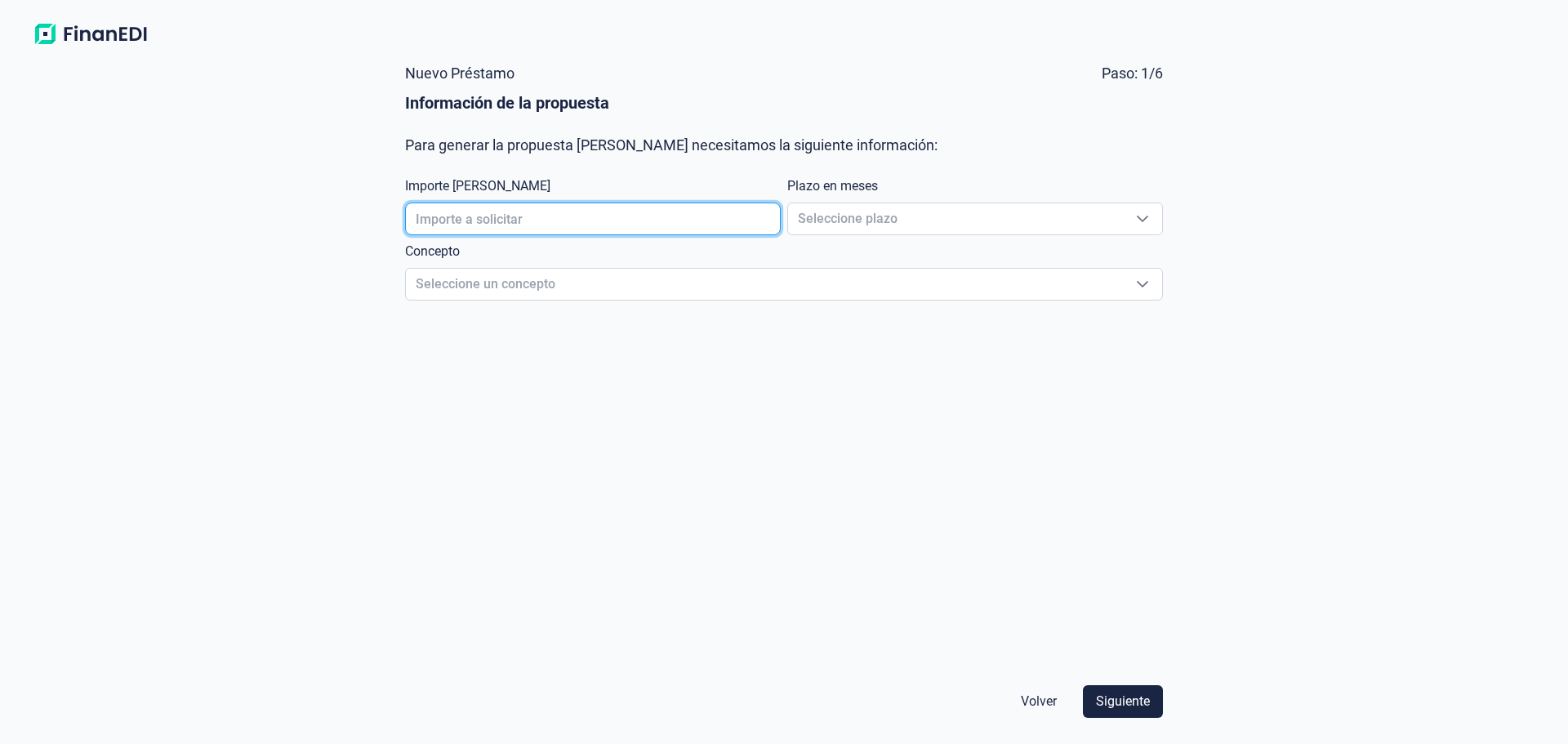
click at [633, 223] on input "text" at bounding box center [593, 219] width 375 height 32
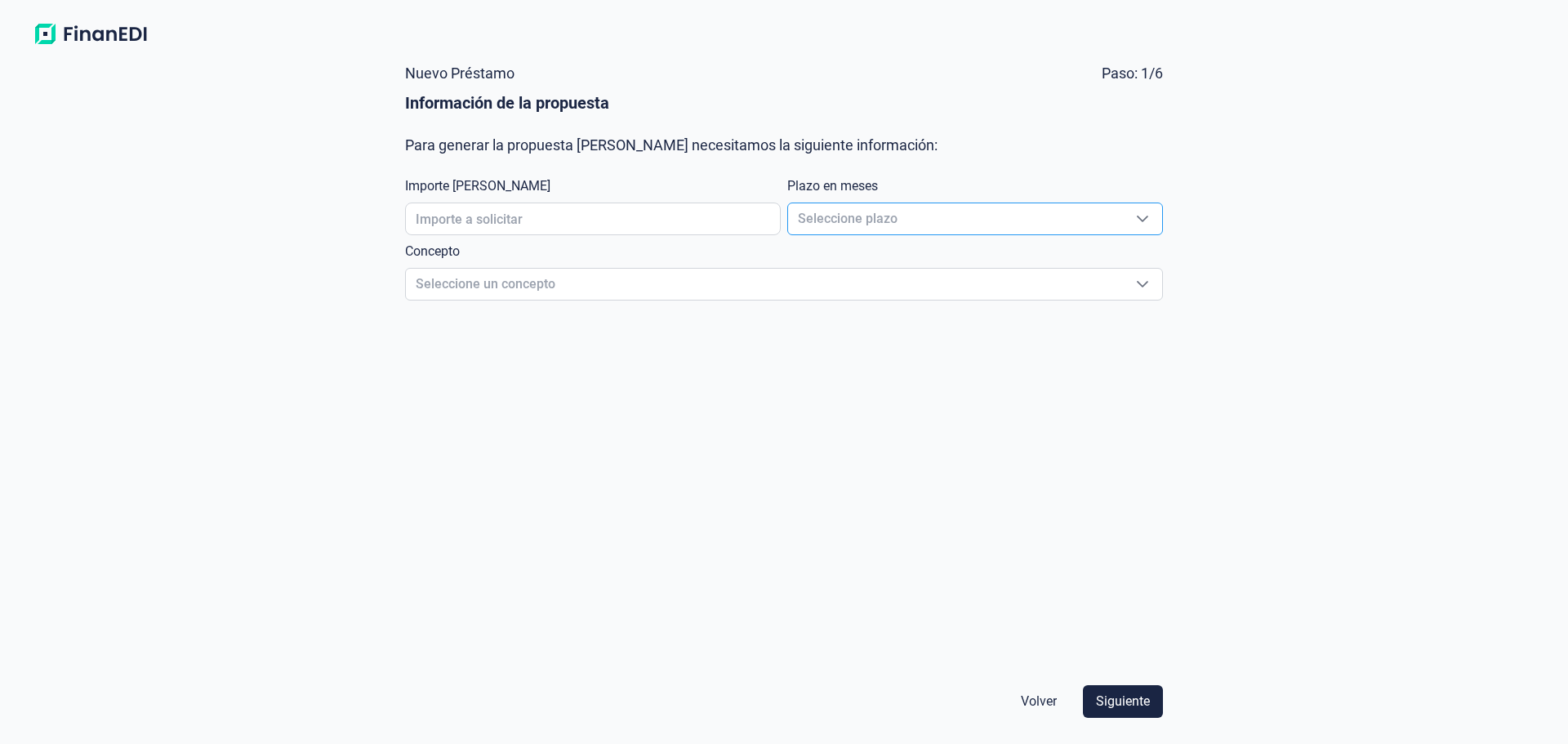
click at [873, 208] on span "Seleccione plazo" at bounding box center [955, 218] width 334 height 31
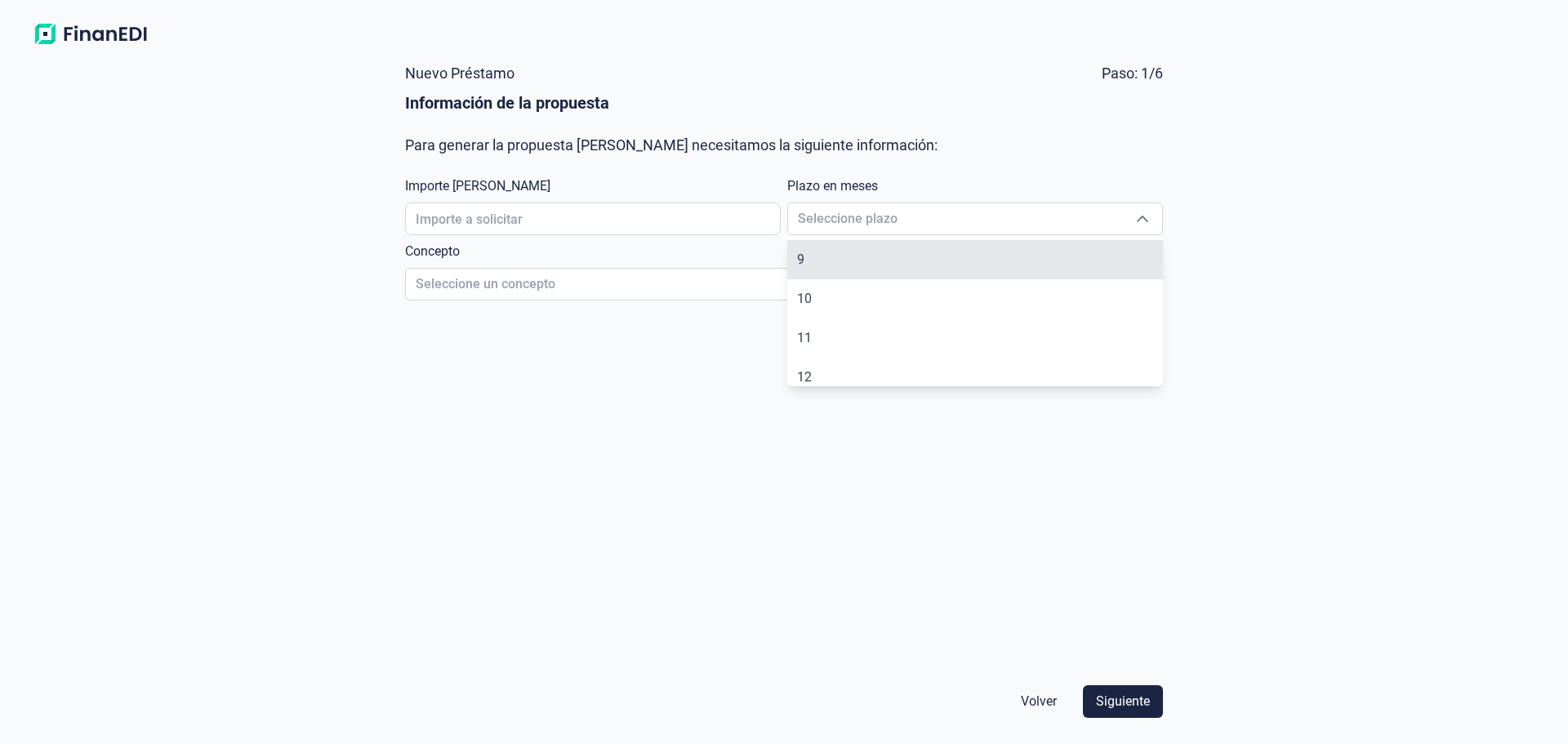
scroll to position [319, 0]
click at [1179, 199] on div "Nuevo Préstamo Paso: 1/6 Información de la propuesta Para generar la propuesta …" at bounding box center [784, 398] width 1568 height 692
click at [1026, 704] on span "Volver" at bounding box center [1039, 701] width 36 height 20
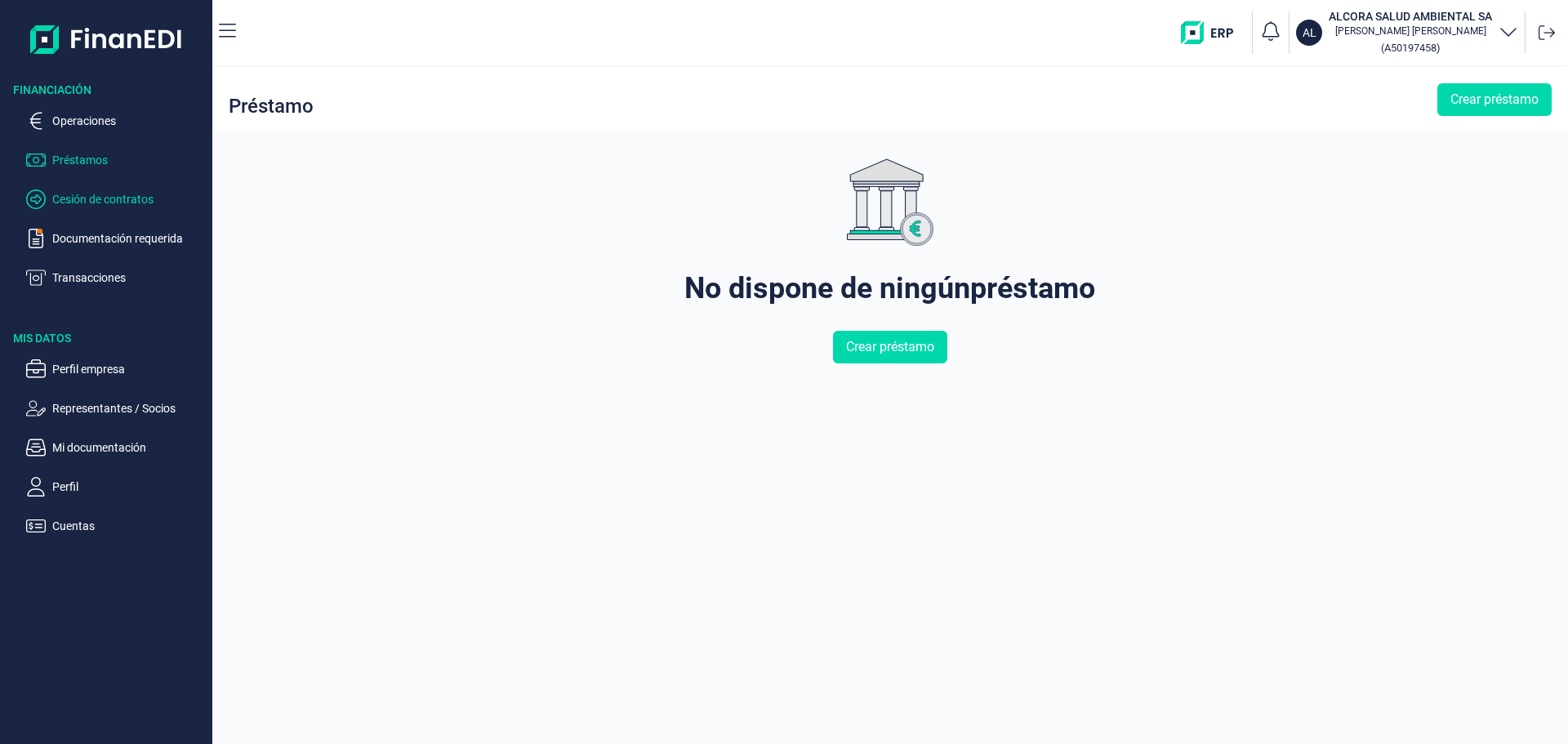
click at [106, 207] on p "Cesión de contratos" at bounding box center [129, 199] width 153 height 20
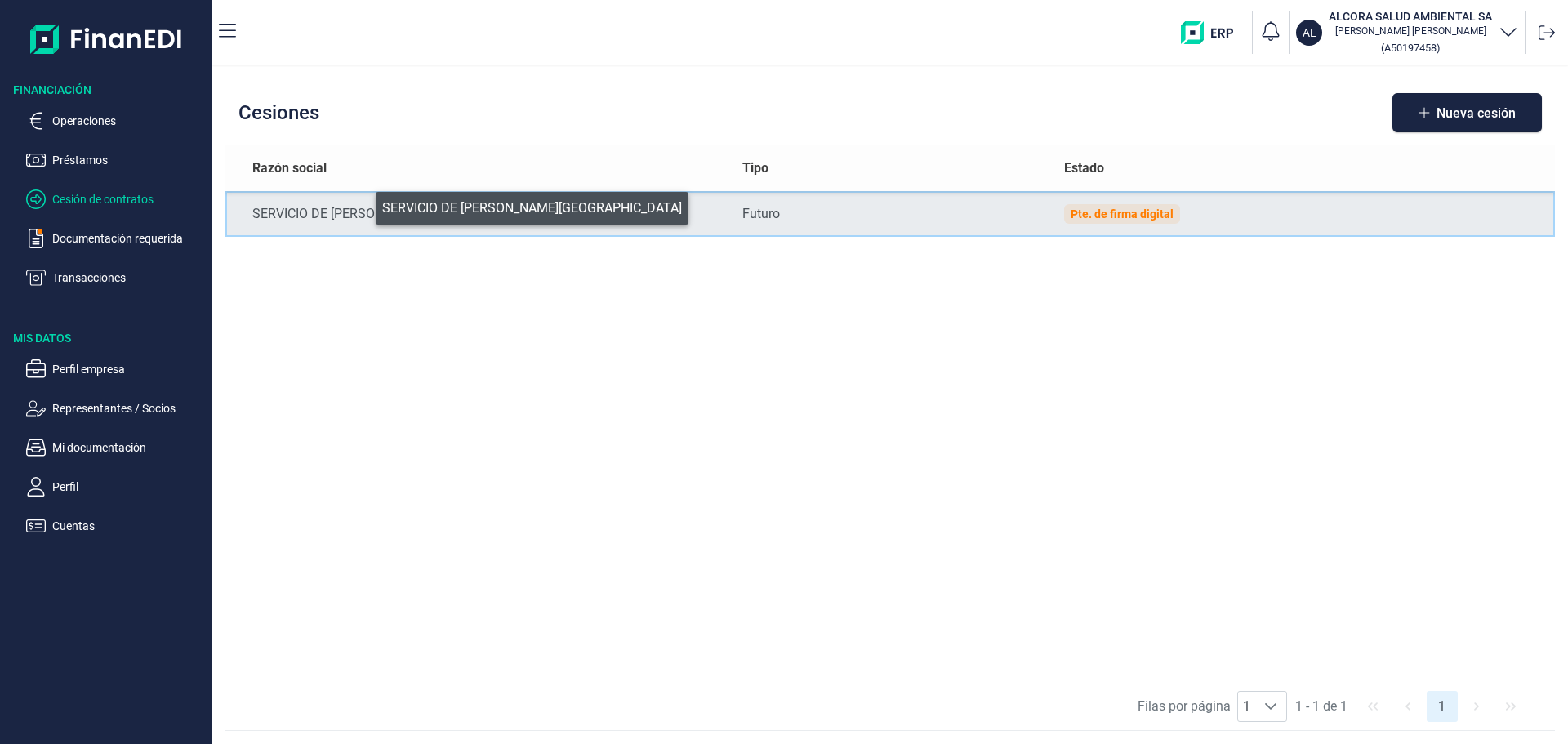
click at [364, 204] on div "SERVICIO DE [PERSON_NAME][GEOGRAPHIC_DATA]" at bounding box center [484, 213] width 464 height 20
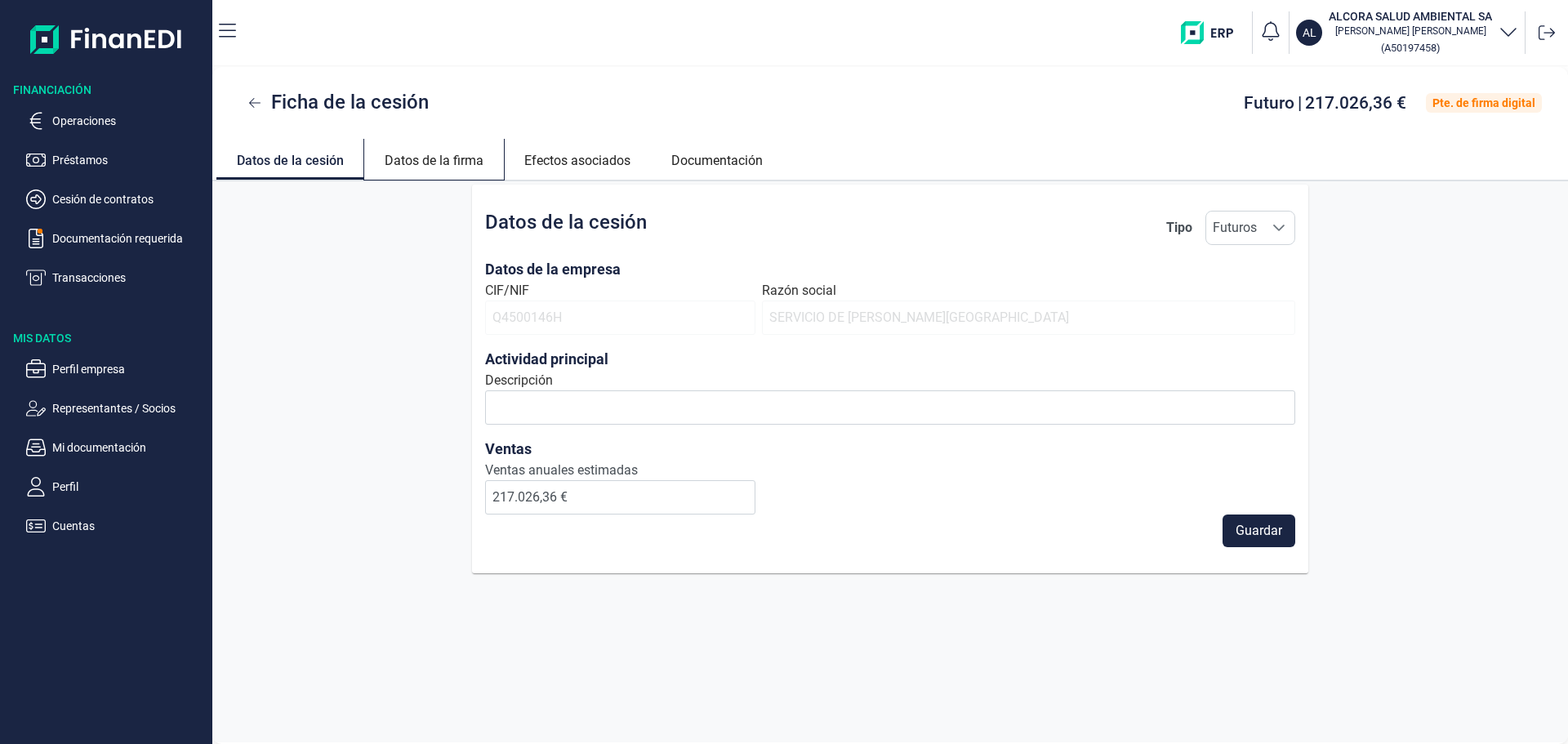
click at [449, 161] on link "Datos de la firma" at bounding box center [433, 158] width 140 height 39
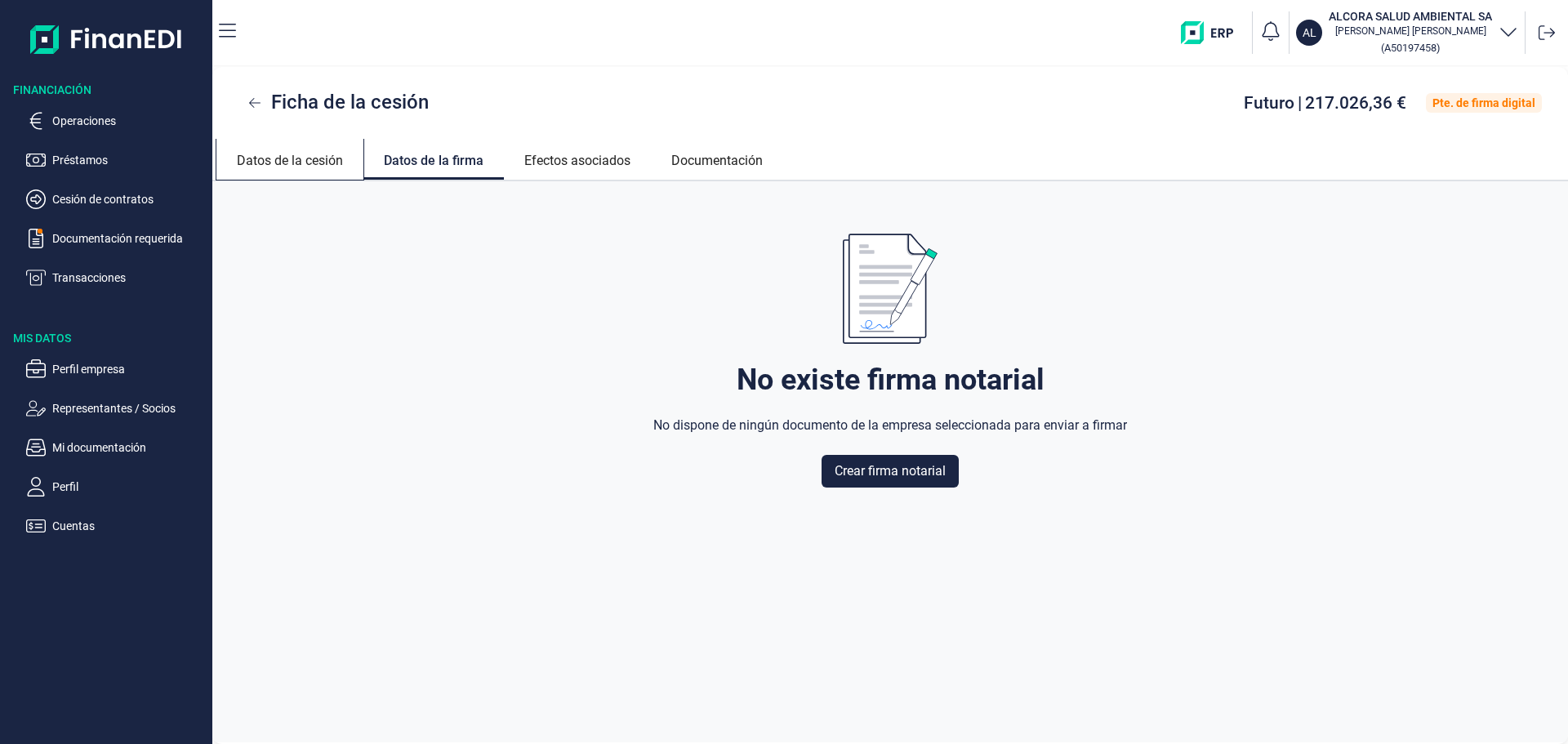
click at [355, 158] on link "Datos de la cesión" at bounding box center [290, 158] width 147 height 39
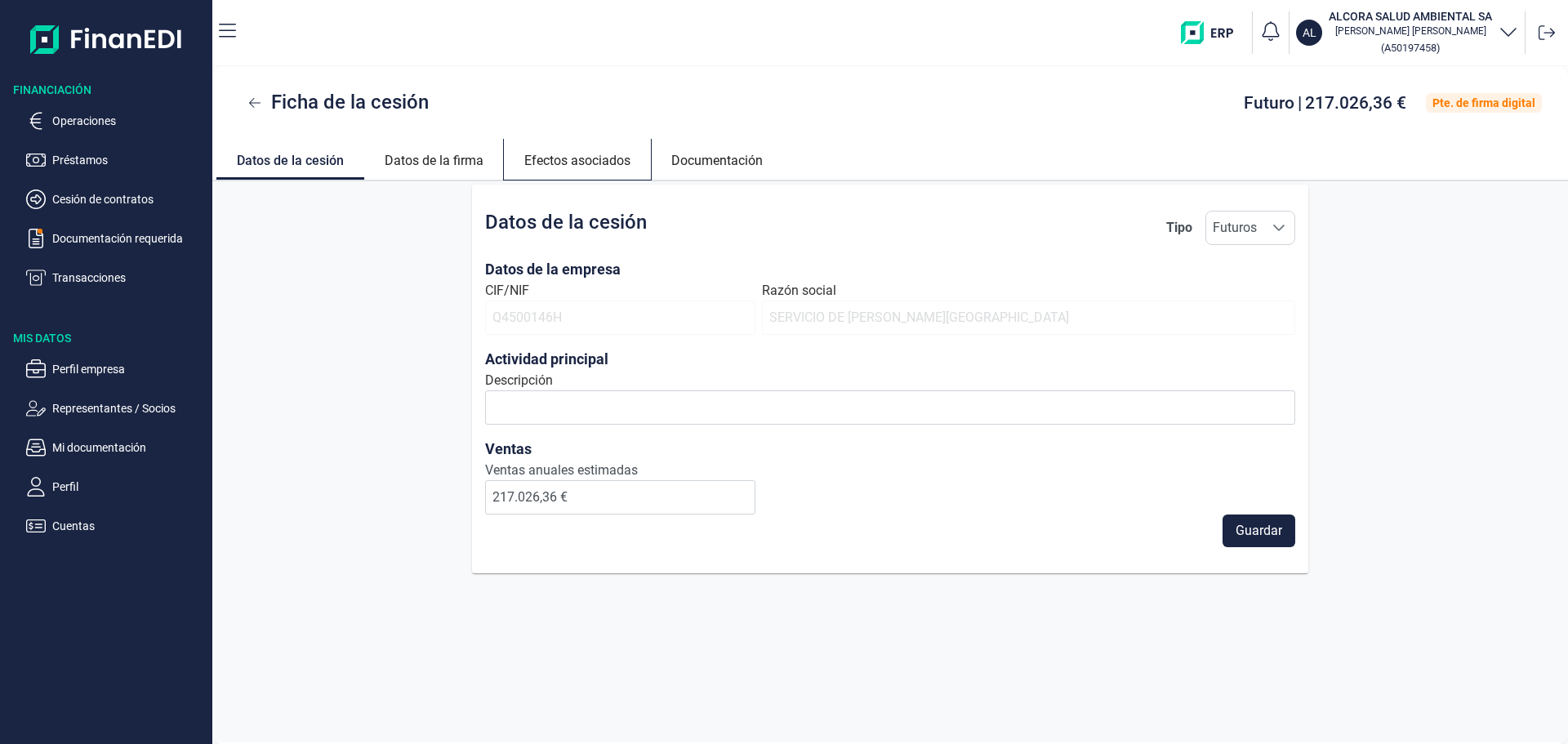
click at [556, 164] on link "Efectos asociados" at bounding box center [577, 158] width 147 height 39
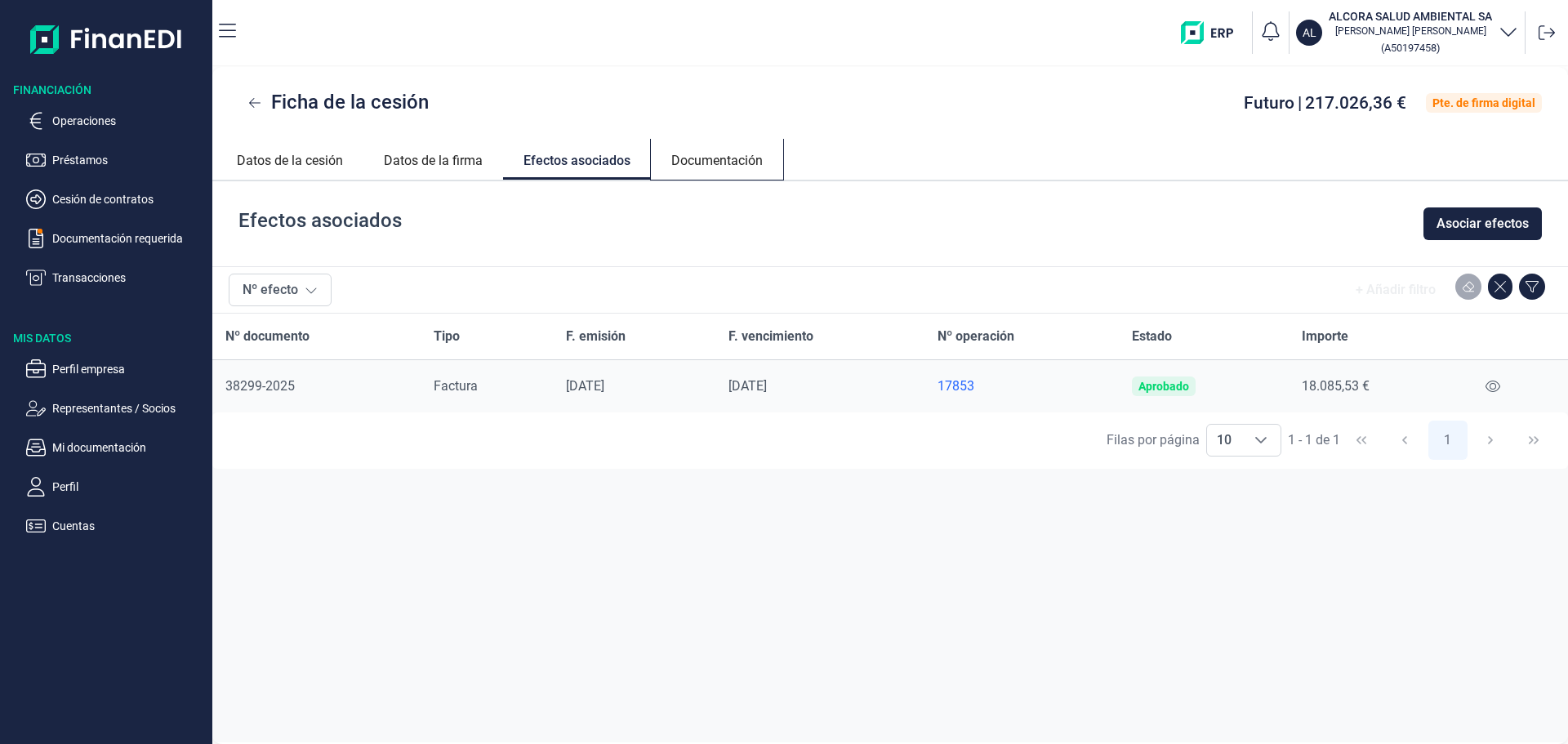
click at [731, 175] on link "Documentación" at bounding box center [716, 158] width 132 height 39
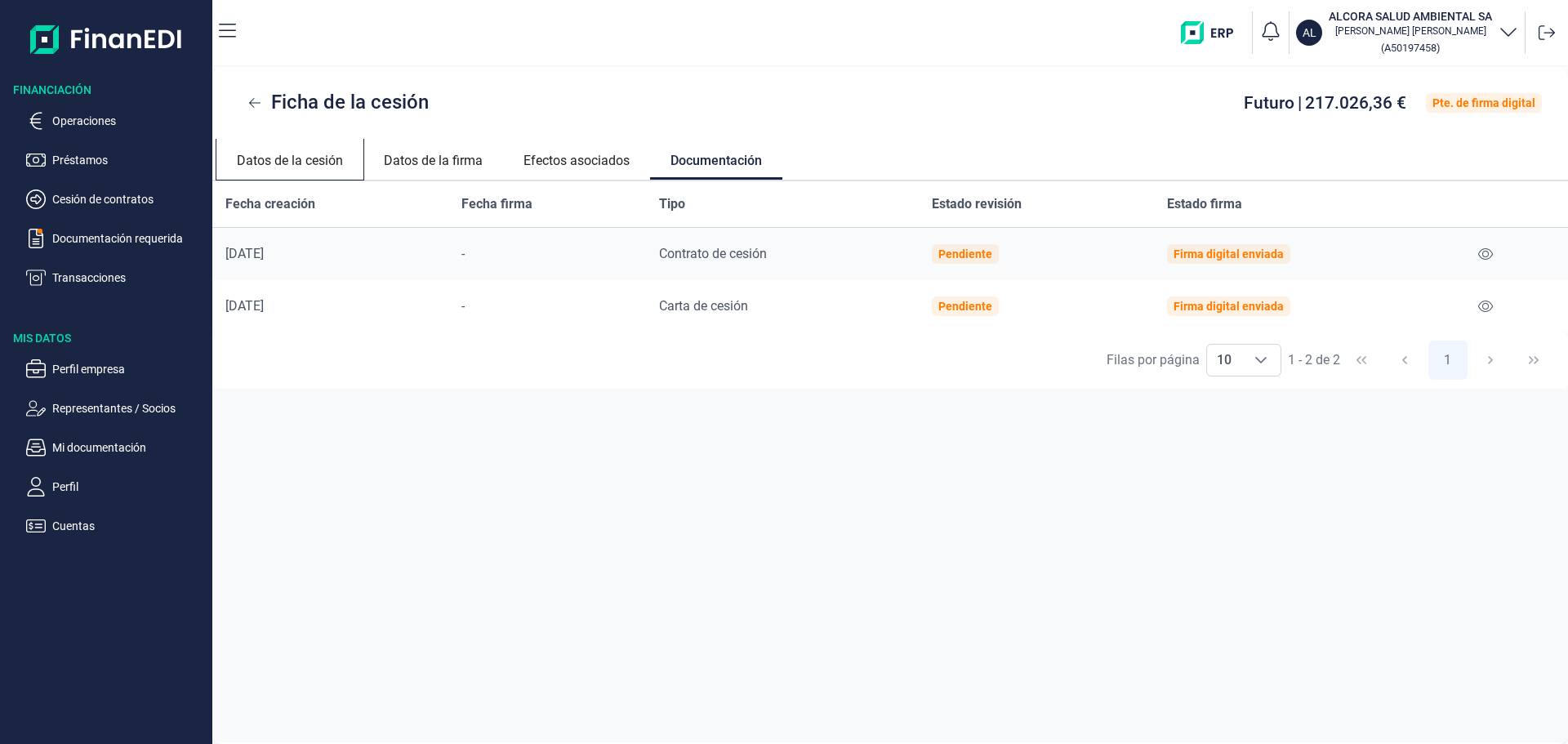
click at [287, 169] on link "Datos de la cesión" at bounding box center [290, 158] width 147 height 39
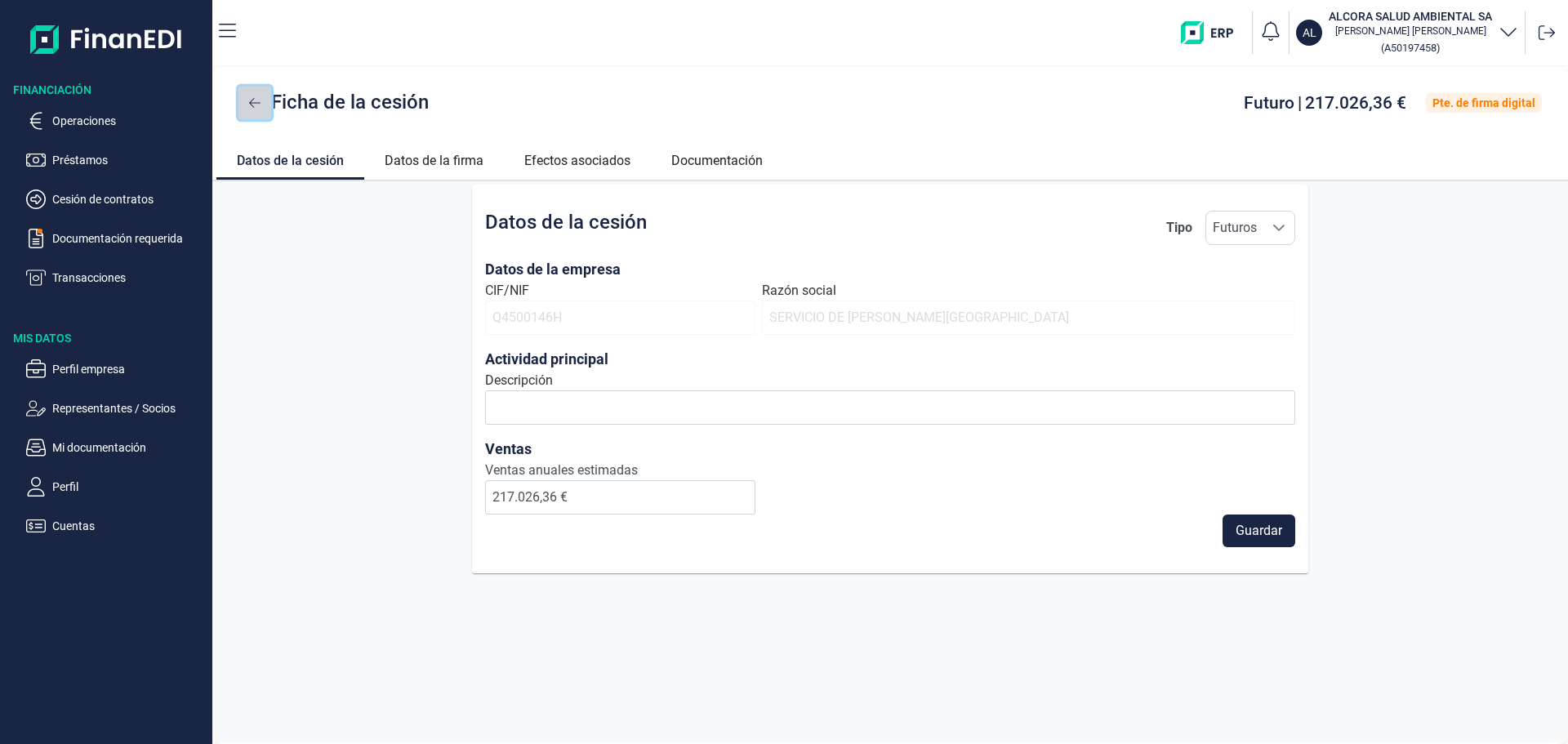
click at [242, 107] on button at bounding box center [254, 103] width 32 height 32
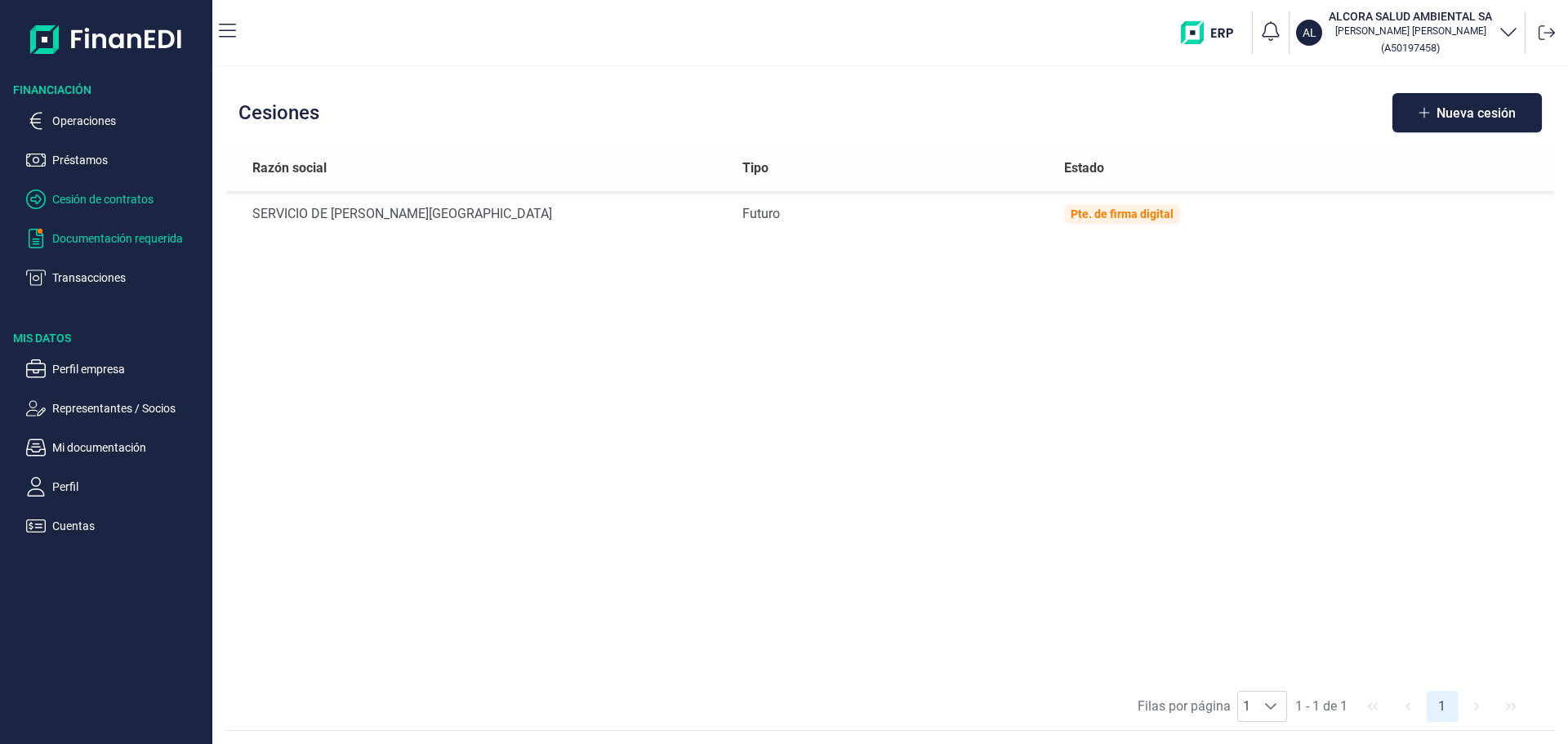
click at [89, 242] on p "Documentación requerida" at bounding box center [129, 238] width 153 height 20
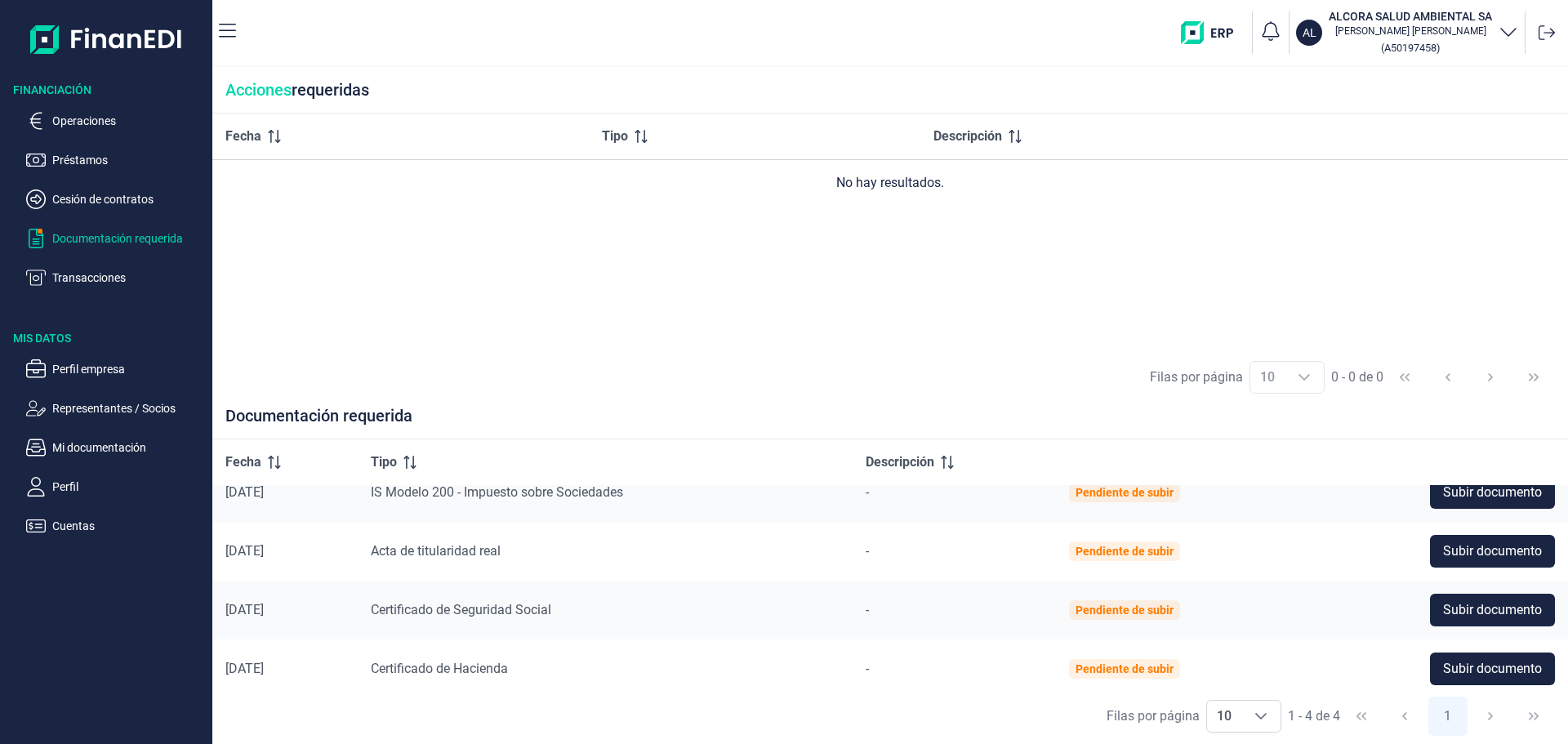
scroll to position [32, 0]
